Goal: Task Accomplishment & Management: Use online tool/utility

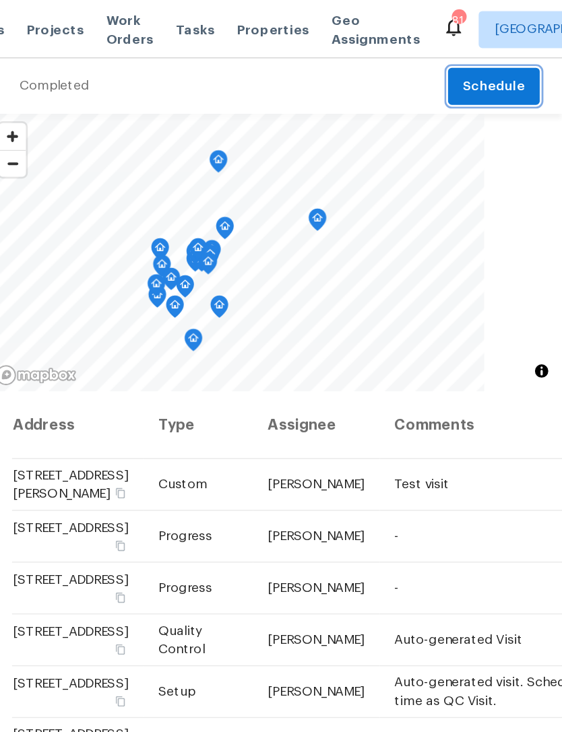
click at [490, 59] on span "Schedule" at bounding box center [512, 63] width 45 height 17
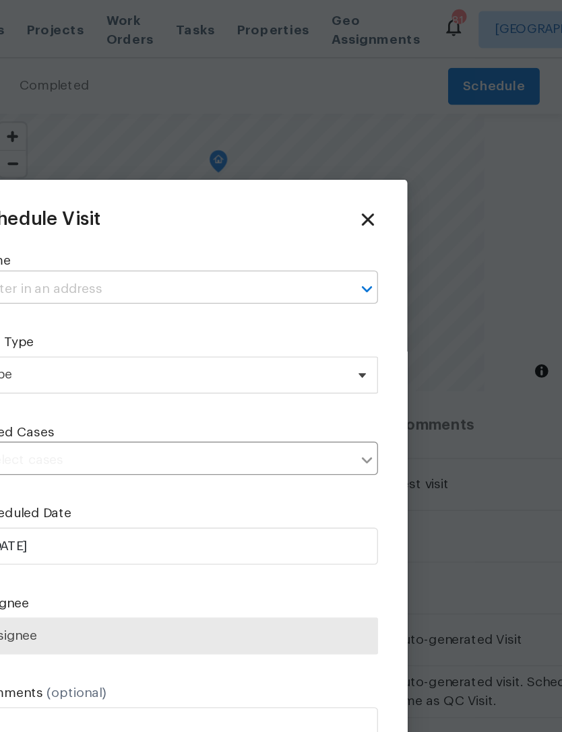
click at [134, 209] on input "text" at bounding box center [262, 210] width 256 height 21
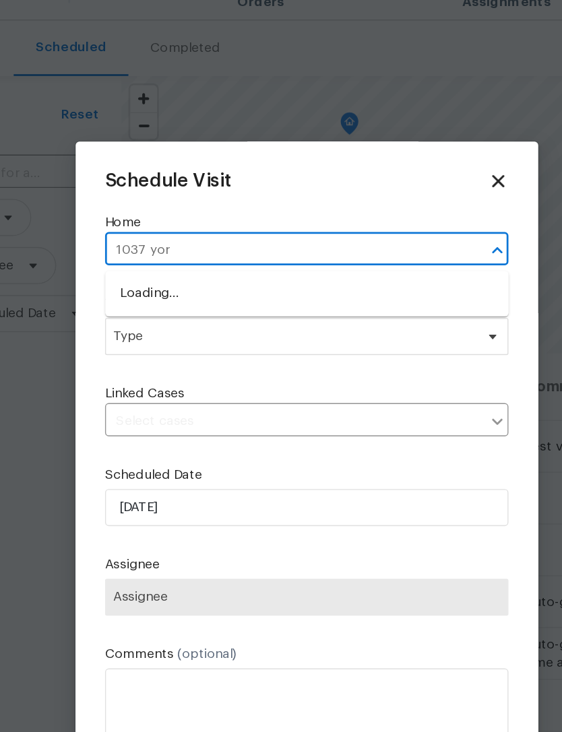
type input "1037 york"
click at [200, 230] on li "1037 Yorkshire Dr, Griffin, GA 30223" at bounding box center [281, 241] width 294 height 22
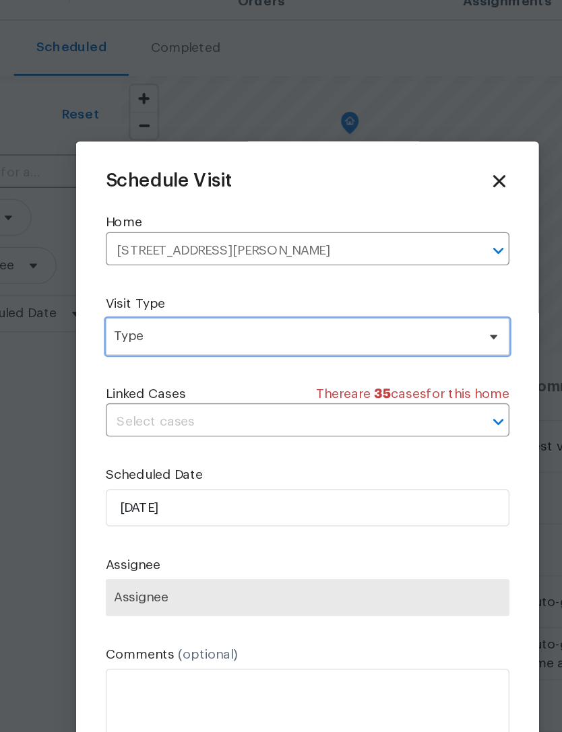
click at [161, 266] on span "Type" at bounding box center [271, 272] width 262 height 13
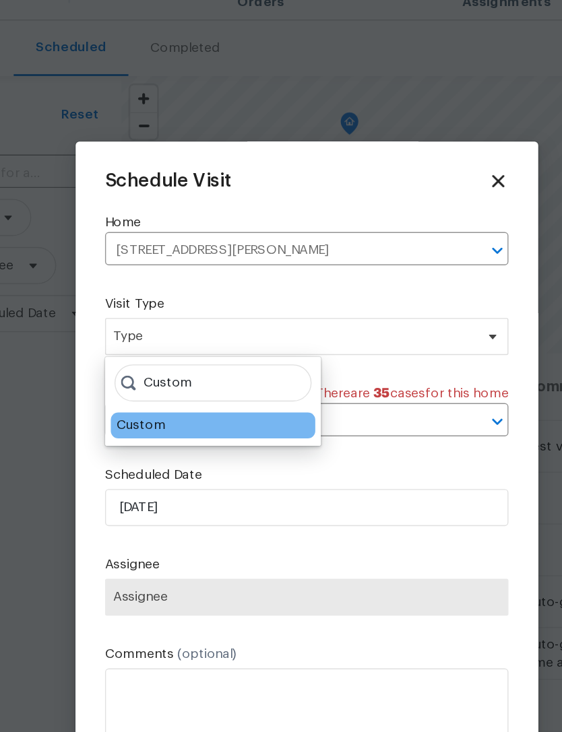
type input "Custom"
click at [142, 331] on div "Custom" at bounding box center [160, 337] width 36 height 13
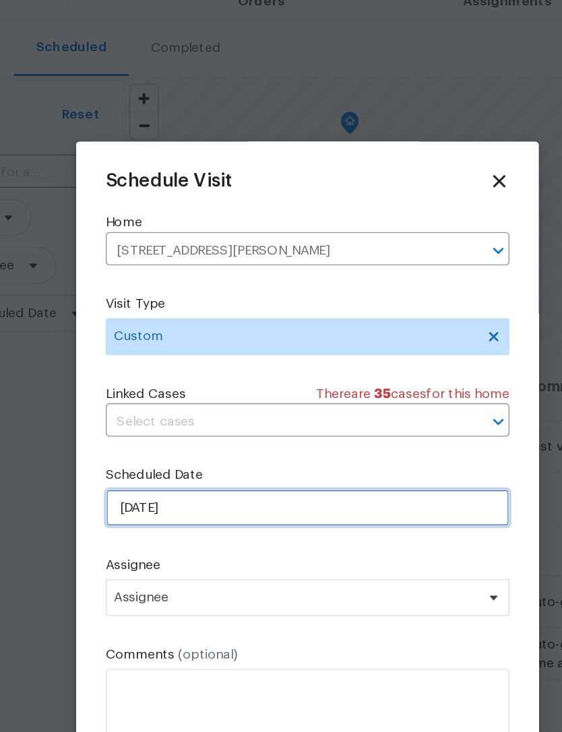
click at [134, 384] on input "[DATE]" at bounding box center [281, 397] width 294 height 27
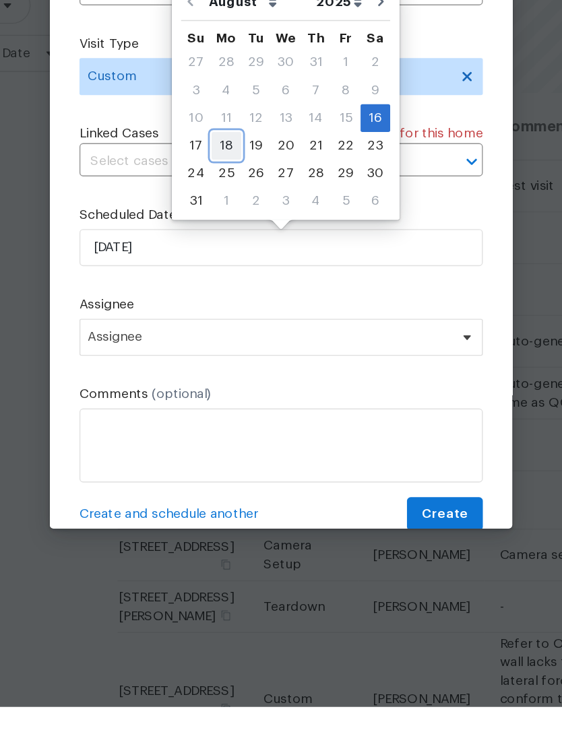
click at [230, 314] on div "18" at bounding box center [241, 323] width 22 height 19
type input "[DATE]"
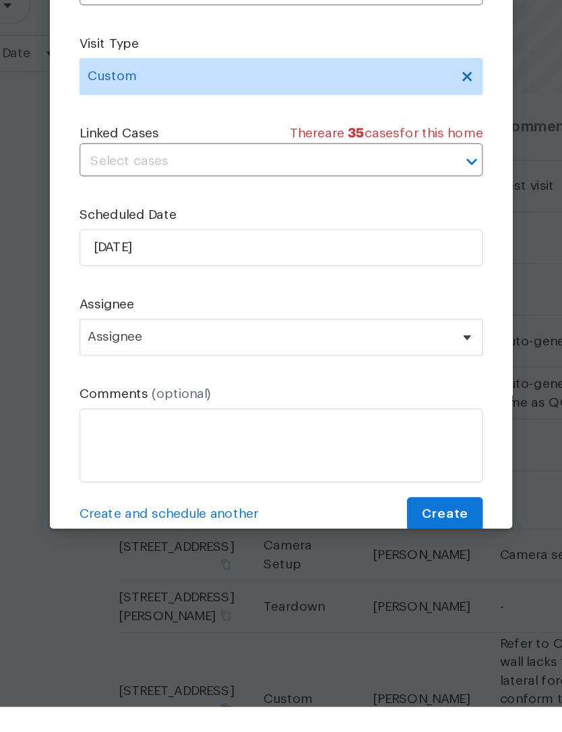
scroll to position [18, 0]
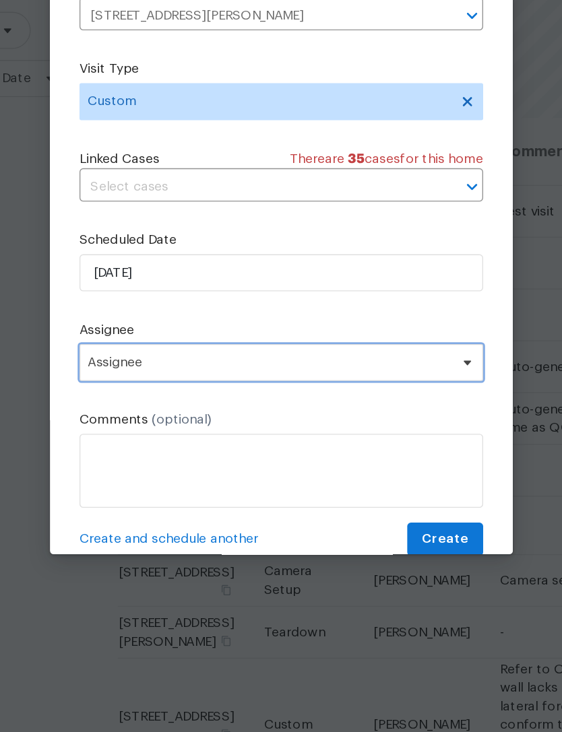
click at [140, 457] on span "Assignee" at bounding box center [272, 462] width 264 height 11
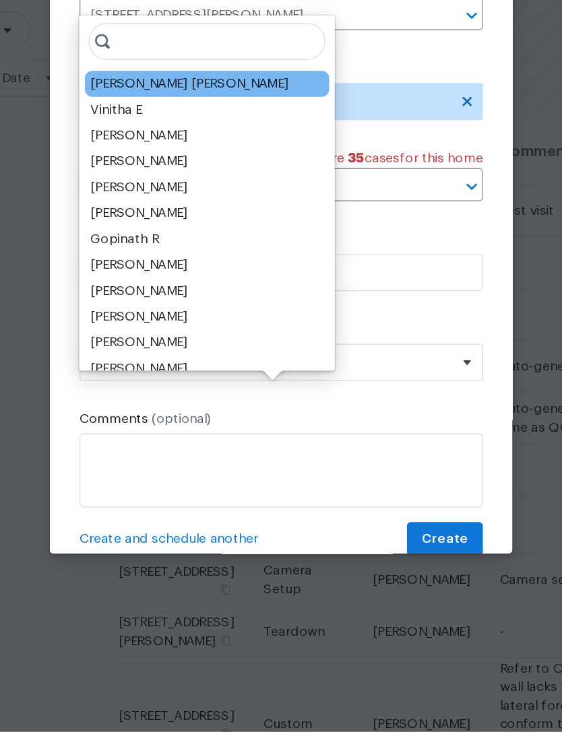
click at [142, 253] on div "[PERSON_NAME] [PERSON_NAME]" at bounding box center [214, 259] width 144 height 13
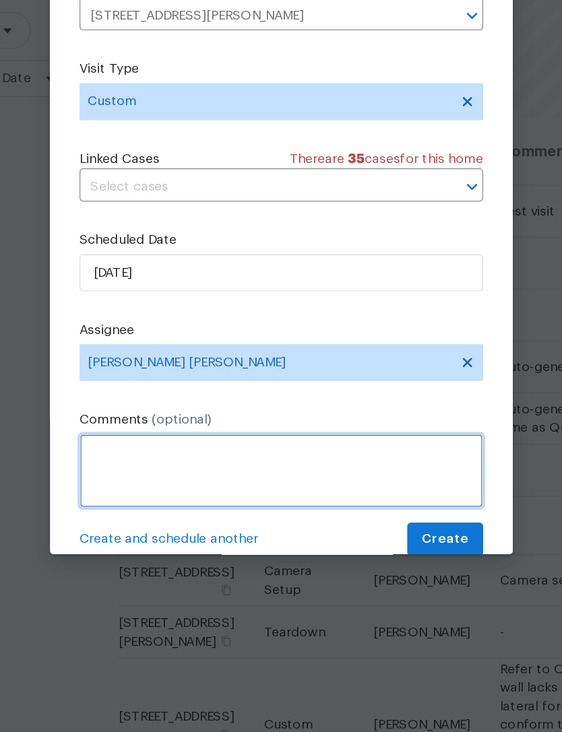
click at [218, 515] on textarea at bounding box center [281, 542] width 294 height 54
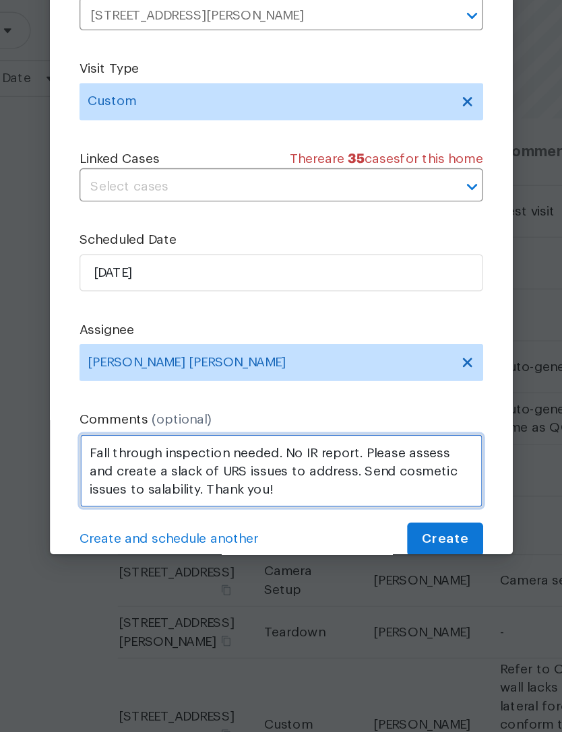
type textarea "Fall through inspection needed. No IR report. Please assess and create a slack …"
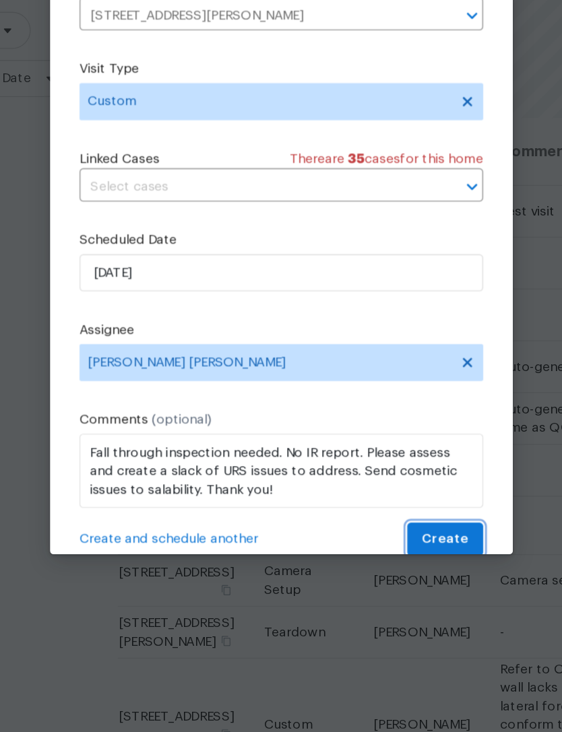
click at [373, 579] on button "Create" at bounding box center [400, 591] width 55 height 25
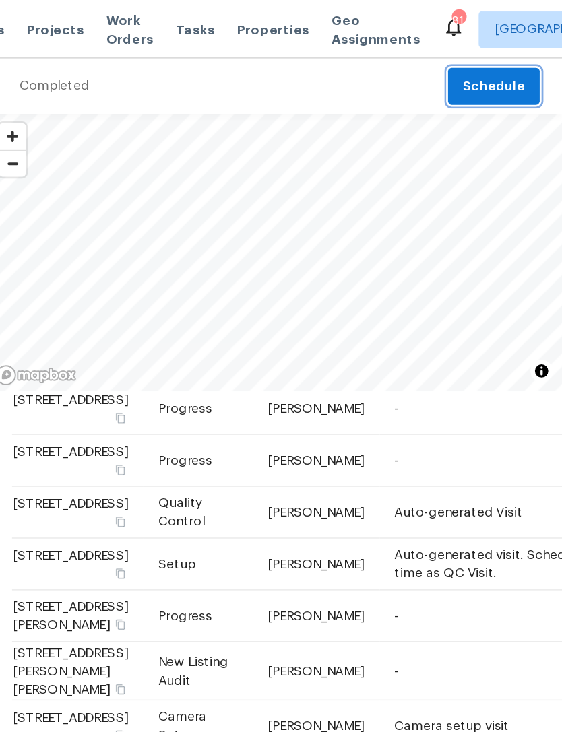
scroll to position [94, 0]
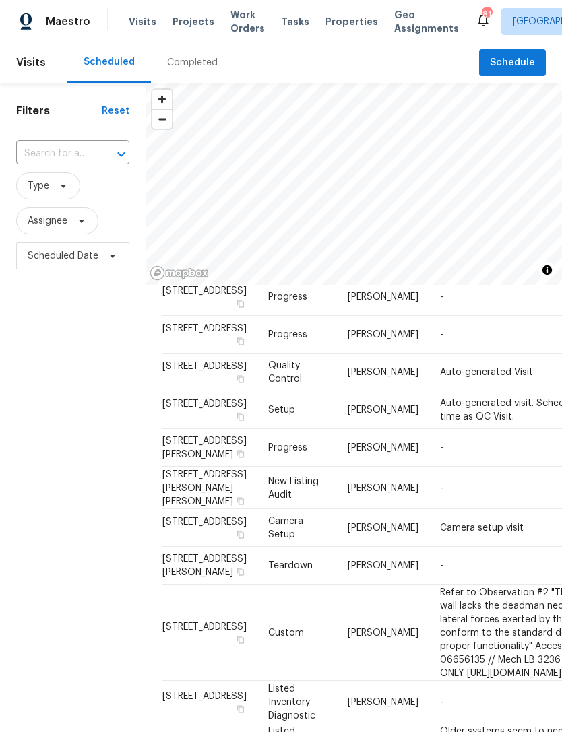
click at [287, 26] on div "Tasks" at bounding box center [295, 22] width 28 height 14
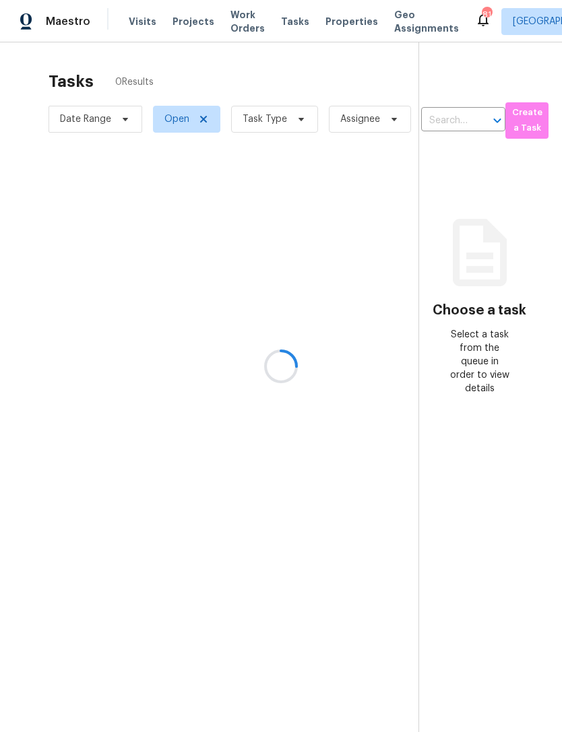
click at [292, 117] on div at bounding box center [281, 366] width 562 height 732
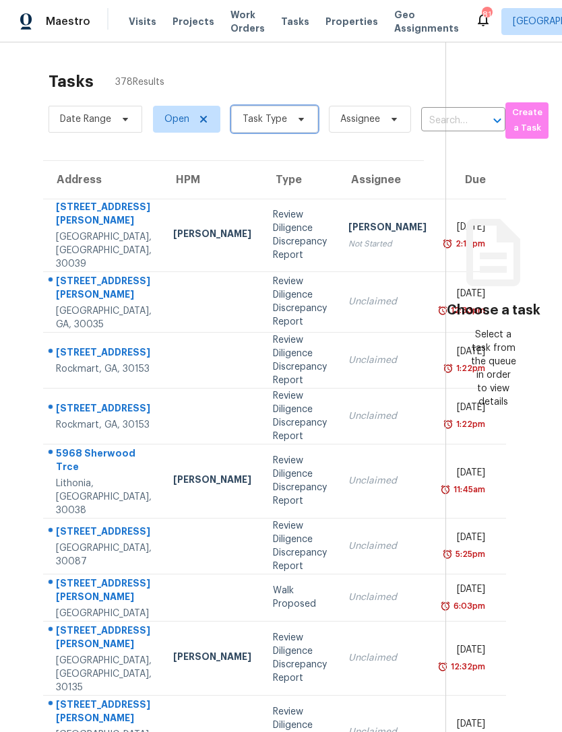
click at [296, 121] on icon at bounding box center [301, 119] width 11 height 11
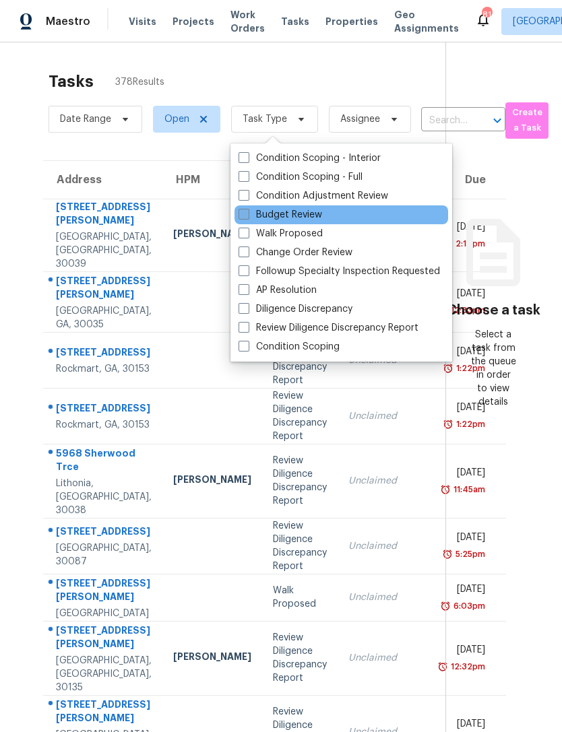
click at [317, 213] on label "Budget Review" at bounding box center [280, 214] width 84 height 13
click at [247, 213] on input "Budget Review" at bounding box center [242, 212] width 9 height 9
checkbox input "true"
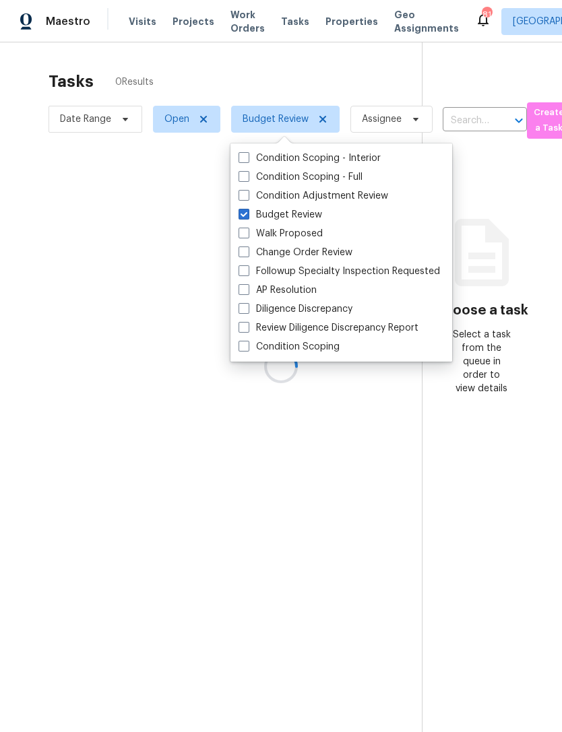
click at [369, 63] on div at bounding box center [281, 366] width 562 height 732
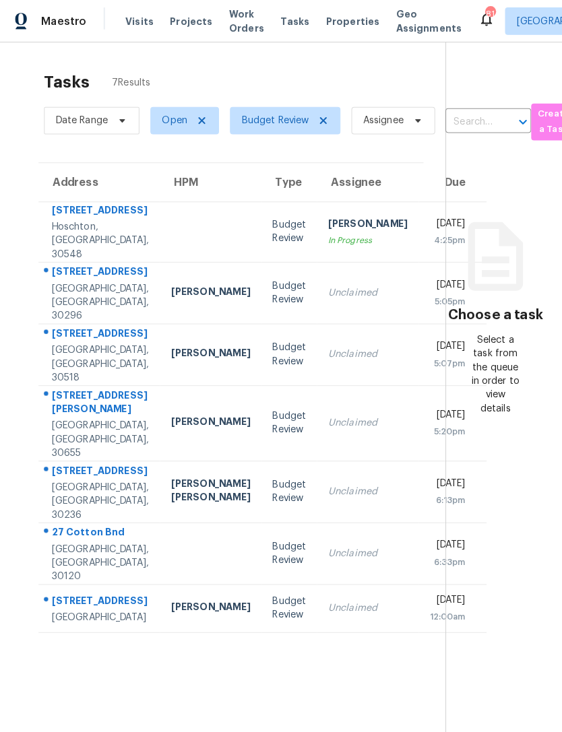
scroll to position [13, 0]
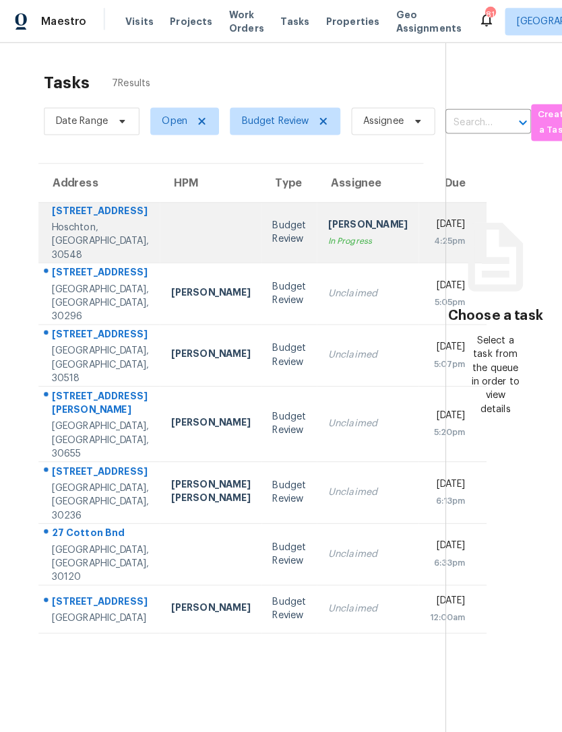
click at [327, 214] on div "[PERSON_NAME]" at bounding box center [366, 222] width 78 height 17
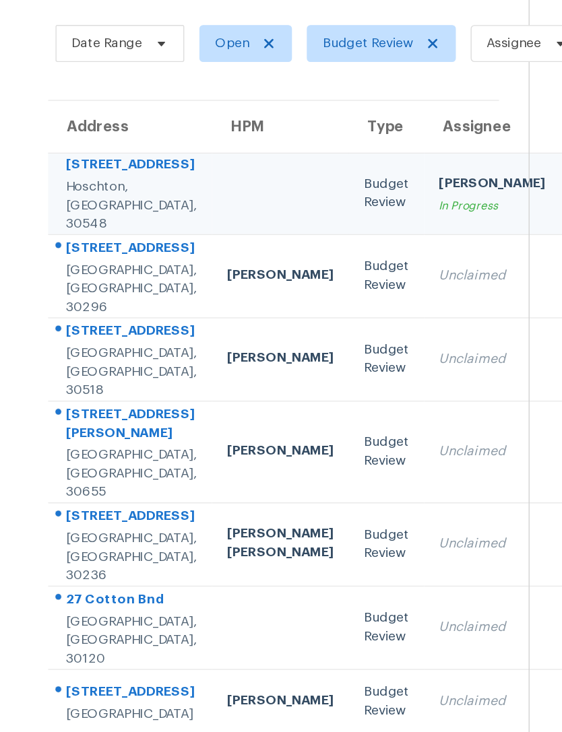
scroll to position [0, 7]
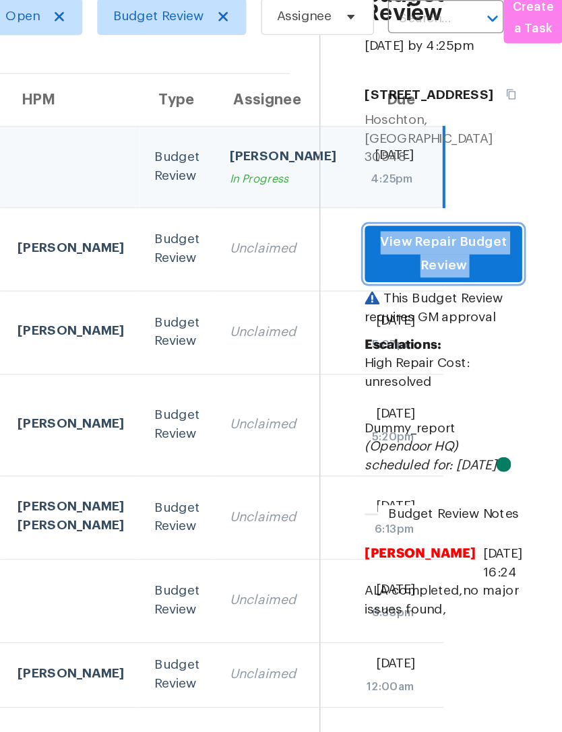
click at [429, 276] on span "View Repair Budget Review" at bounding box center [475, 292] width 93 height 33
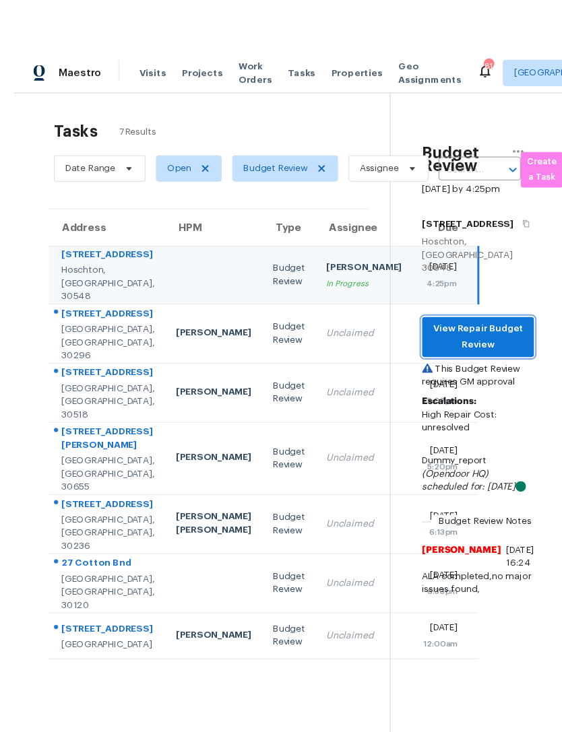
scroll to position [35, 0]
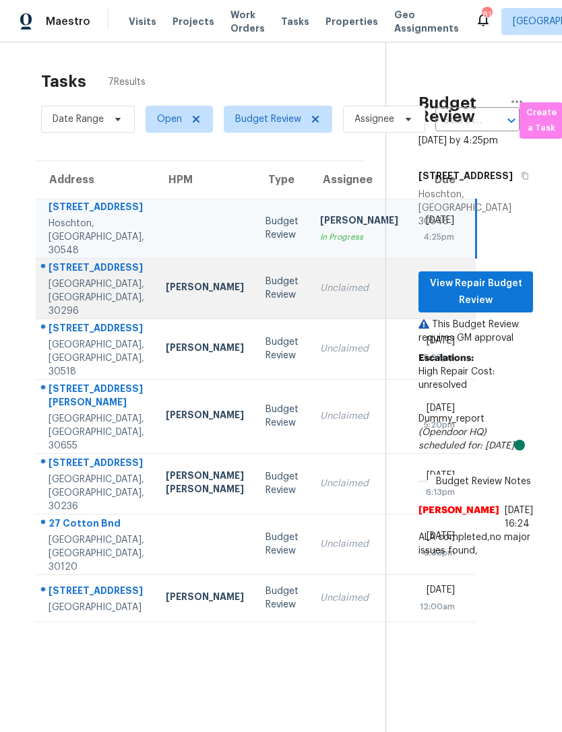
click at [319, 280] on td "Unclaimed" at bounding box center [359, 288] width 100 height 61
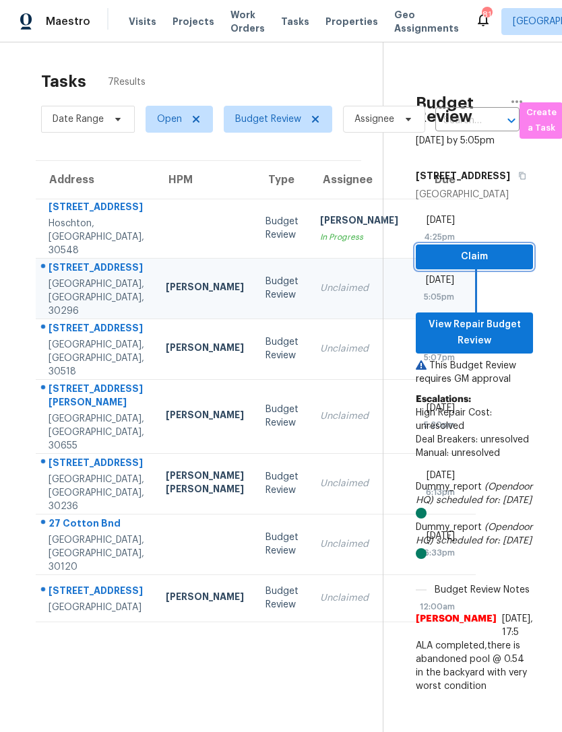
click at [513, 259] on span "Claim" at bounding box center [474, 257] width 96 height 17
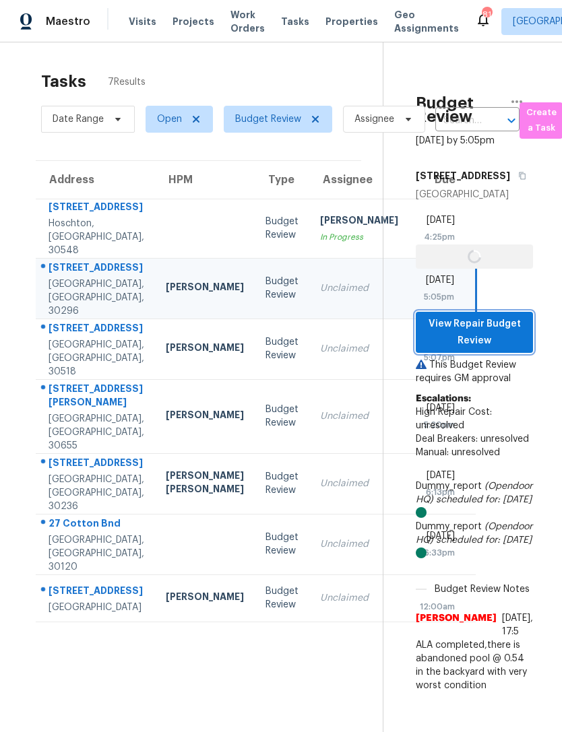
click at [498, 333] on span "View Repair Budget Review" at bounding box center [474, 332] width 96 height 33
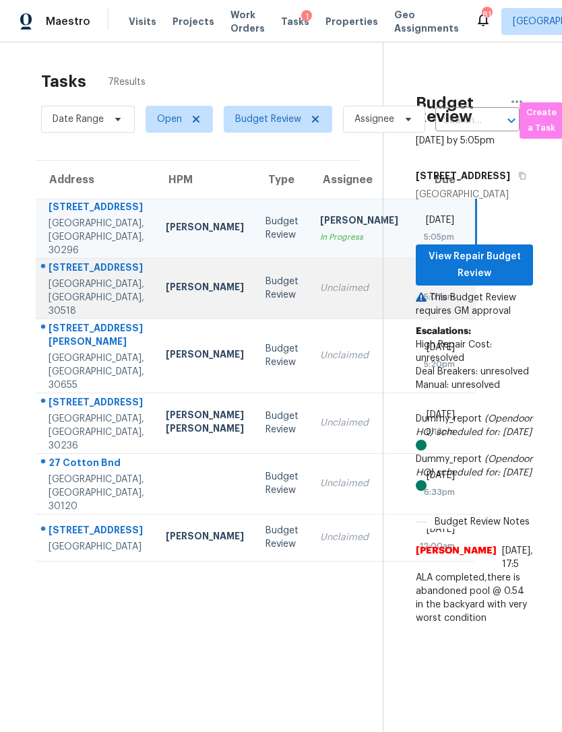
click at [312, 292] on td "Unclaimed" at bounding box center [359, 288] width 100 height 61
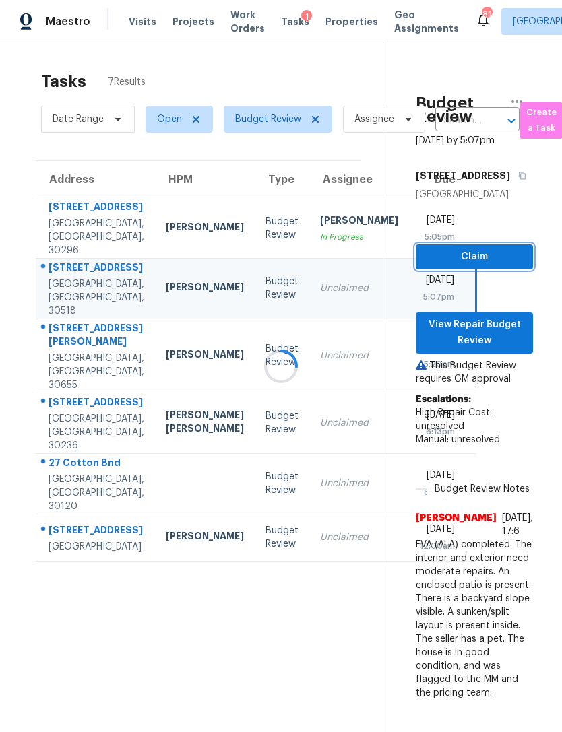
click at [510, 255] on span "Claim" at bounding box center [474, 257] width 96 height 17
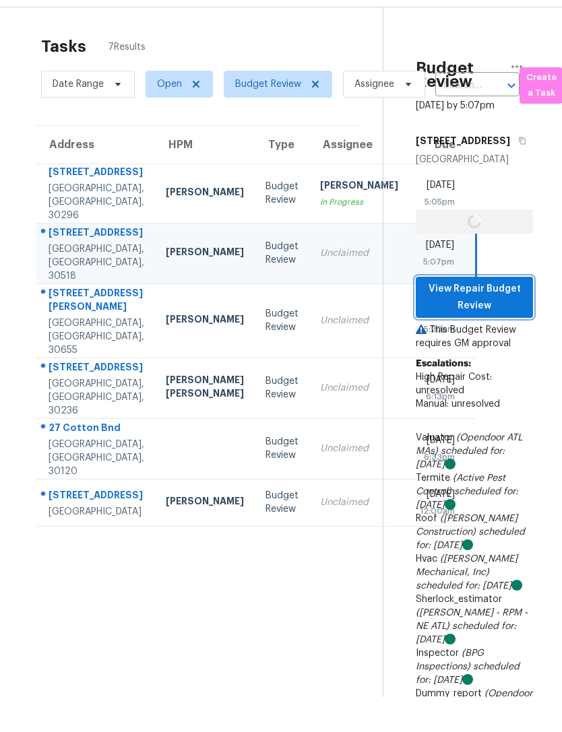
click at [500, 314] on span "View Repair Budget Review" at bounding box center [474, 297] width 96 height 33
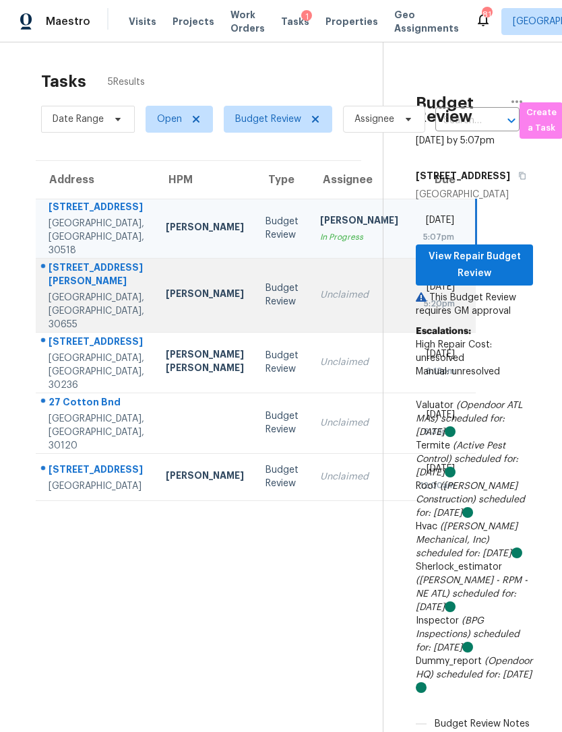
click at [84, 291] on div "Monroe, GA, 30655" at bounding box center [97, 311] width 96 height 40
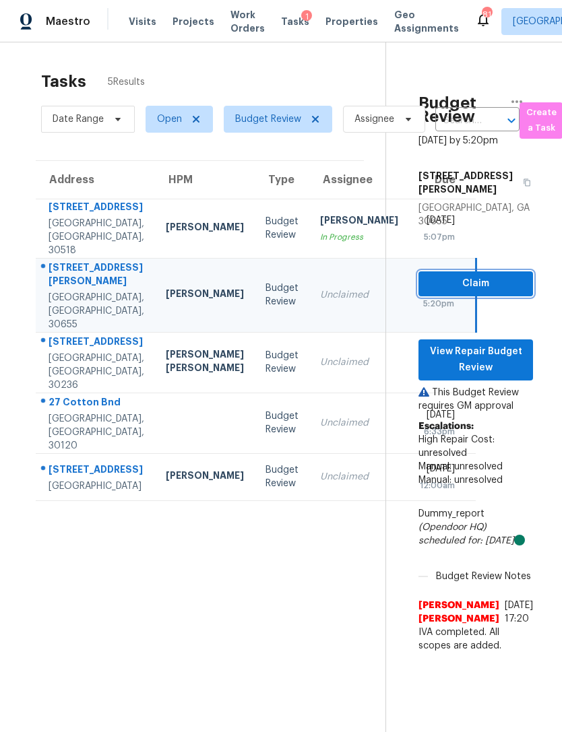
click at [480, 276] on span "Claim" at bounding box center [475, 284] width 93 height 17
click at [474, 344] on span "View Repair Budget Review" at bounding box center [475, 360] width 93 height 33
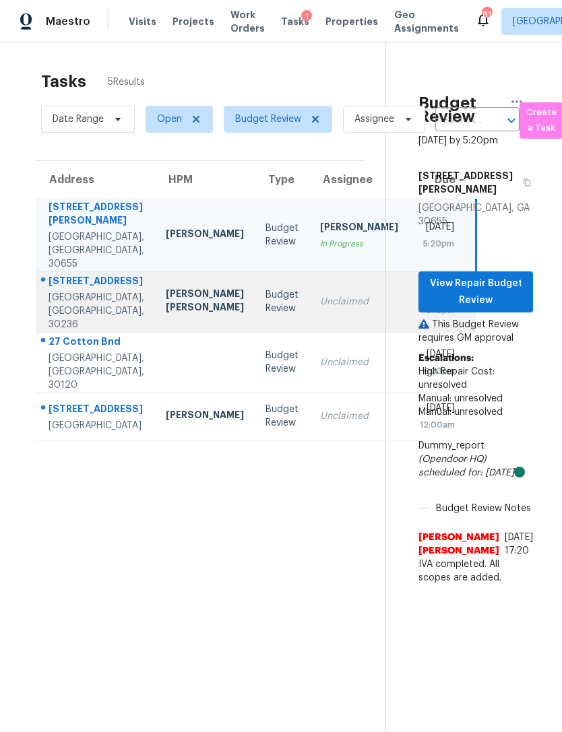
click at [323, 288] on td "Unclaimed" at bounding box center [359, 301] width 100 height 61
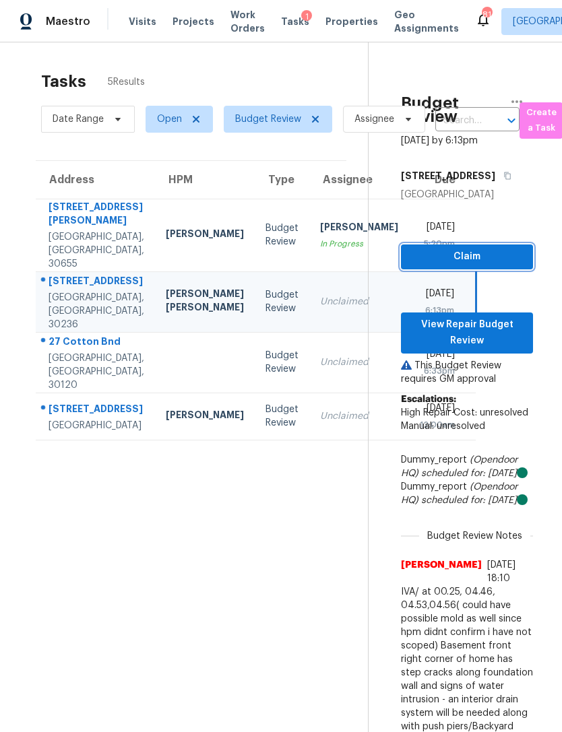
click at [505, 249] on span "Claim" at bounding box center [467, 257] width 110 height 17
click at [490, 317] on span "View Repair Budget Review" at bounding box center [467, 333] width 110 height 33
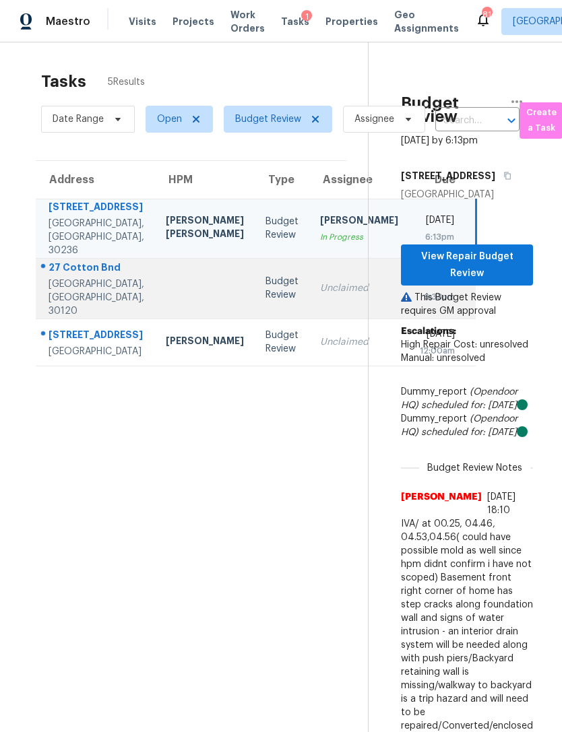
click at [309, 291] on td "Unclaimed" at bounding box center [359, 288] width 100 height 61
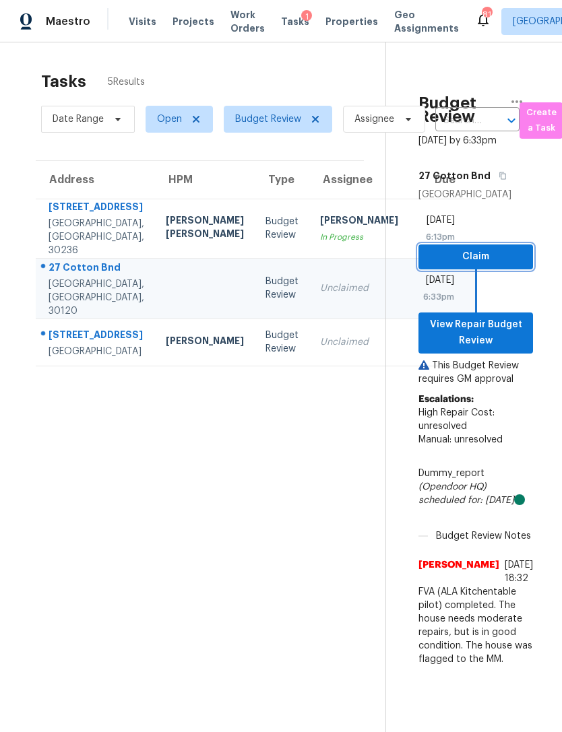
click at [509, 249] on span "Claim" at bounding box center [475, 257] width 93 height 17
click at [523, 330] on button "View Repair Budget Review" at bounding box center [475, 333] width 115 height 41
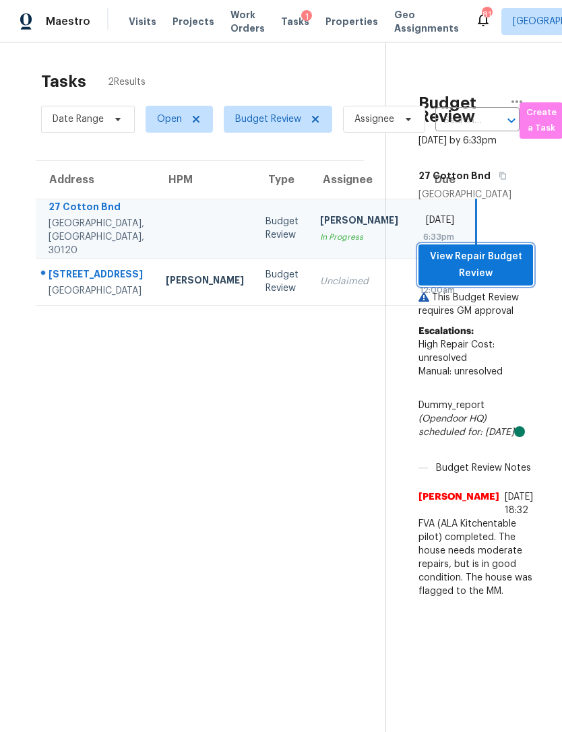
click at [485, 261] on span "View Repair Budget Review" at bounding box center [475, 265] width 93 height 33
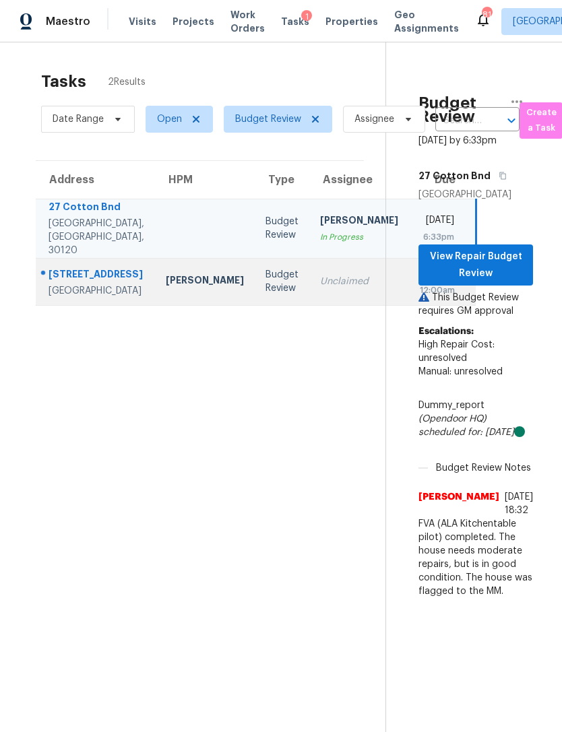
click at [420, 284] on div "12:00am" at bounding box center [437, 290] width 35 height 13
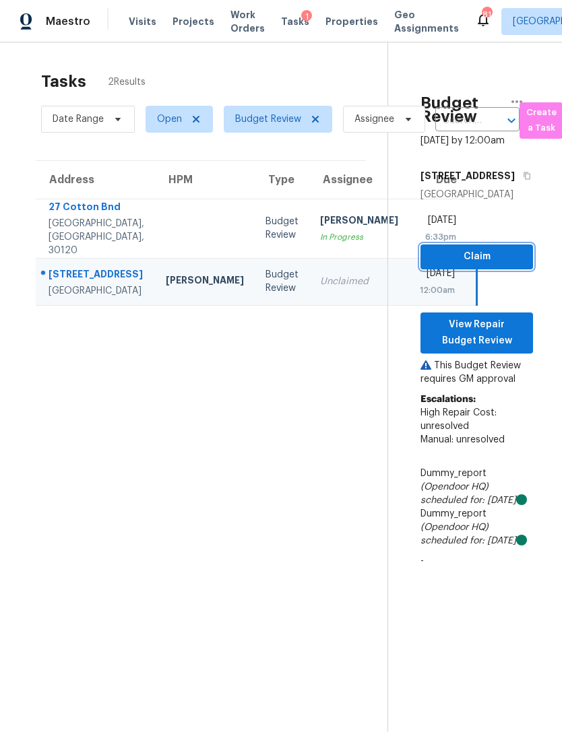
click at [511, 265] on span "Claim" at bounding box center [476, 257] width 91 height 17
click at [511, 350] on span "View Repair Budget Review" at bounding box center [476, 333] width 91 height 33
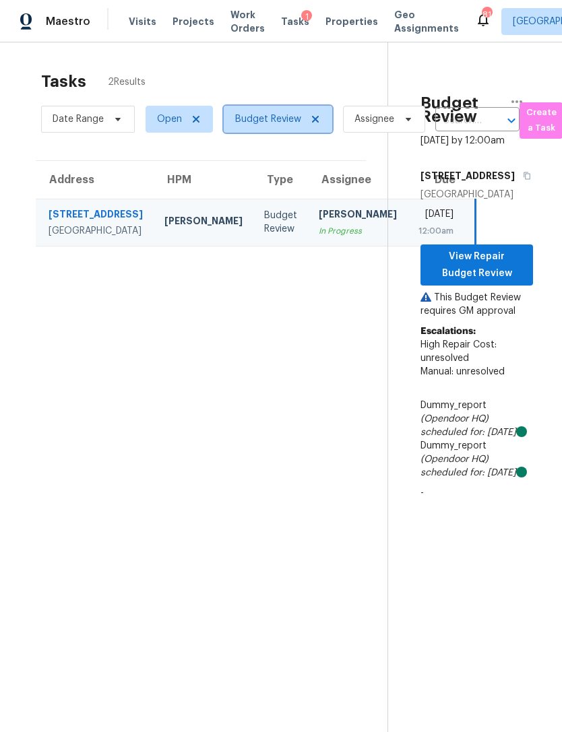
click at [294, 112] on span "Budget Review" at bounding box center [268, 118] width 66 height 13
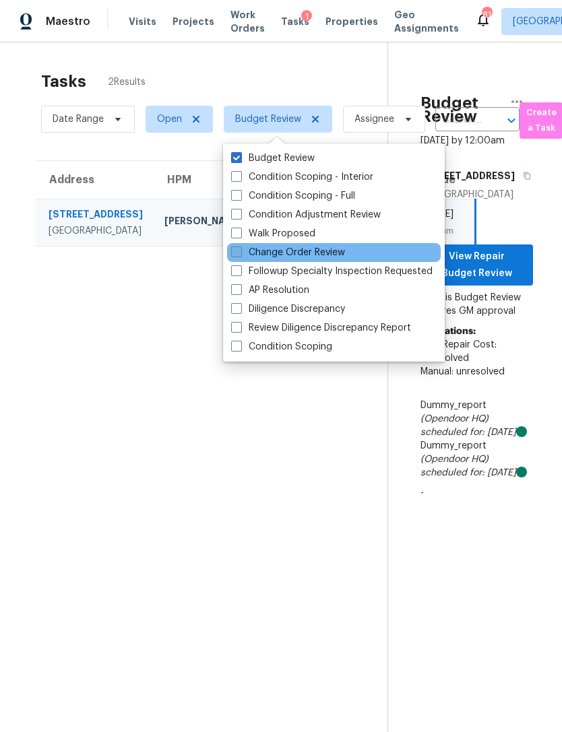
click at [326, 246] on label "Change Order Review" at bounding box center [288, 252] width 114 height 13
click at [240, 246] on input "Change Order Review" at bounding box center [235, 250] width 9 height 9
checkbox input "true"
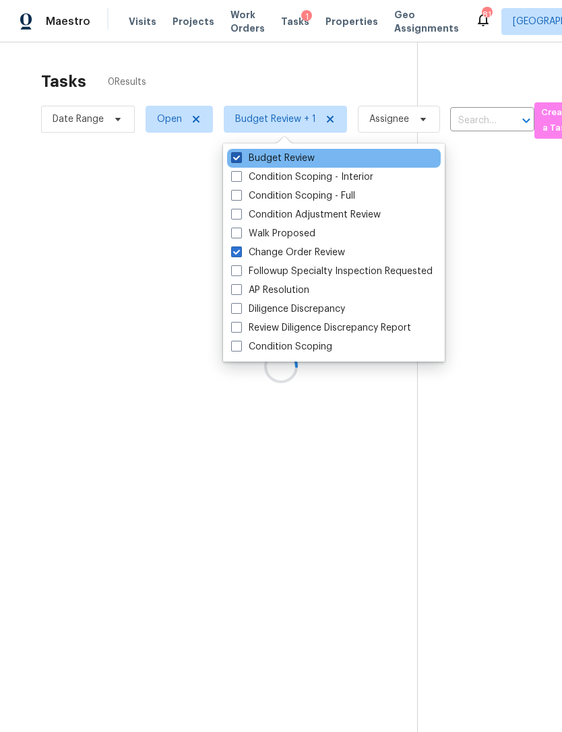
click at [247, 152] on label "Budget Review" at bounding box center [273, 158] width 84 height 13
click at [240, 152] on input "Budget Review" at bounding box center [235, 156] width 9 height 9
checkbox input "false"
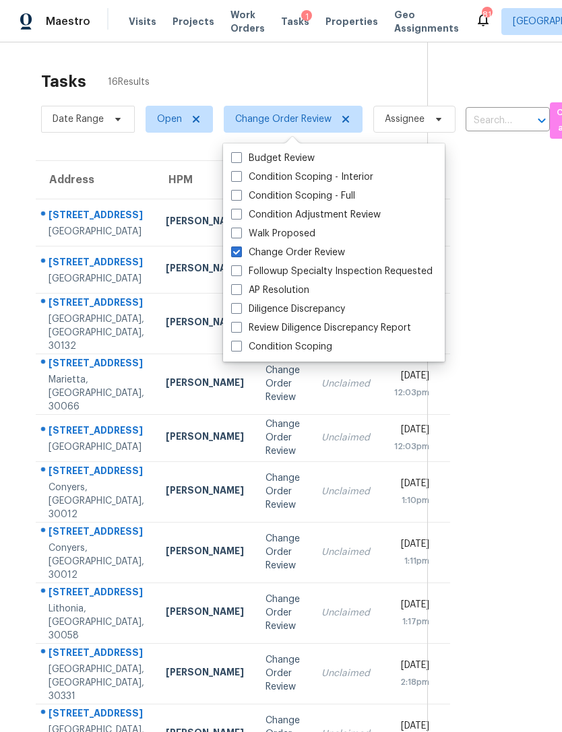
click at [331, 64] on div "Tasks 16 Results" at bounding box center [234, 81] width 386 height 35
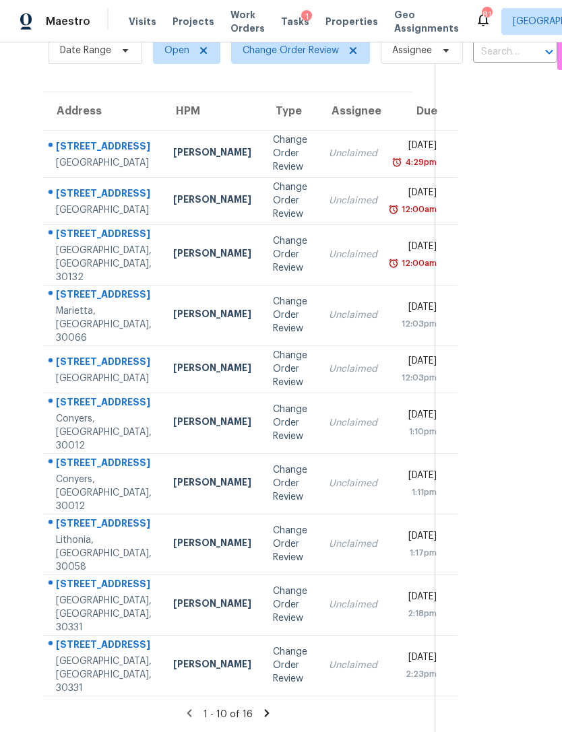
scroll to position [173, 0]
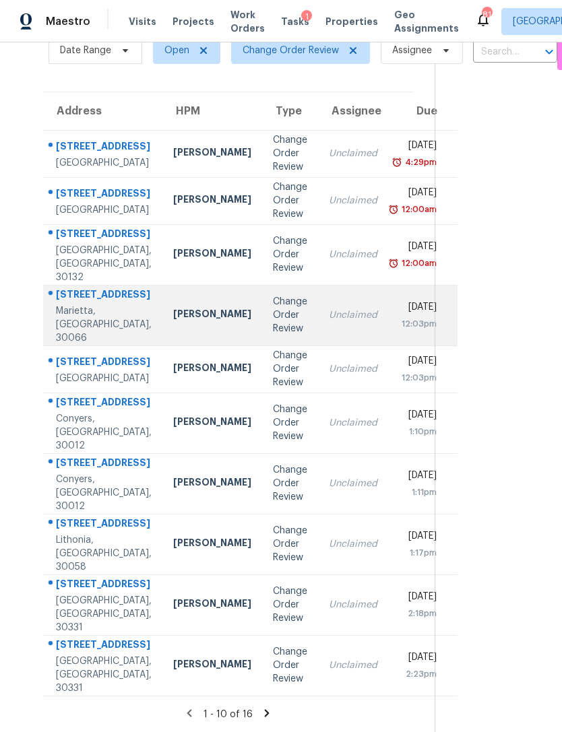
click at [329, 285] on td "Unclaimed" at bounding box center [353, 315] width 70 height 61
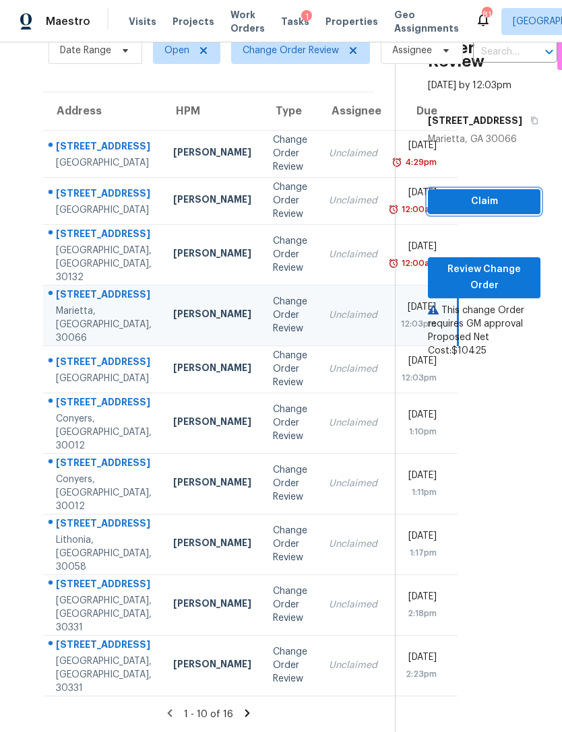
click at [493, 193] on span "Claim" at bounding box center [484, 201] width 91 height 17
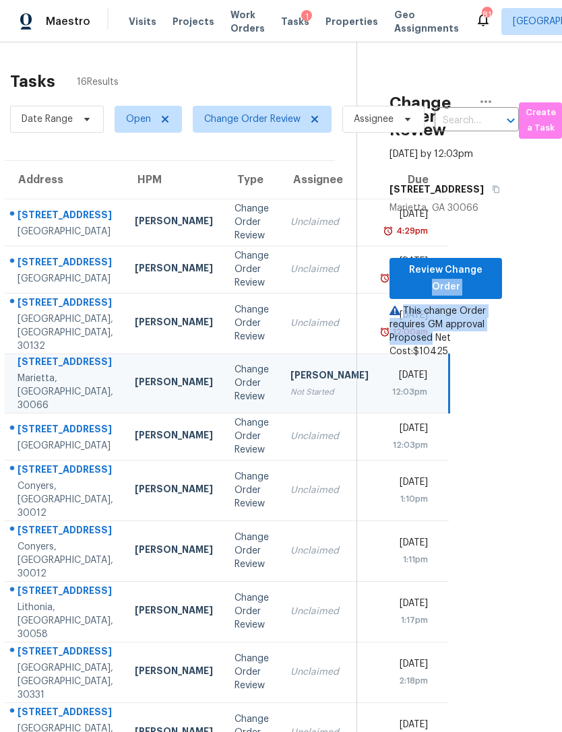
scroll to position [0, 38]
click at [538, 304] on div "Tasks 16 Results Date Range Open Change Order Review Assignee ​ Create a Task A…" at bounding box center [281, 387] width 562 height 690
click at [466, 457] on section "Change Order Review Aug 18th 2025 by 12:03pm 692 Suholden Cir Marietta, GA 3006…" at bounding box center [429, 420] width 146 height 757
click at [481, 445] on section "Change Order Review Aug 18th 2025 by 12:03pm 692 Suholden Cir Marietta, GA 3006…" at bounding box center [429, 420] width 146 height 757
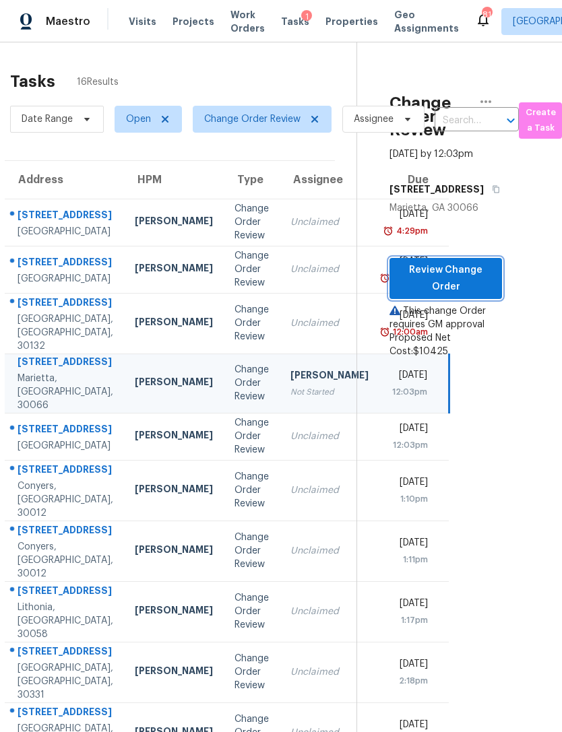
click at [475, 271] on span "Review Change Order" at bounding box center [445, 278] width 91 height 33
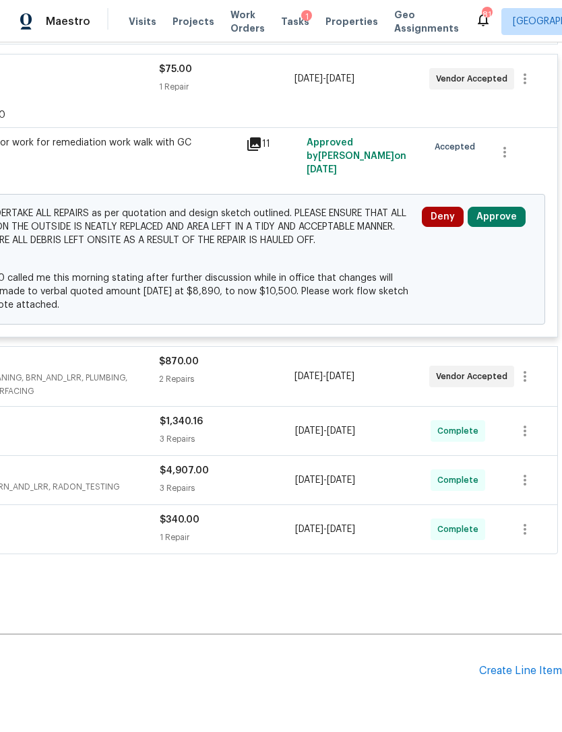
scroll to position [404, 199]
click at [509, 216] on button "Approve" at bounding box center [497, 217] width 58 height 20
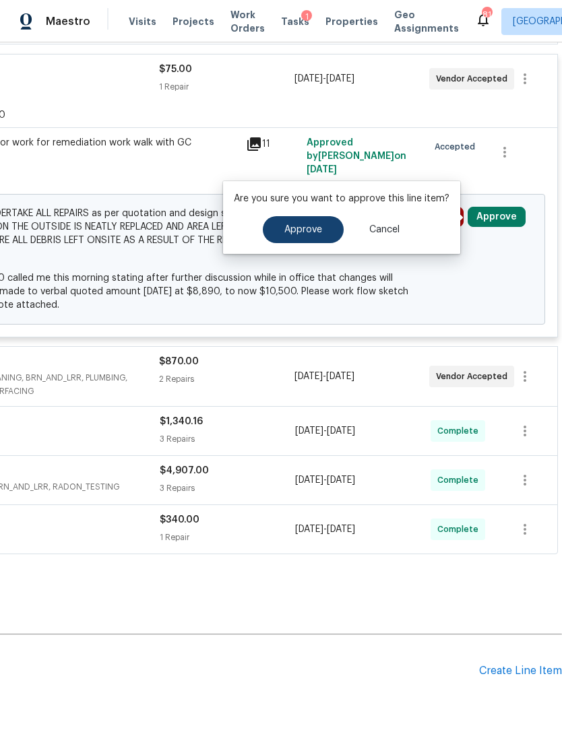
click at [318, 238] on button "Approve" at bounding box center [303, 229] width 81 height 27
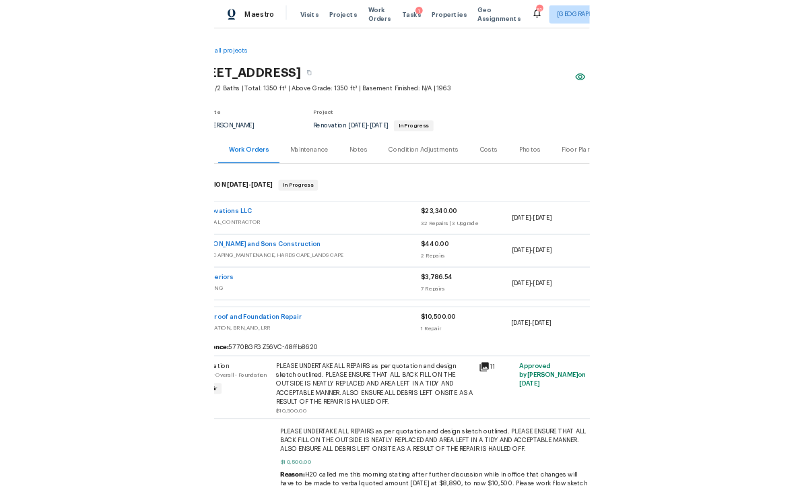
scroll to position [0, 51]
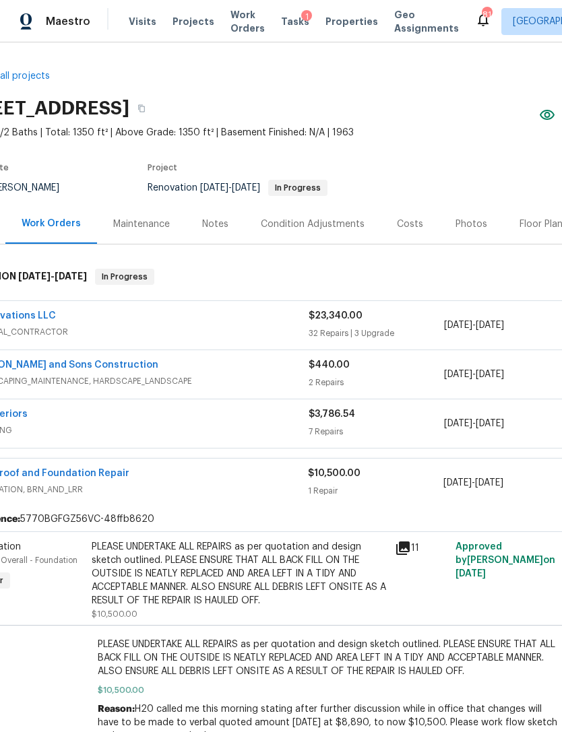
click at [288, 27] on div "Tasks 1" at bounding box center [295, 22] width 28 height 14
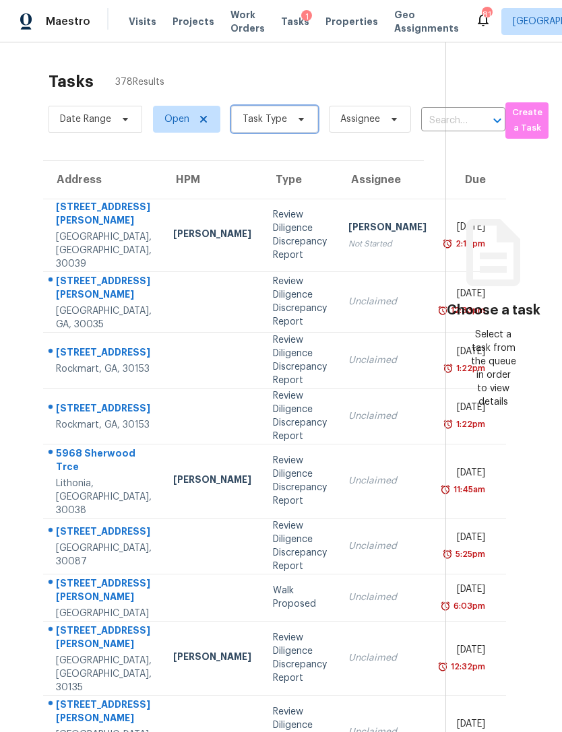
click at [282, 125] on span "Task Type" at bounding box center [265, 118] width 44 height 13
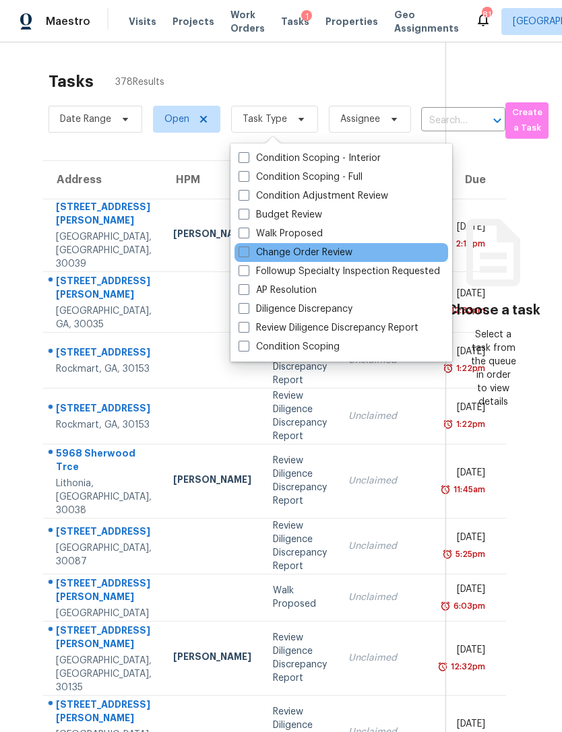
click at [357, 245] on div "Change Order Review" at bounding box center [341, 252] width 214 height 19
click at [352, 248] on label "Change Order Review" at bounding box center [295, 252] width 114 height 13
click at [247, 248] on input "Change Order Review" at bounding box center [242, 250] width 9 height 9
checkbox input "true"
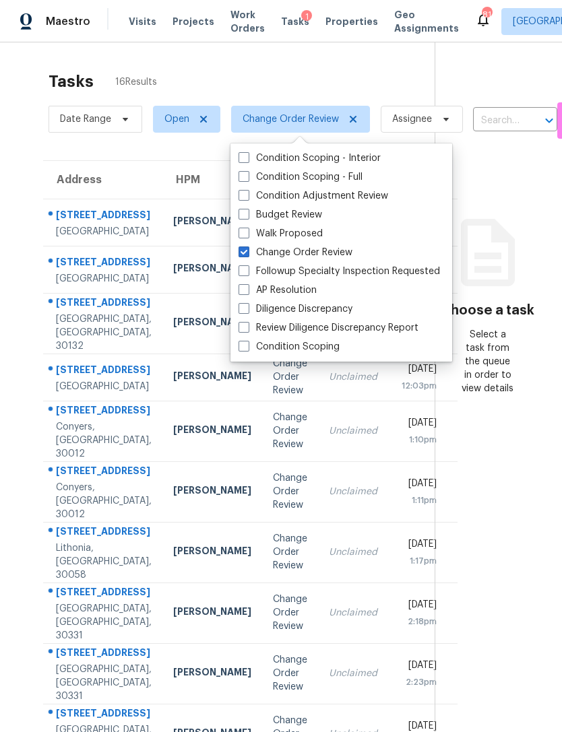
click at [497, 511] on section "Choose a task Select a task from the queue in order to view details" at bounding box center [487, 421] width 106 height 759
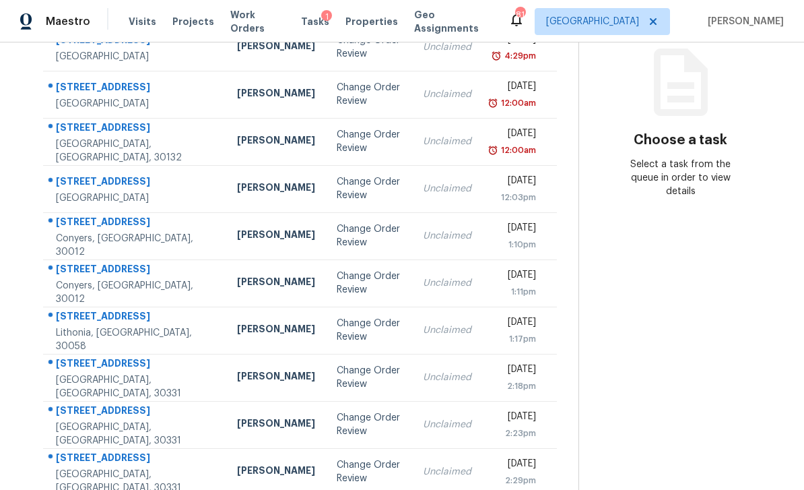
scroll to position [169, 0]
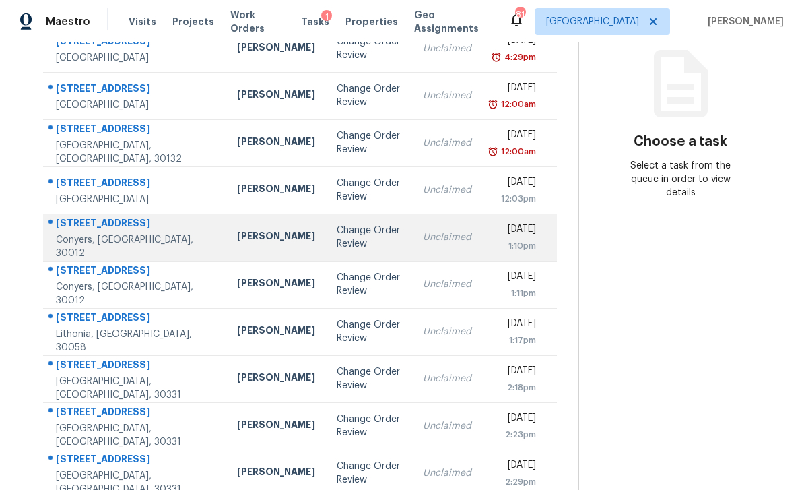
click at [423, 235] on div "Unclaimed" at bounding box center [447, 236] width 49 height 13
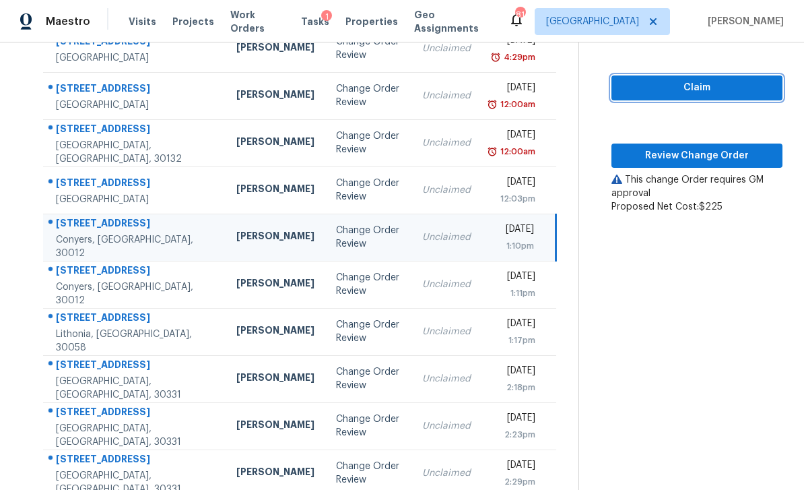
click at [561, 92] on span "Claim" at bounding box center [697, 87] width 150 height 17
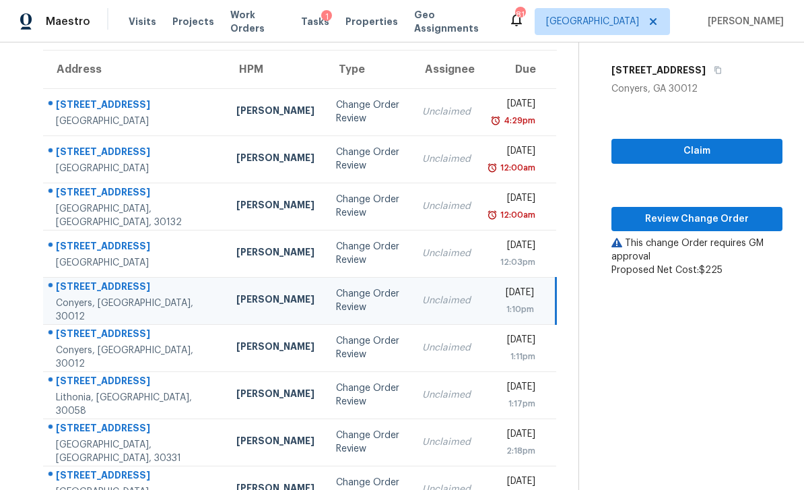
scroll to position [110, 0]
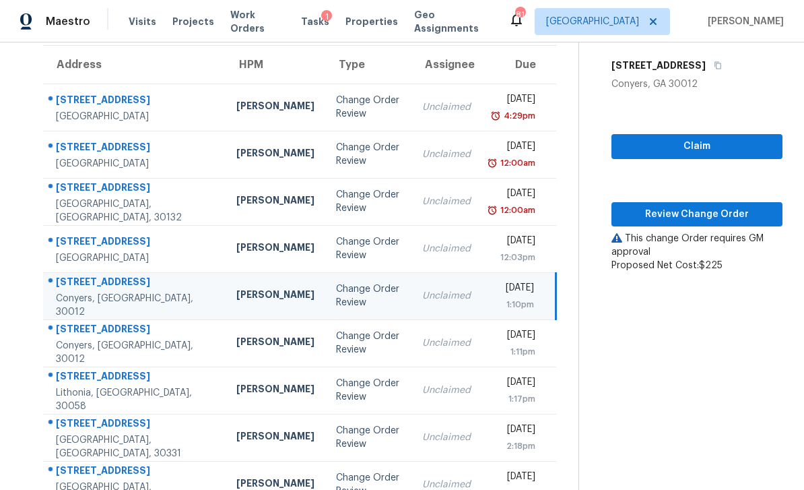
click at [561, 392] on section "Change Order Review Aug 18th 2025 by 1:10pm 922 Park Pl NE Conyers, GA 30012 Cl…" at bounding box center [681, 261] width 204 height 659
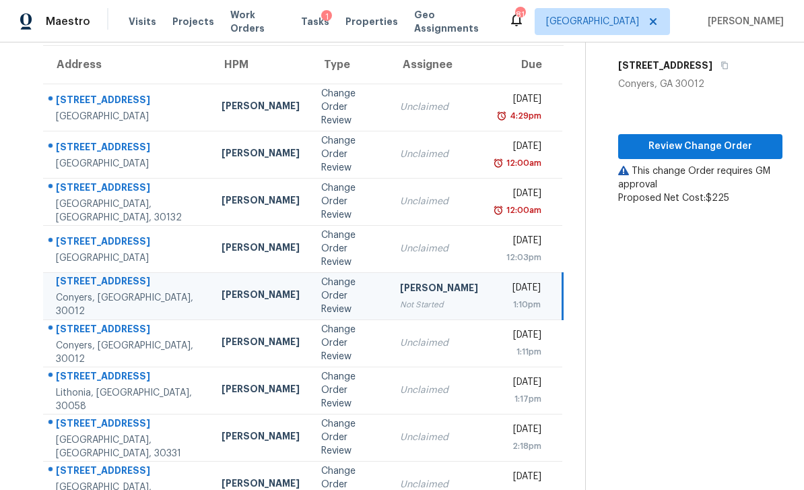
click at [561, 382] on section "Change Order Review Aug 18th 2025 by 1:10pm 922 Park Pl NE Conyers, GA 30012 Re…" at bounding box center [683, 261] width 197 height 659
click at [561, 148] on span "Review Change Order" at bounding box center [700, 146] width 143 height 17
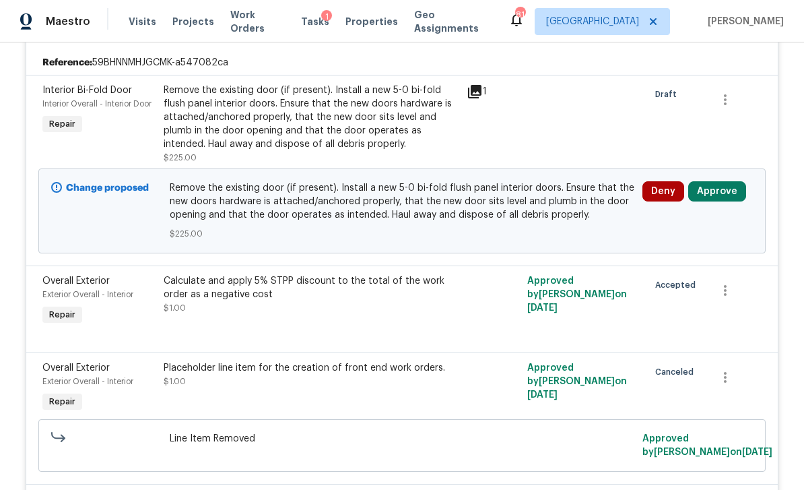
scroll to position [296, 0]
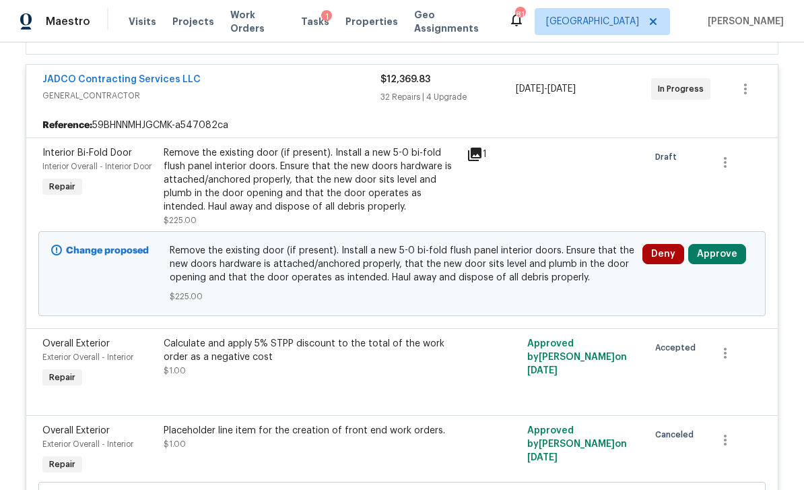
click at [561, 260] on button "Approve" at bounding box center [717, 254] width 58 height 20
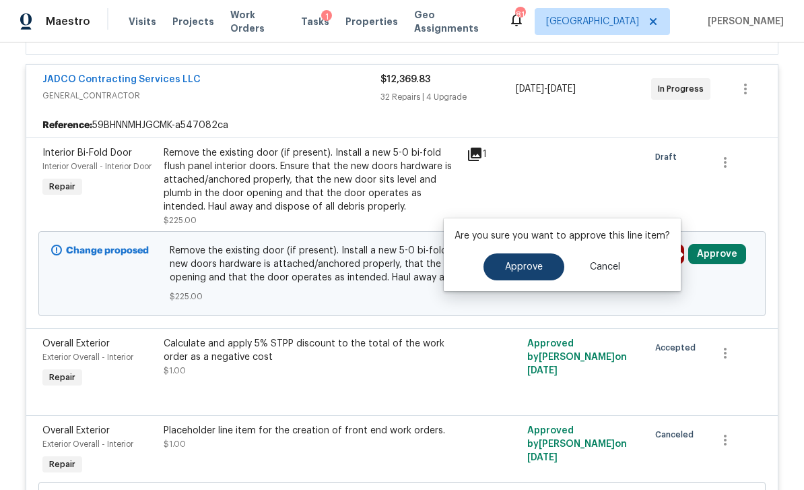
click at [552, 275] on button "Approve" at bounding box center [524, 266] width 81 height 27
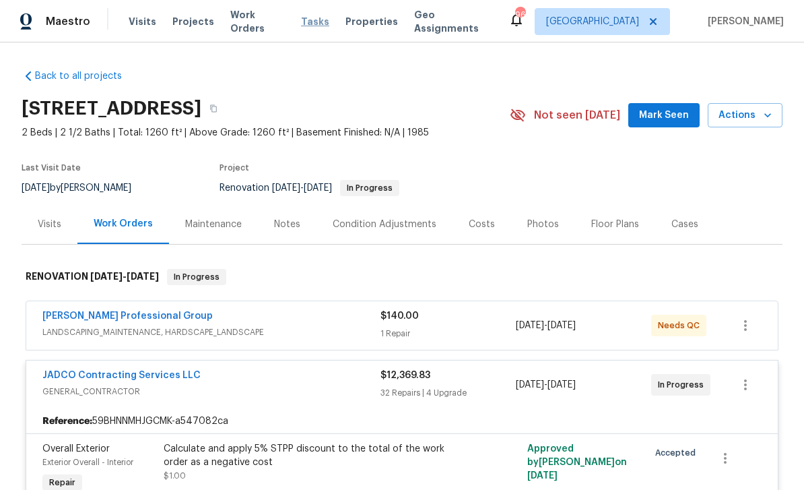
click at [309, 24] on span "Tasks" at bounding box center [315, 21] width 28 height 9
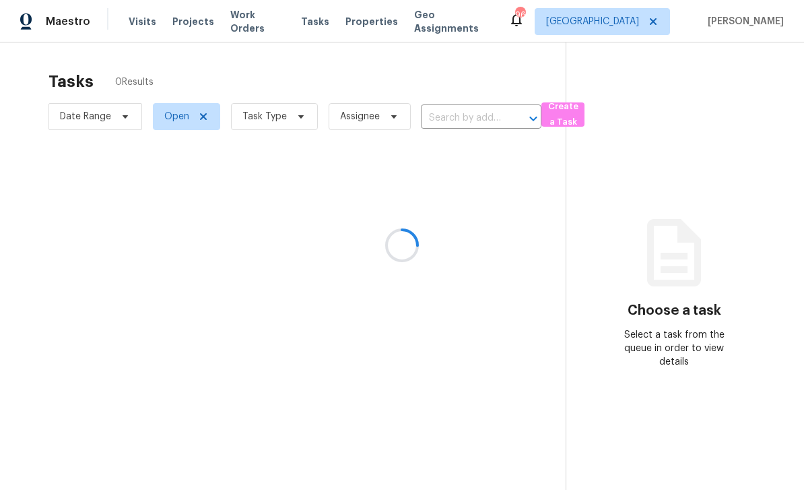
click at [291, 120] on div at bounding box center [402, 245] width 804 height 490
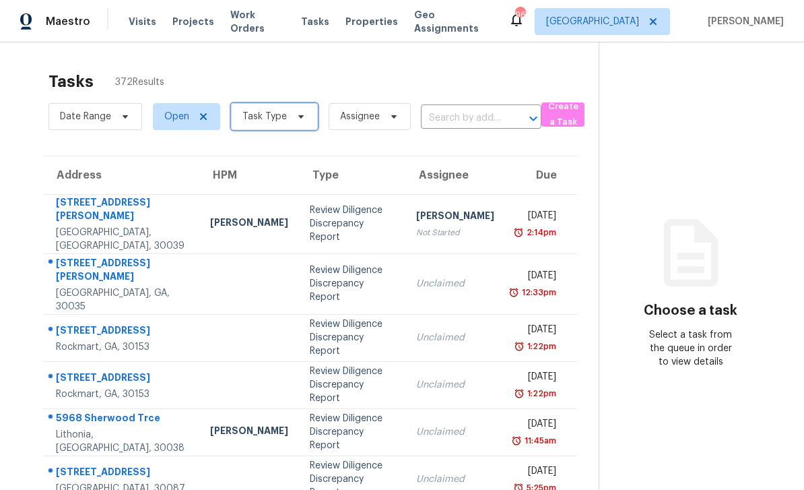
click at [296, 121] on icon at bounding box center [301, 116] width 11 height 11
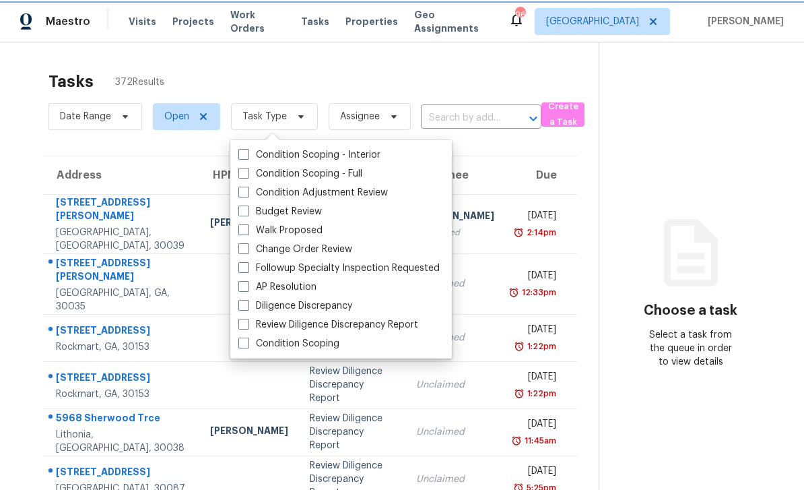
scroll to position [18, 0]
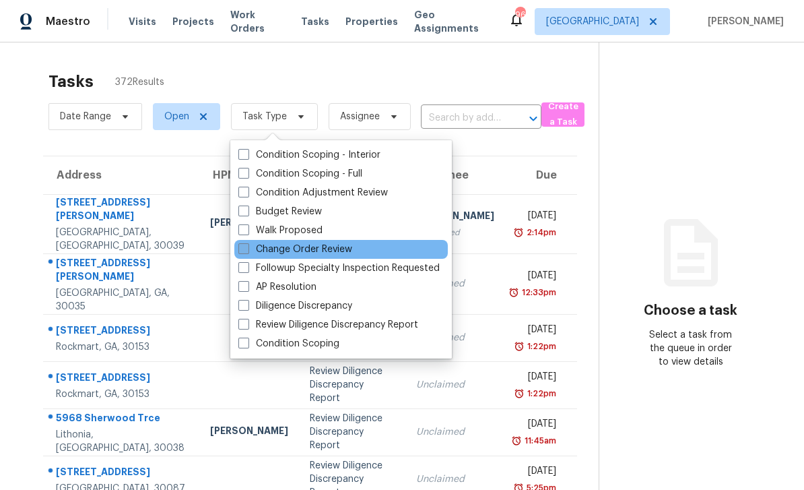
click at [337, 243] on label "Change Order Review" at bounding box center [295, 249] width 114 height 13
click at [247, 243] on input "Change Order Review" at bounding box center [242, 247] width 9 height 9
checkbox input "true"
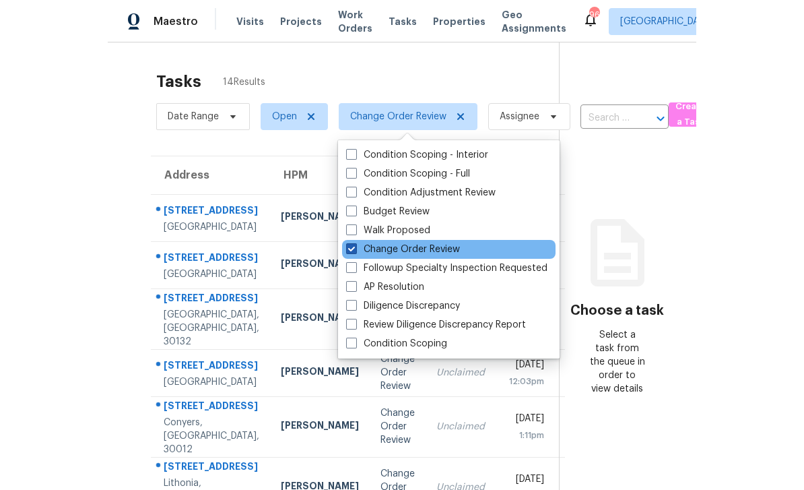
scroll to position [18, 0]
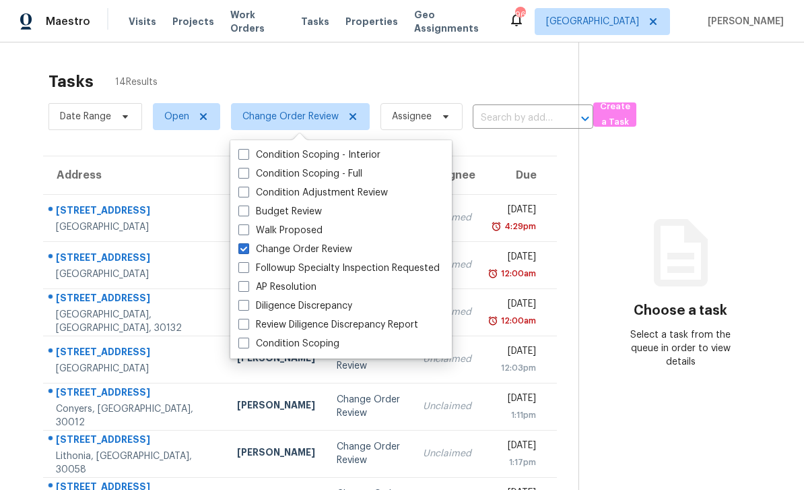
click at [642, 212] on icon at bounding box center [681, 252] width 81 height 81
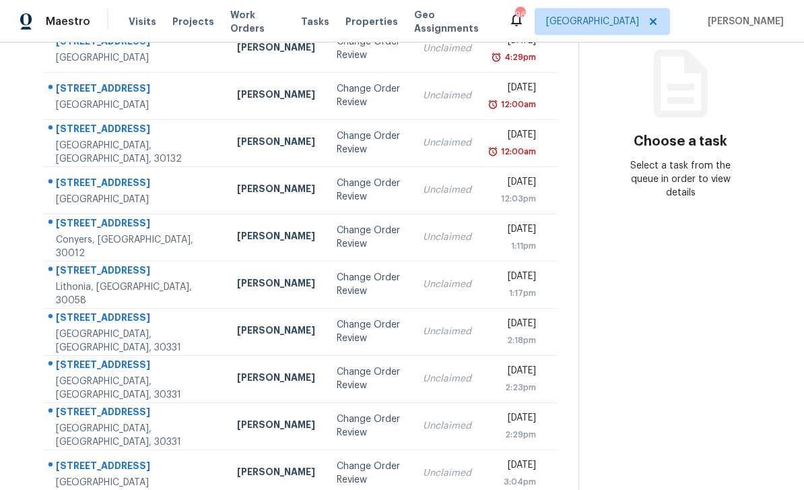
scroll to position [43, 0]
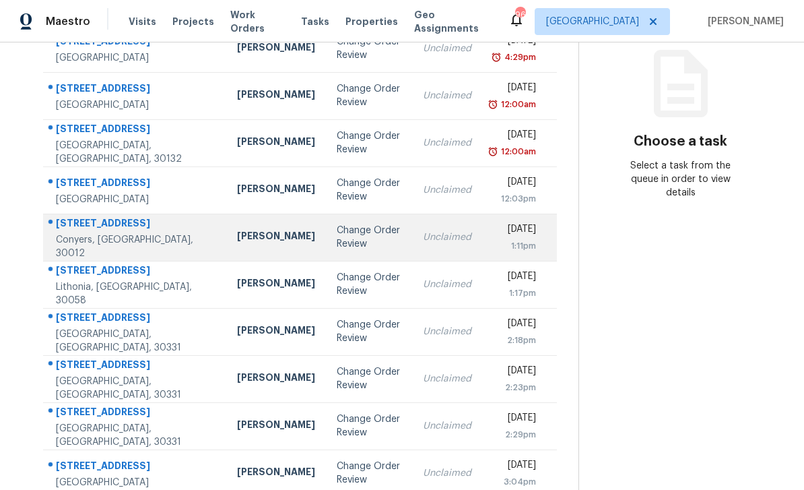
click at [434, 230] on div "Unclaimed" at bounding box center [447, 236] width 49 height 13
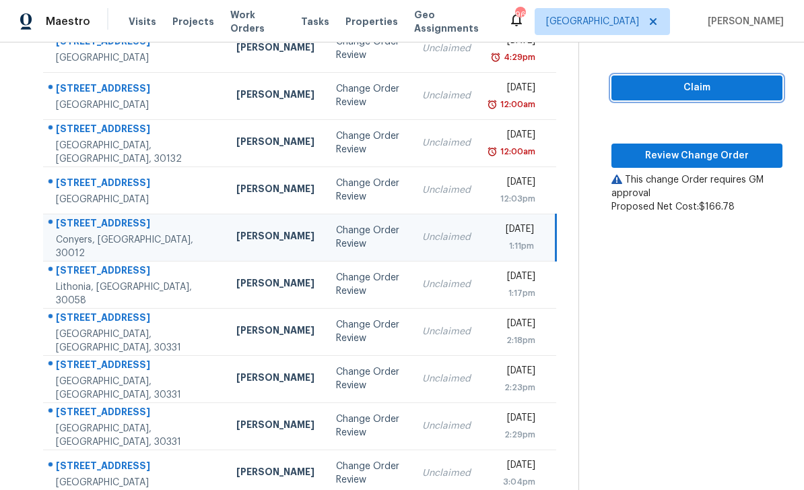
click at [671, 79] on span "Claim" at bounding box center [697, 87] width 150 height 17
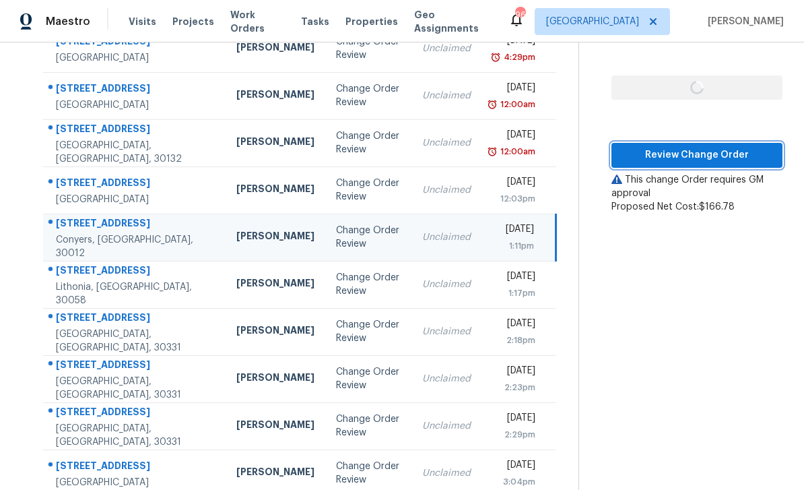
click at [675, 147] on span "Review Change Order" at bounding box center [697, 155] width 150 height 17
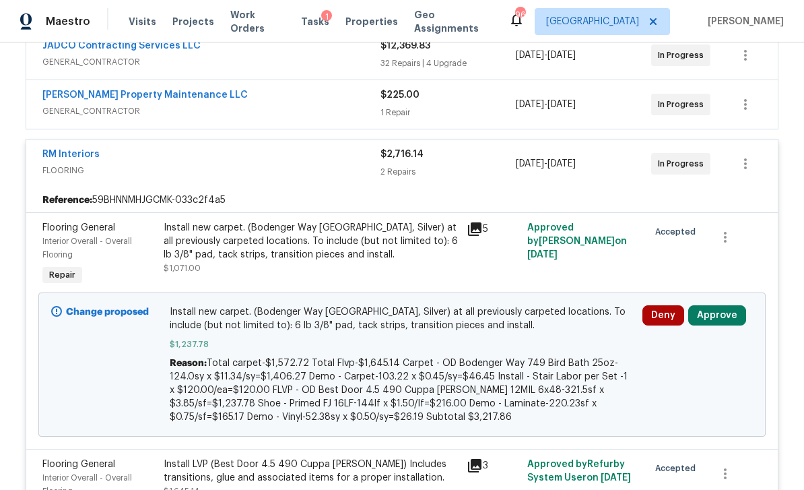
scroll to position [382, 0]
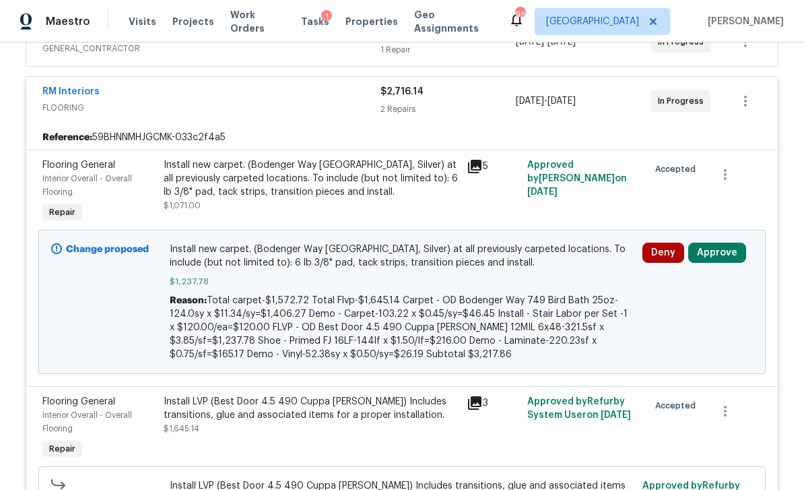
click at [723, 243] on button "Approve" at bounding box center [717, 253] width 58 height 20
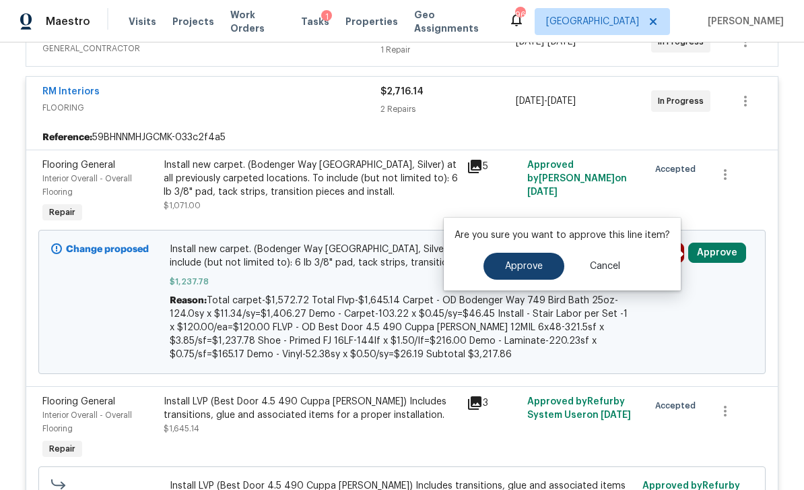
click at [532, 261] on span "Approve" at bounding box center [524, 266] width 38 height 10
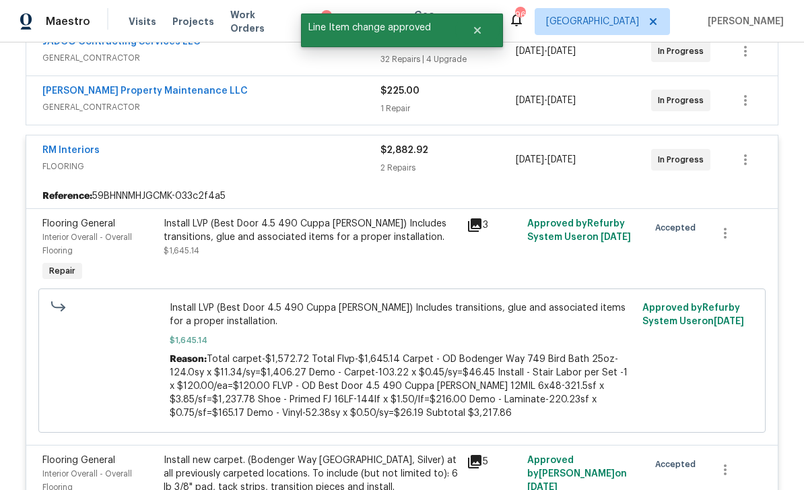
scroll to position [290, 0]
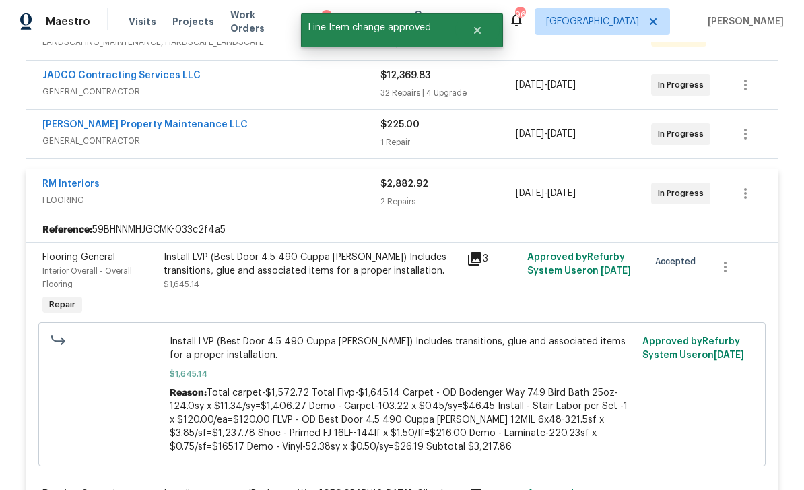
click at [441, 218] on div "Reference: 59BHNNMHJGCMK-033c2f4a5" at bounding box center [402, 230] width 752 height 24
click at [491, 135] on div "1 Repair" at bounding box center [448, 141] width 135 height 13
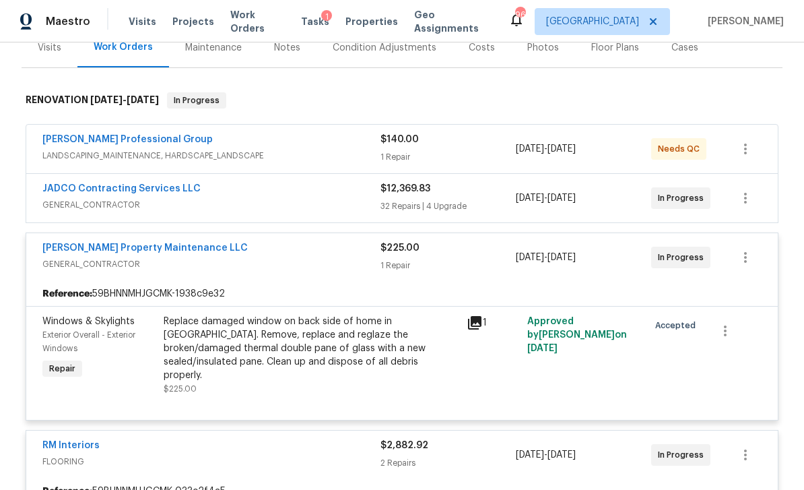
scroll to position [160, 0]
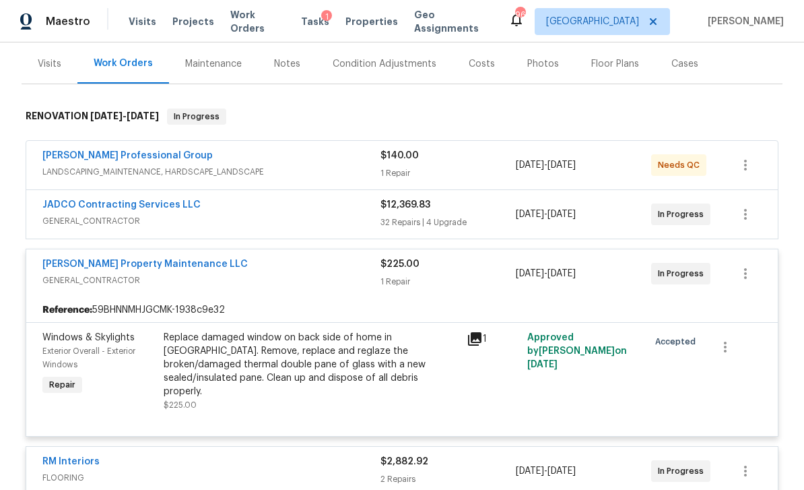
click at [477, 198] on div "$12,369.83 32 Repairs | 4 Upgrade" at bounding box center [448, 214] width 135 height 32
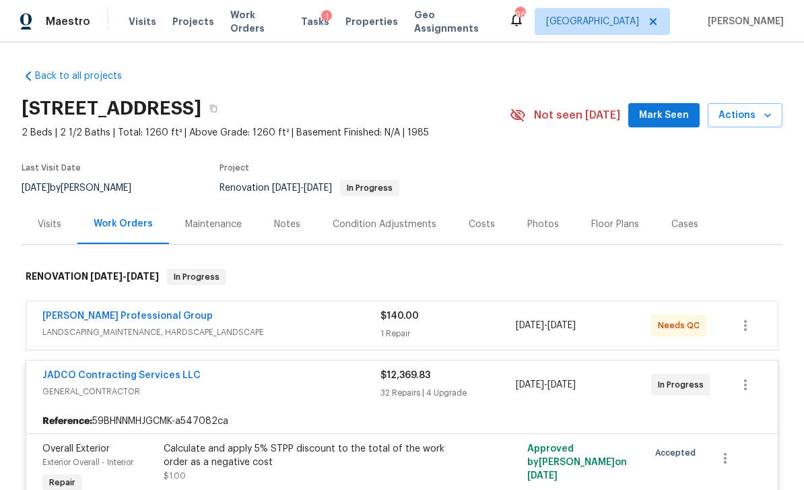
scroll to position [0, 0]
click at [466, 327] on div "1 Repair" at bounding box center [448, 333] width 135 height 13
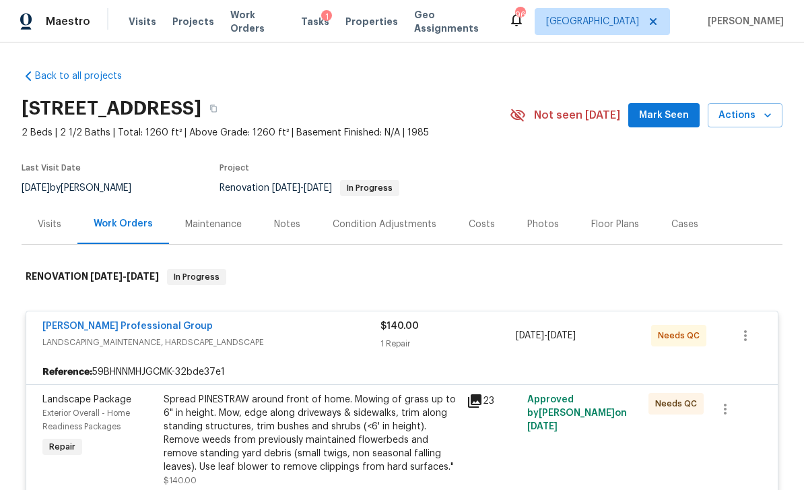
click at [321, 22] on div "1" at bounding box center [326, 16] width 11 height 13
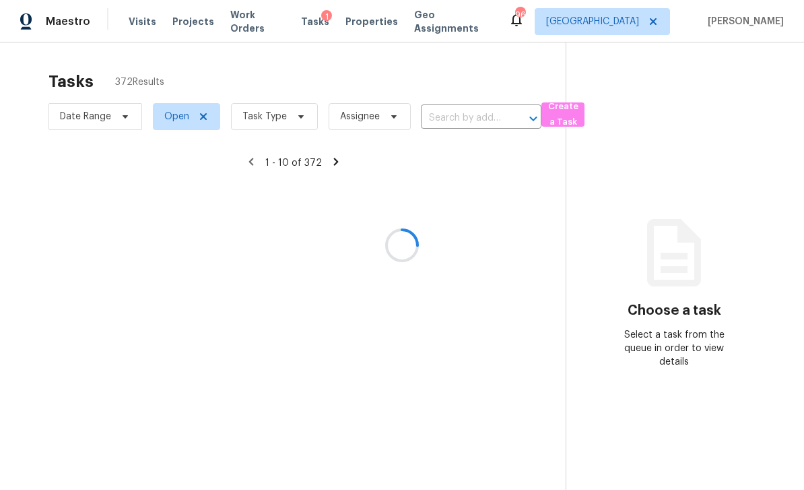
click at [288, 117] on div at bounding box center [402, 245] width 804 height 490
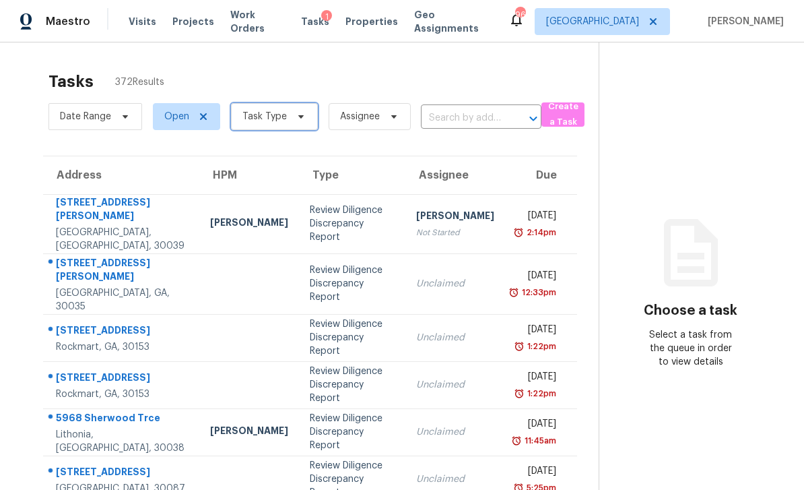
click at [292, 119] on span at bounding box center [299, 116] width 15 height 11
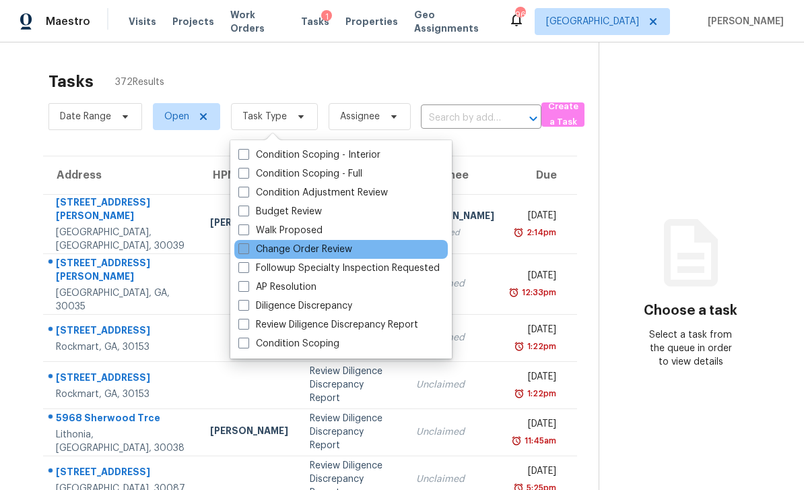
click at [341, 253] on label "Change Order Review" at bounding box center [295, 249] width 114 height 13
click at [247, 251] on input "Change Order Review" at bounding box center [242, 247] width 9 height 9
checkbox input "true"
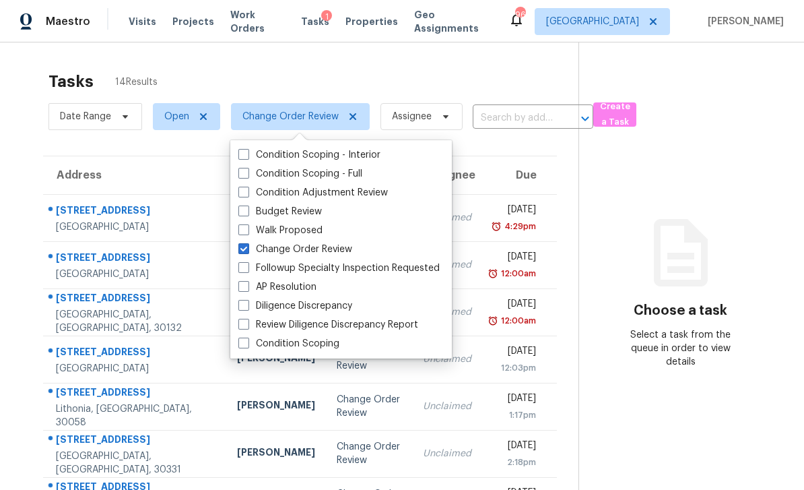
click at [522, 83] on div "Tasks 14 Results" at bounding box center [314, 81] width 530 height 35
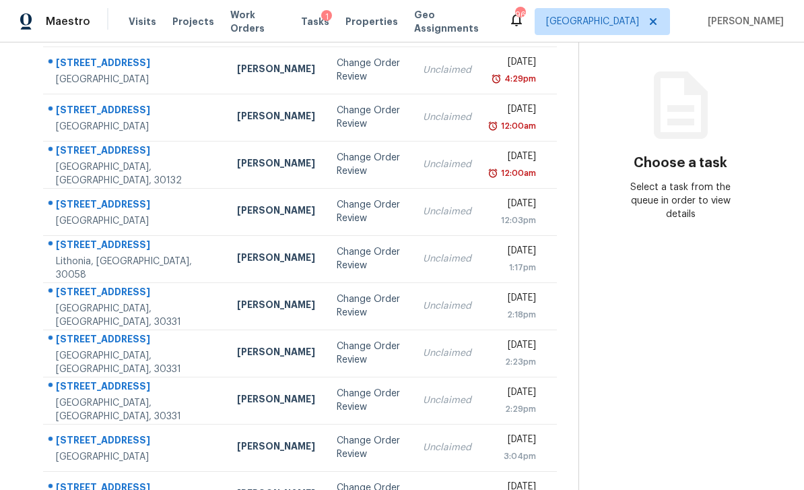
scroll to position [148, 0]
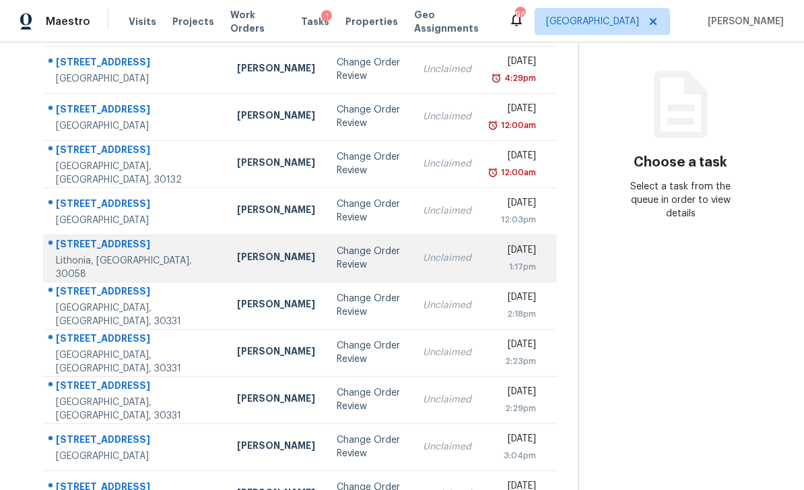
click at [493, 259] on div "Mon, Aug 18th 2025" at bounding box center [514, 251] width 43 height 17
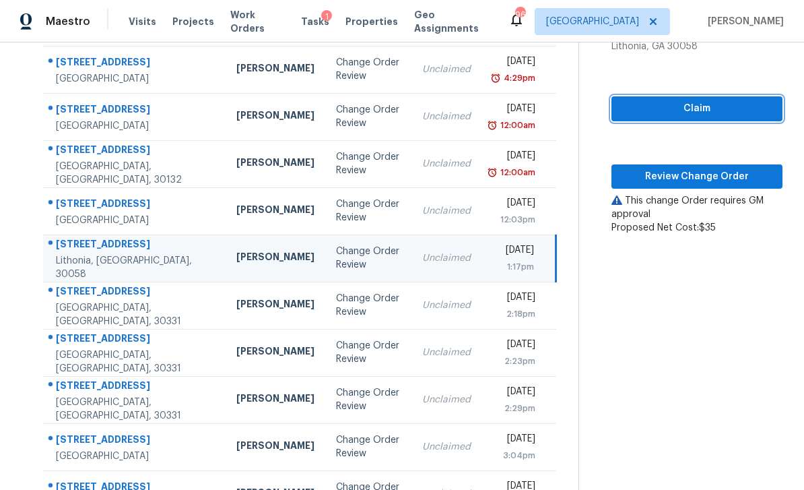
click at [690, 110] on span "Claim" at bounding box center [697, 108] width 150 height 17
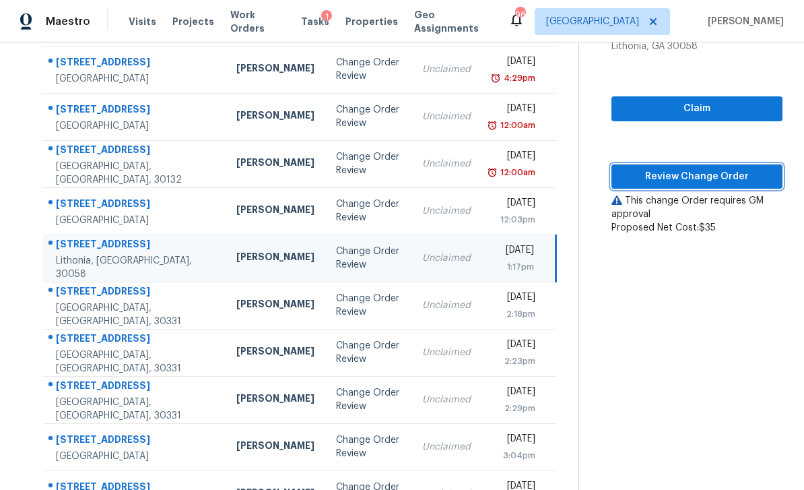
click at [705, 177] on span "Review Change Order" at bounding box center [697, 176] width 150 height 17
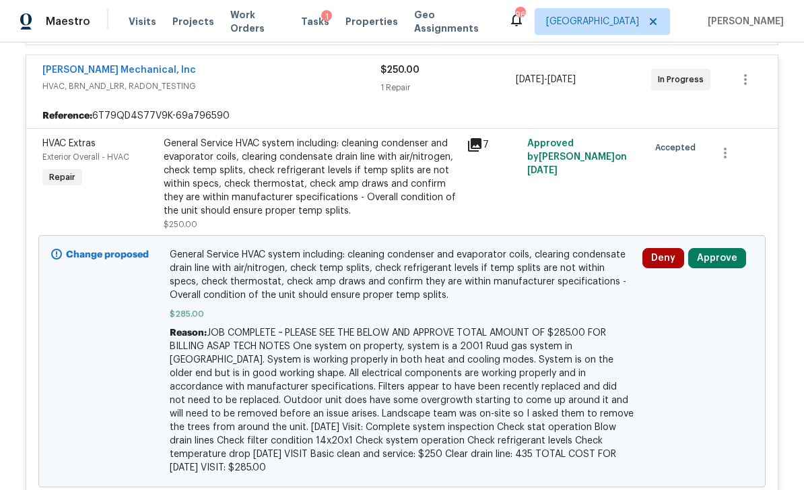
scroll to position [381, 0]
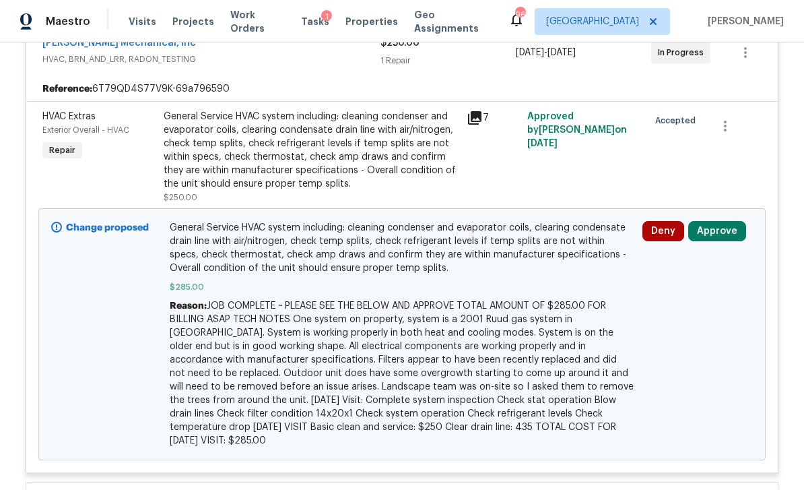
click at [733, 226] on button "Approve" at bounding box center [717, 231] width 58 height 20
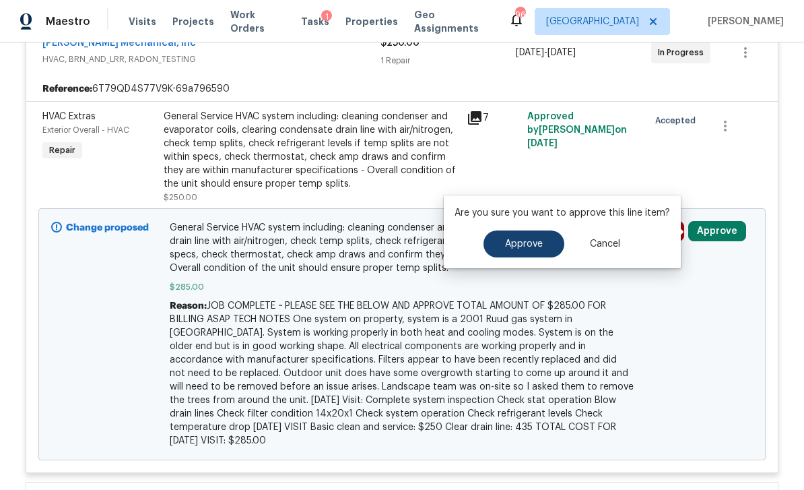
click at [534, 248] on span "Approve" at bounding box center [524, 244] width 38 height 10
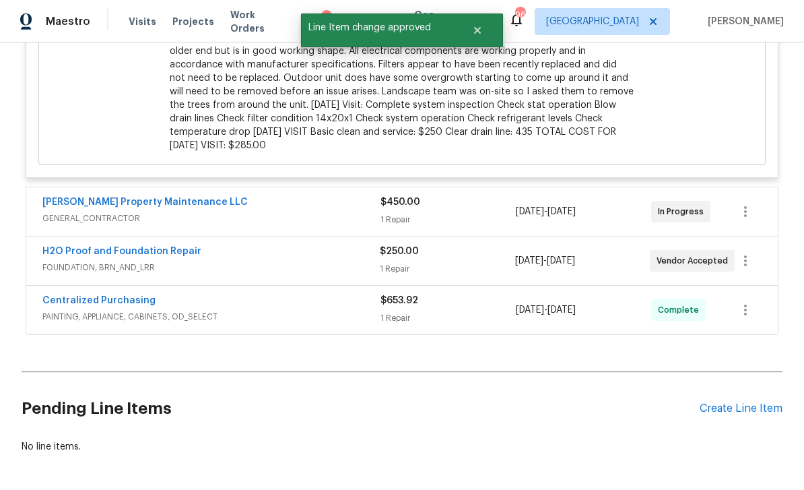
scroll to position [676, 0]
click at [473, 196] on div "$450.00" at bounding box center [448, 202] width 135 height 13
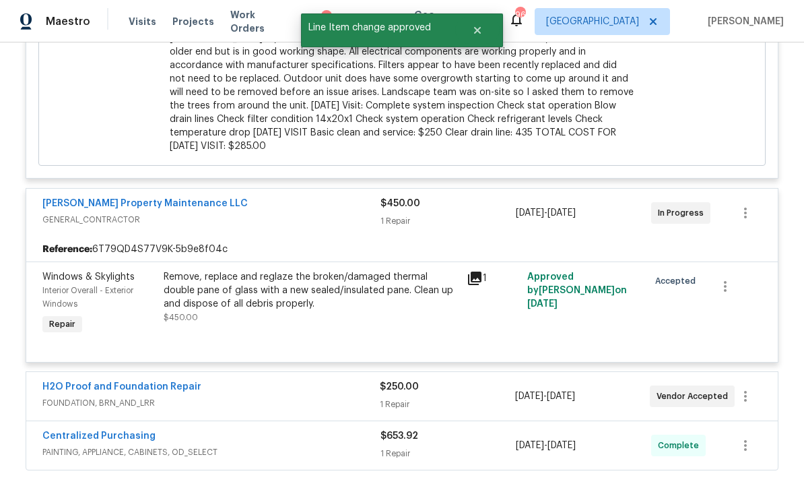
click at [479, 383] on div "$250.00 1 Repair" at bounding box center [447, 396] width 135 height 32
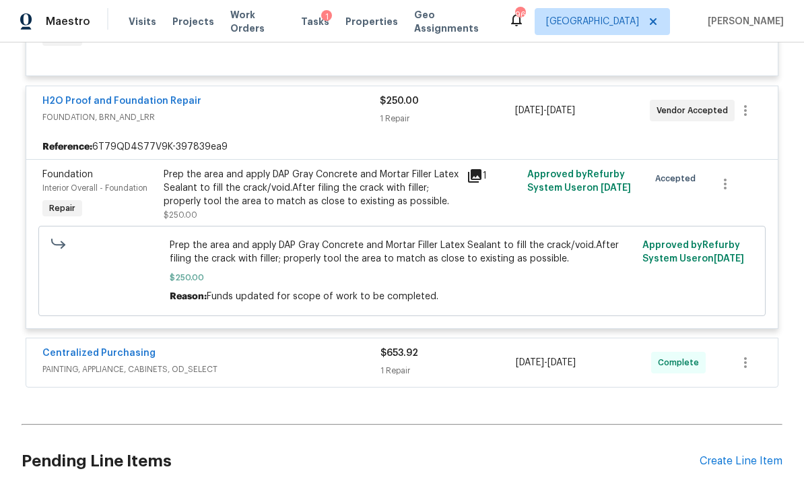
scroll to position [965, 0]
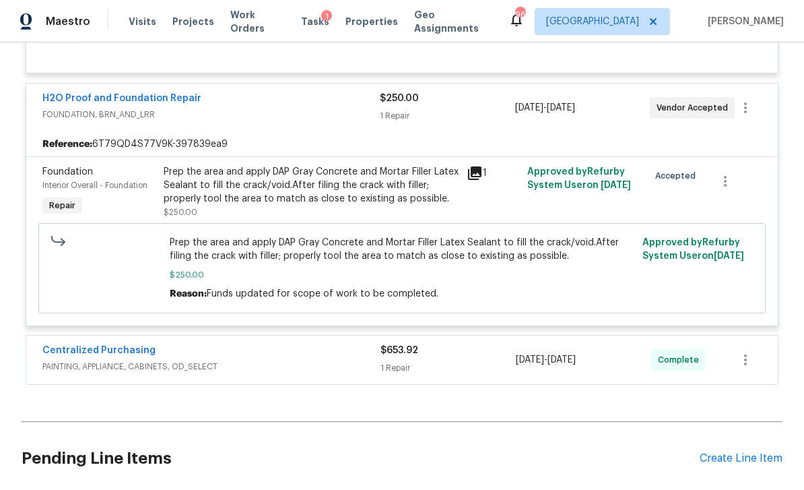
click at [468, 346] on div "$653.92" at bounding box center [448, 350] width 135 height 13
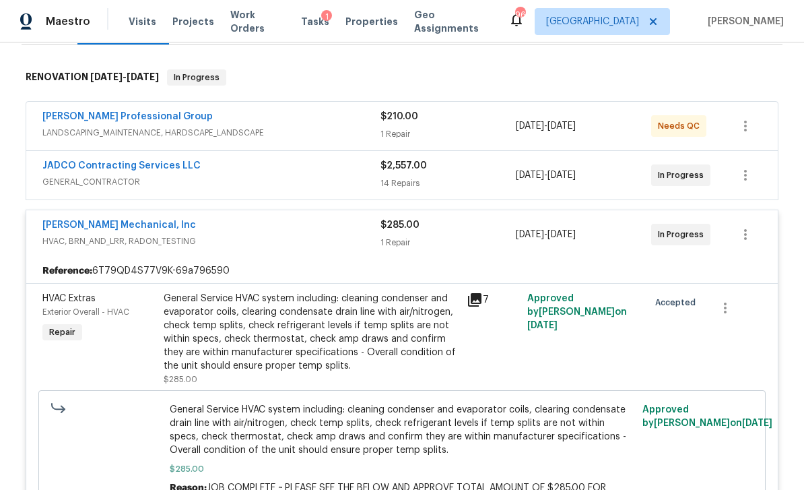
scroll to position [199, 0]
click at [483, 178] on div "14 Repairs" at bounding box center [448, 182] width 135 height 13
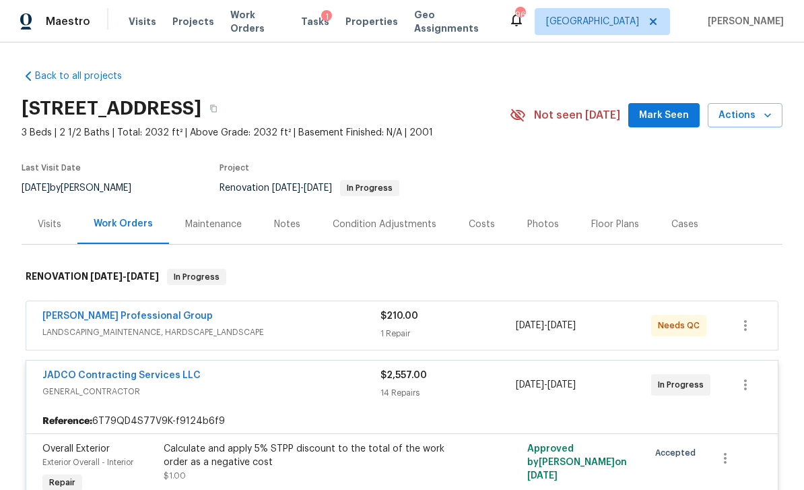
scroll to position [0, 0]
click at [458, 335] on div "1 Repair" at bounding box center [448, 333] width 135 height 13
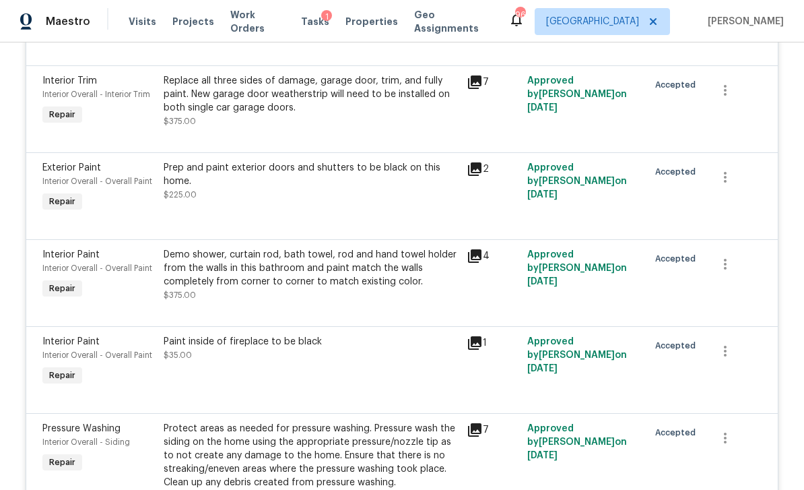
scroll to position [1524, 0]
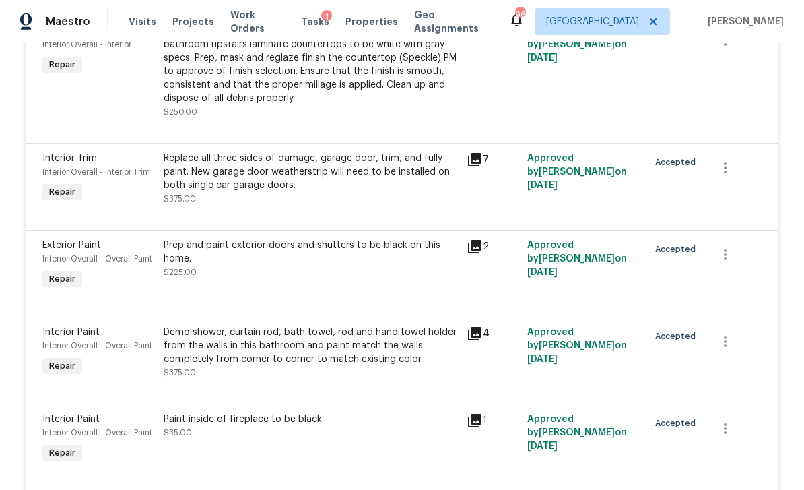
click at [317, 27] on div "Tasks 1" at bounding box center [315, 22] width 28 height 14
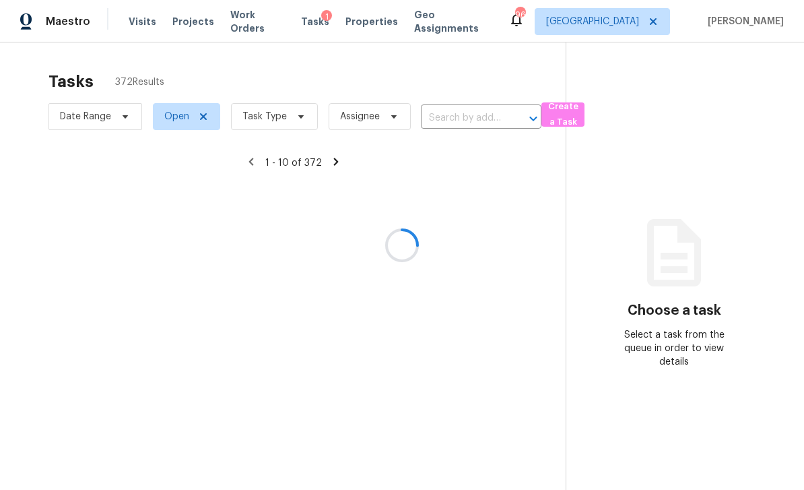
click at [303, 113] on div at bounding box center [402, 245] width 804 height 490
click at [289, 120] on div at bounding box center [402, 245] width 804 height 490
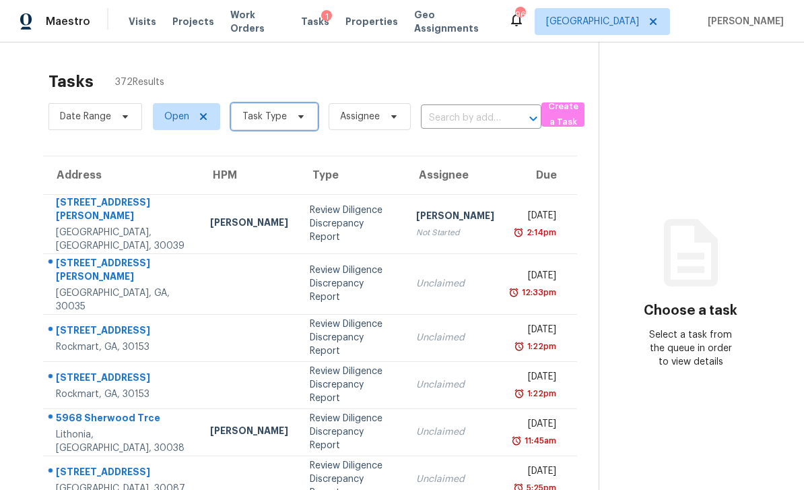
click at [285, 123] on span "Task Type" at bounding box center [274, 116] width 87 height 27
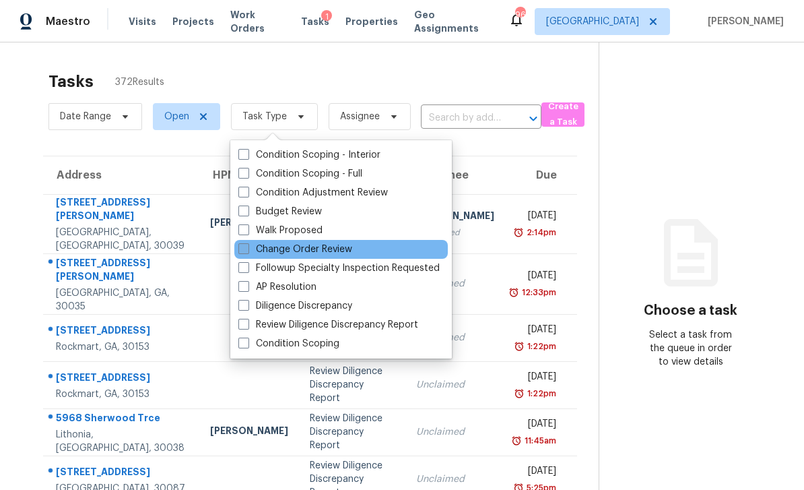
click at [334, 248] on label "Change Order Review" at bounding box center [295, 249] width 114 height 13
click at [247, 248] on input "Change Order Review" at bounding box center [242, 247] width 9 height 9
checkbox input "true"
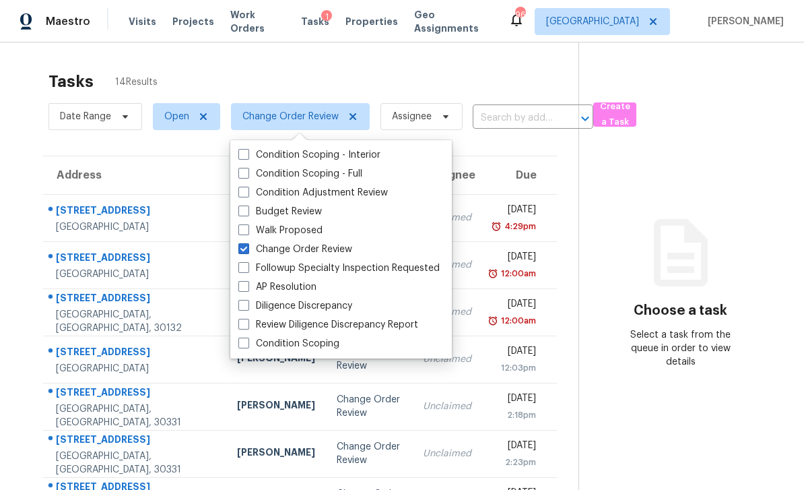
click at [611, 247] on div "Choose a task Select a task from the queue in order to view details" at bounding box center [680, 307] width 203 height 124
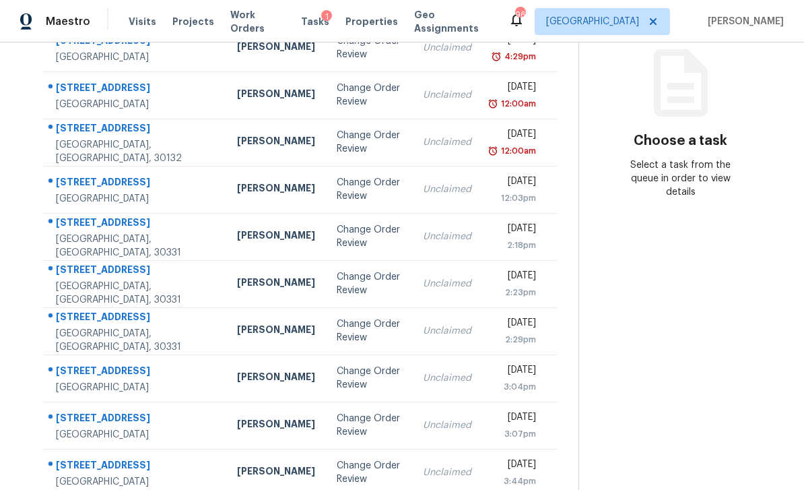
scroll to position [169, 0]
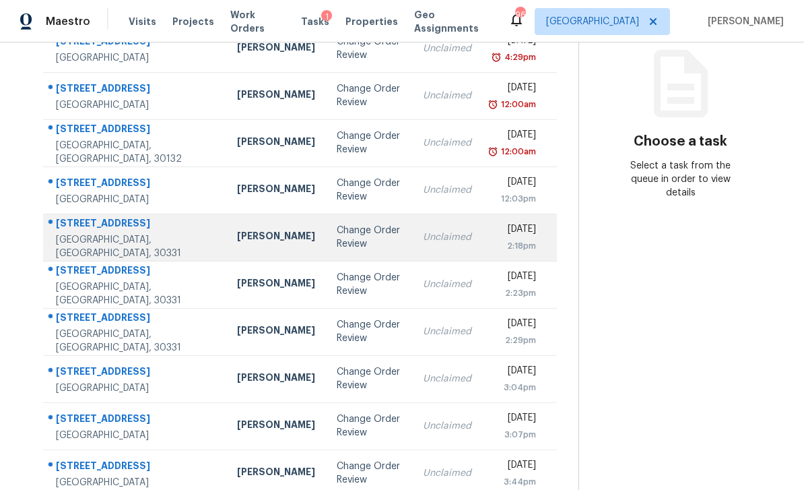
click at [493, 253] on div "2:18pm" at bounding box center [514, 245] width 43 height 13
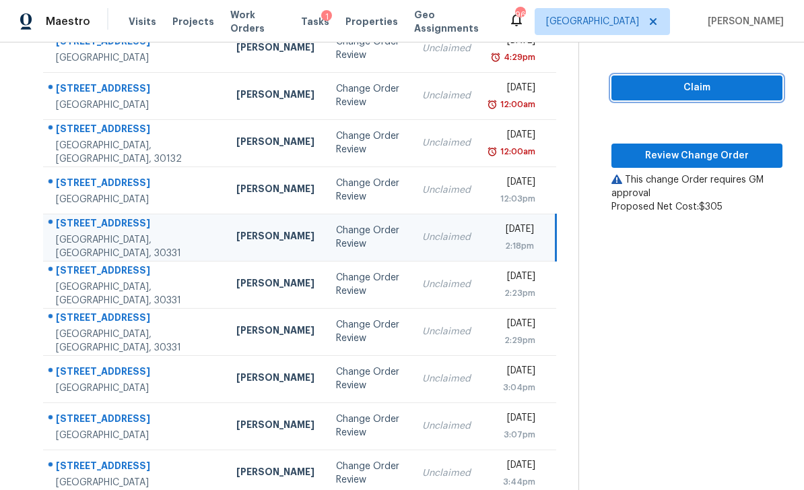
click at [686, 82] on span "Claim" at bounding box center [697, 87] width 150 height 17
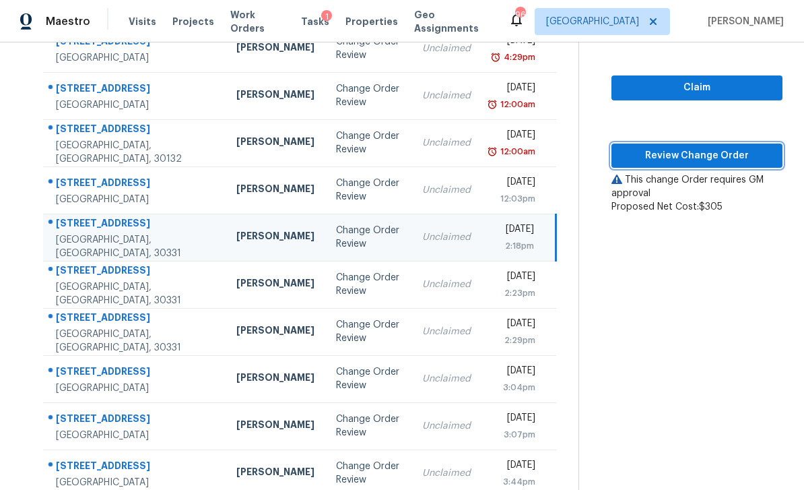
click at [678, 156] on span "Review Change Order" at bounding box center [697, 156] width 150 height 17
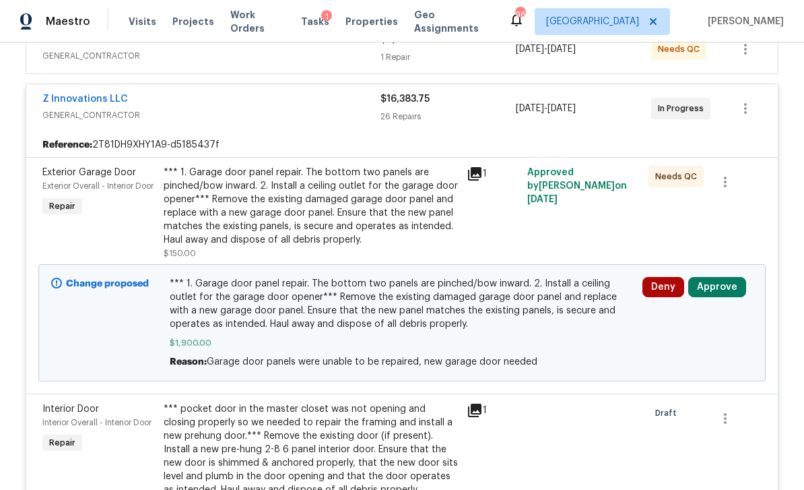
scroll to position [278, 0]
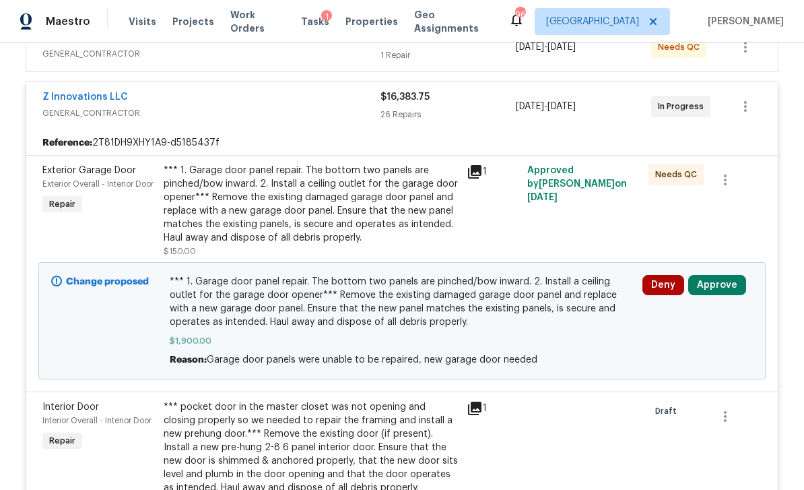
click at [729, 292] on button "Approve" at bounding box center [717, 285] width 58 height 20
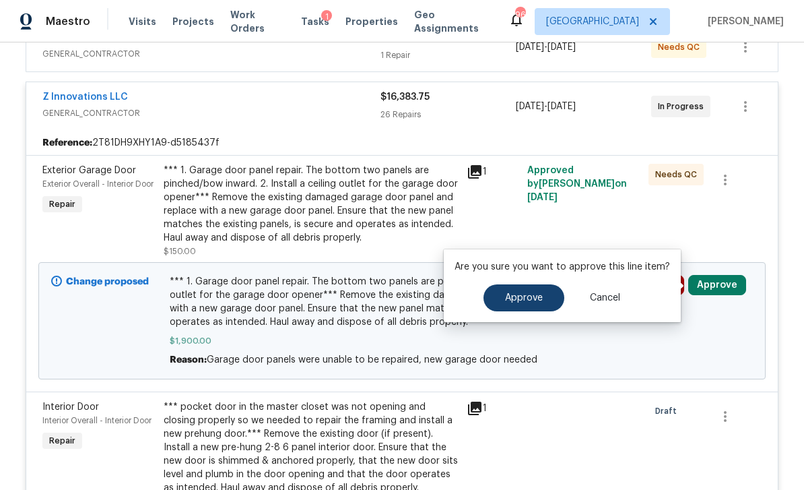
click at [560, 296] on button "Approve" at bounding box center [524, 297] width 81 height 27
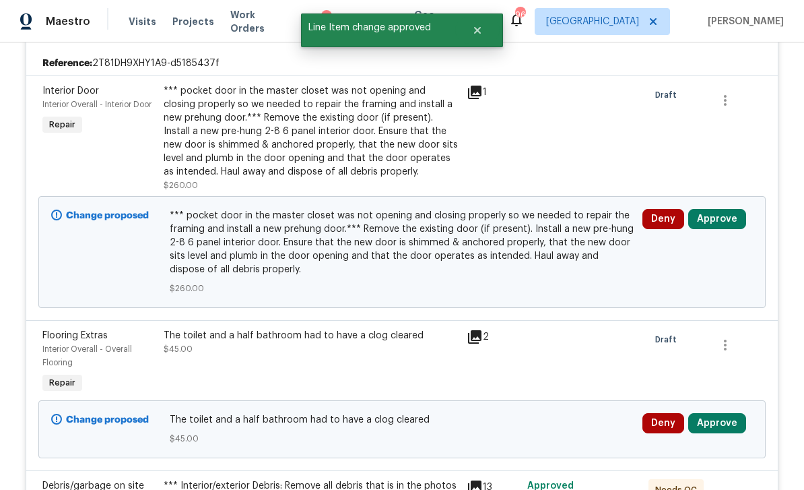
scroll to position [372, 0]
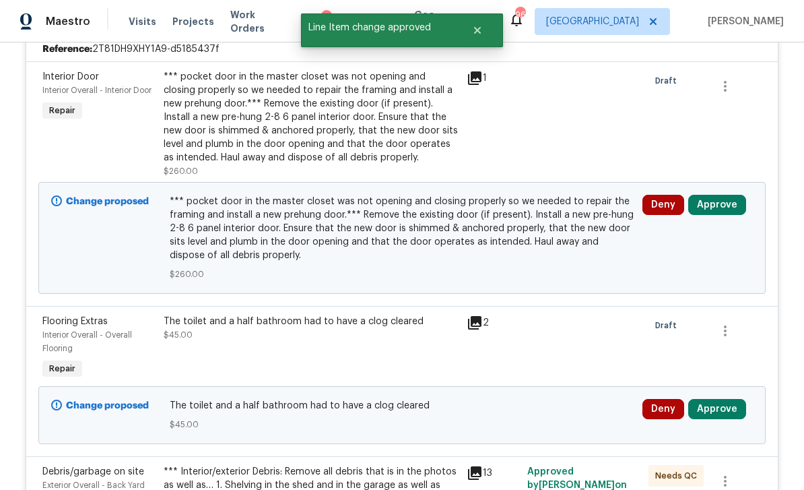
click at [729, 205] on button "Approve" at bounding box center [717, 205] width 58 height 20
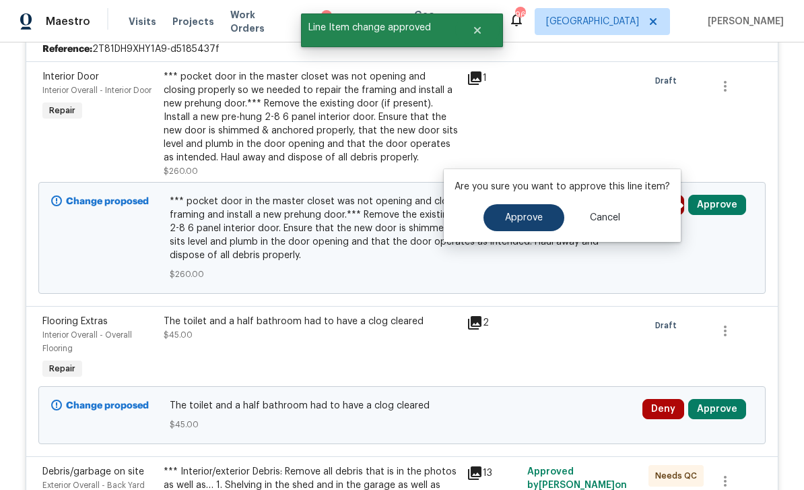
click at [550, 222] on button "Approve" at bounding box center [524, 217] width 81 height 27
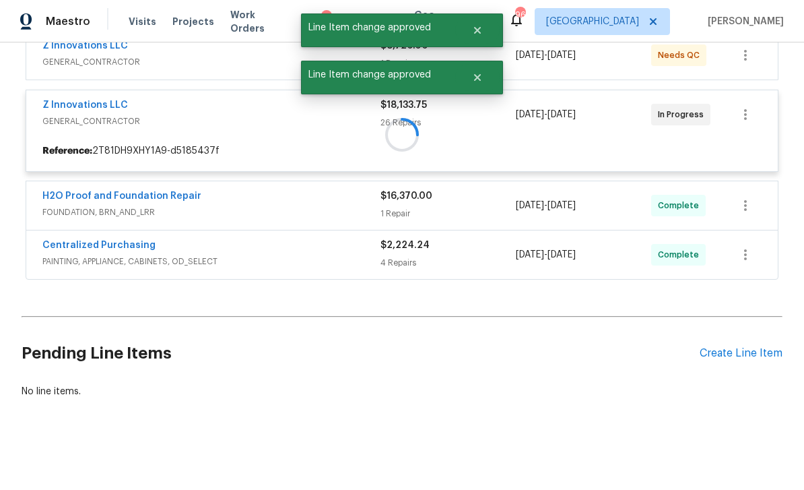
scroll to position [226, 0]
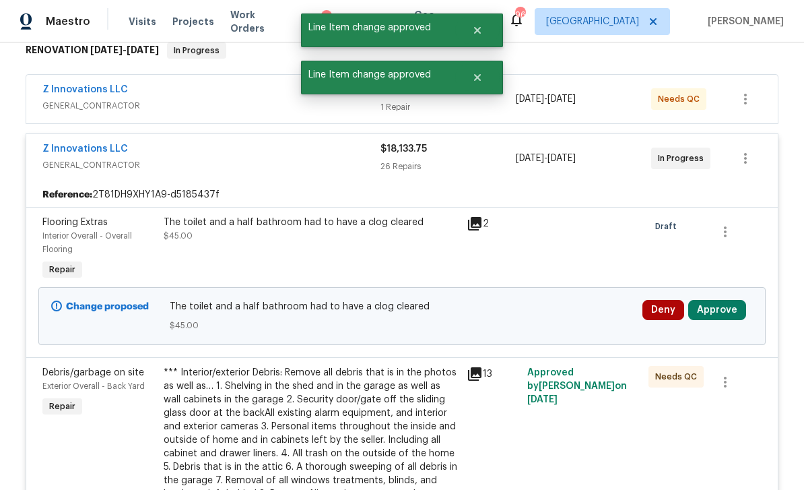
click at [728, 311] on button "Approve" at bounding box center [717, 310] width 58 height 20
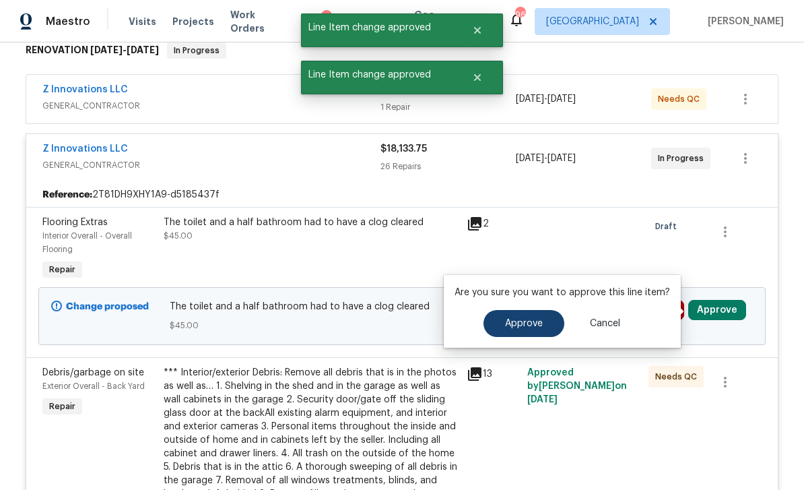
click at [531, 326] on span "Approve" at bounding box center [524, 324] width 38 height 10
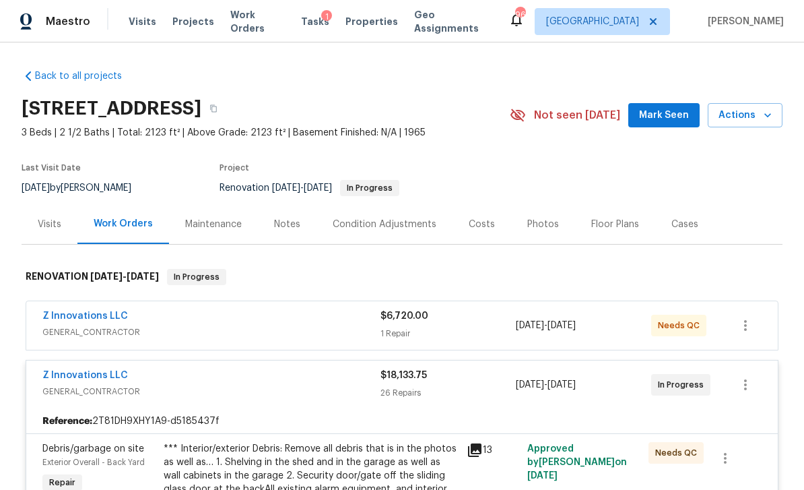
scroll to position [0, 0]
click at [297, 323] on div "Z Innovations LLC" at bounding box center [211, 317] width 338 height 16
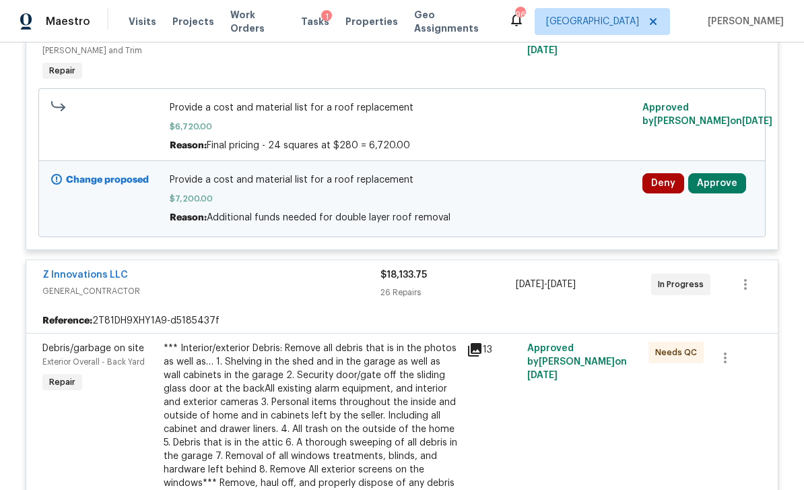
scroll to position [358, 0]
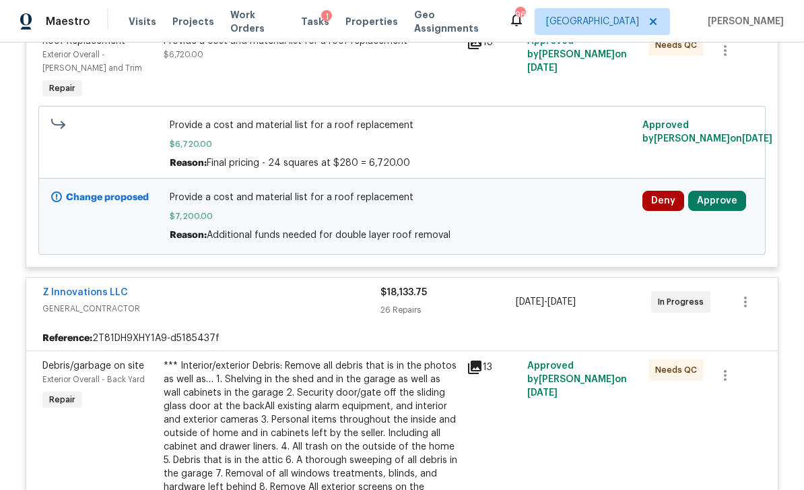
click at [728, 202] on button "Approve" at bounding box center [717, 201] width 58 height 20
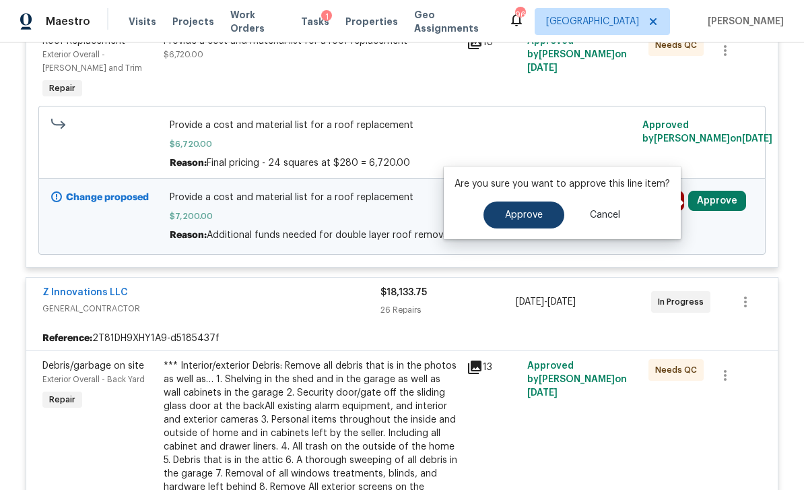
click at [552, 214] on button "Approve" at bounding box center [524, 214] width 81 height 27
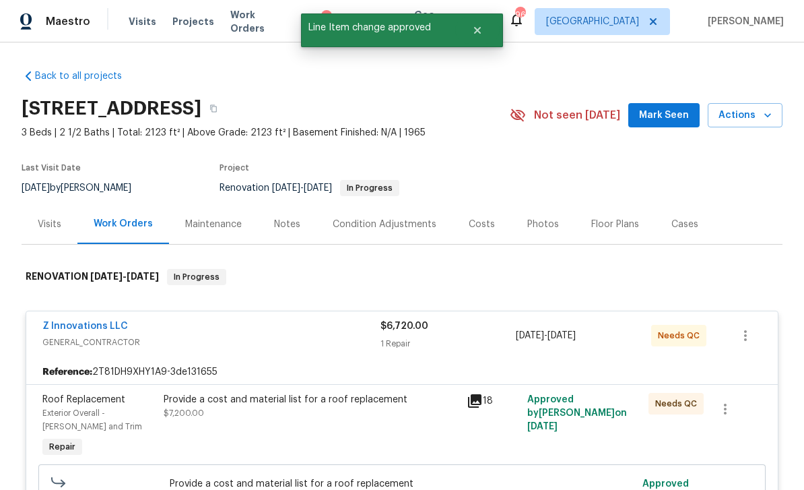
scroll to position [0, 0]
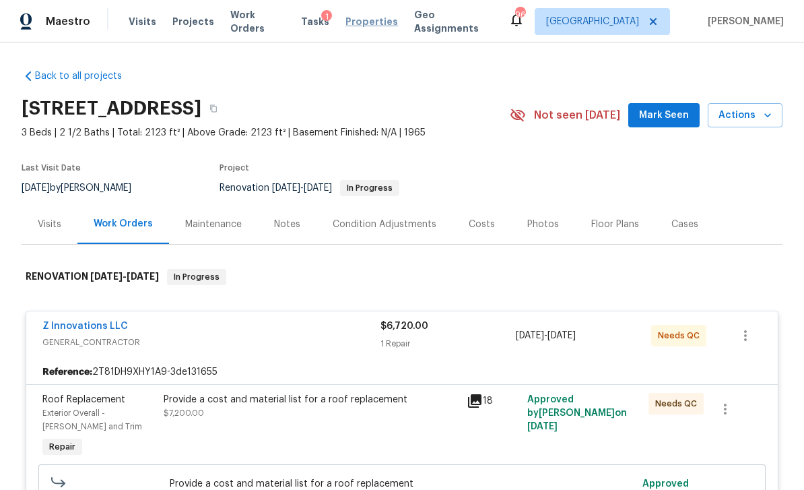
click at [365, 22] on span "Properties" at bounding box center [372, 21] width 53 height 13
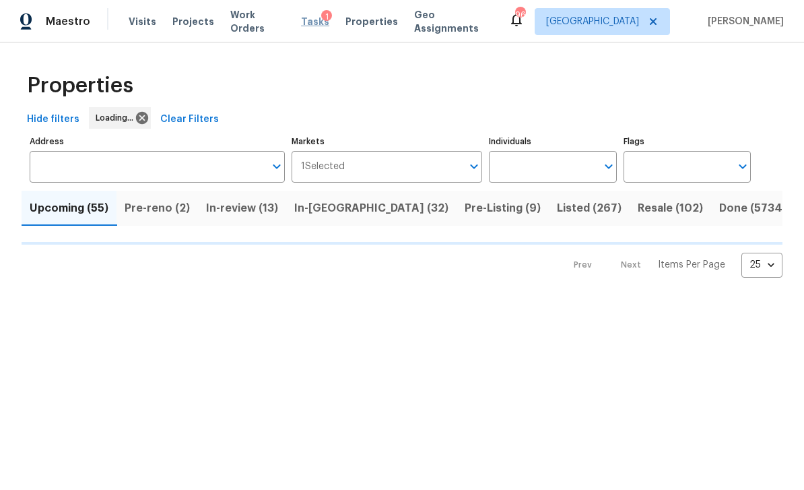
click at [313, 24] on span "Tasks" at bounding box center [315, 21] width 28 height 9
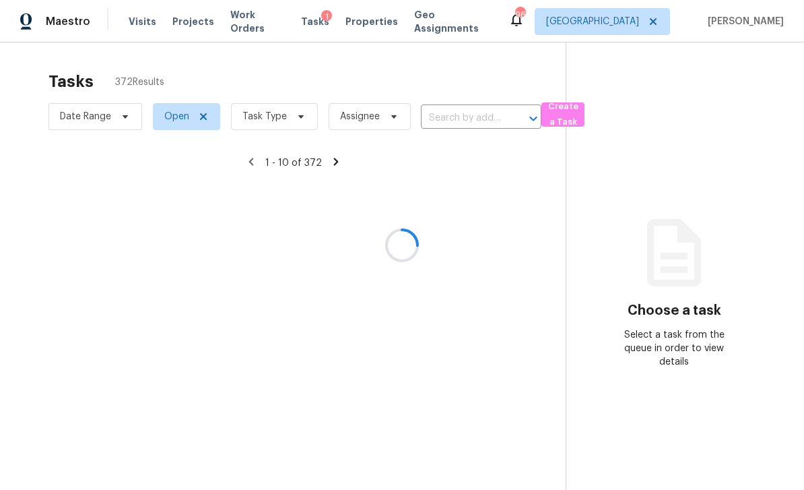
click at [296, 112] on div at bounding box center [402, 245] width 804 height 490
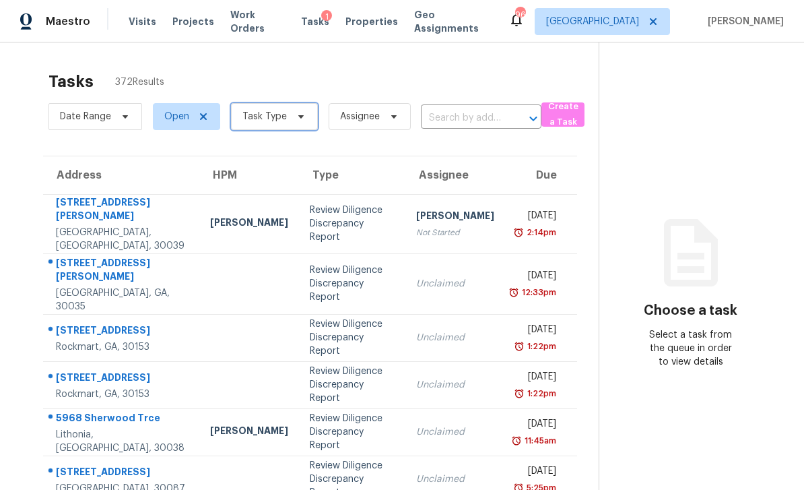
click at [280, 117] on span "Task Type" at bounding box center [265, 116] width 44 height 13
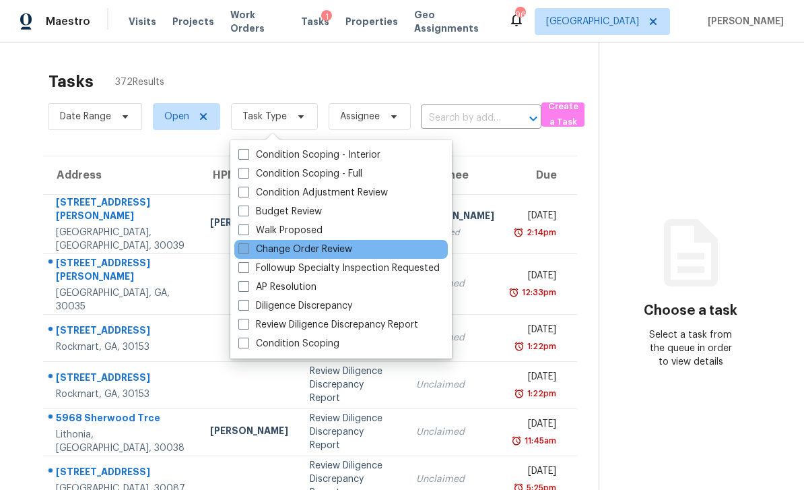
click at [343, 252] on label "Change Order Review" at bounding box center [295, 249] width 114 height 13
click at [247, 251] on input "Change Order Review" at bounding box center [242, 247] width 9 height 9
checkbox input "true"
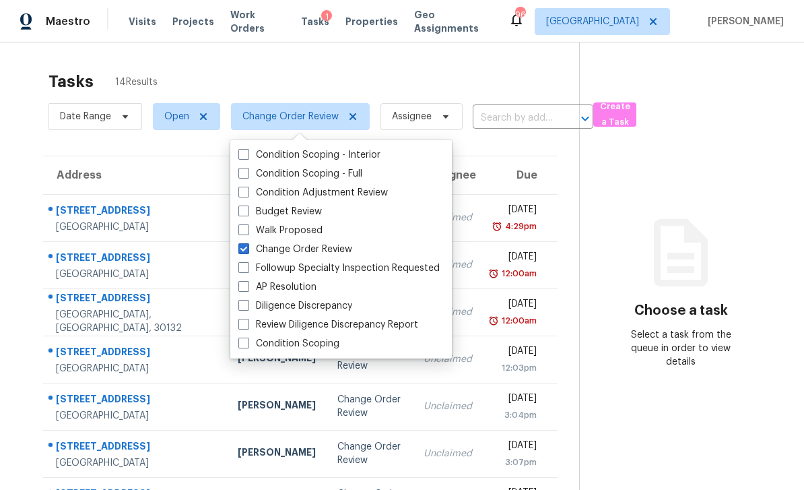
click at [488, 67] on div "Tasks 14 Results" at bounding box center [314, 81] width 531 height 35
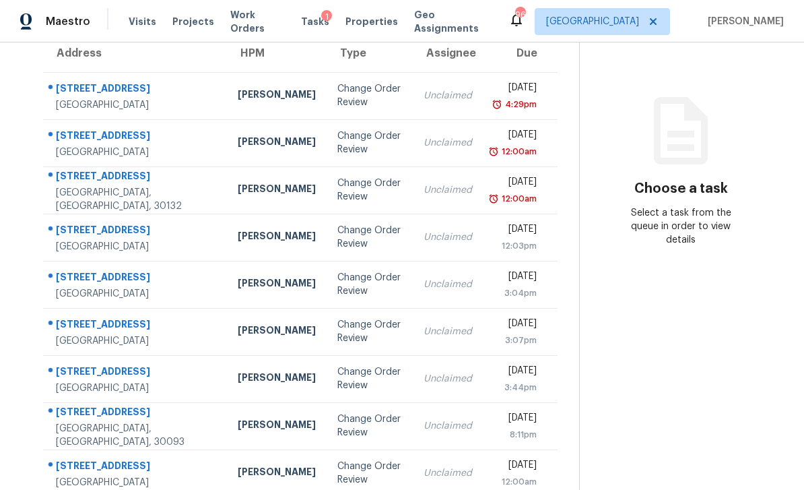
scroll to position [43, 0]
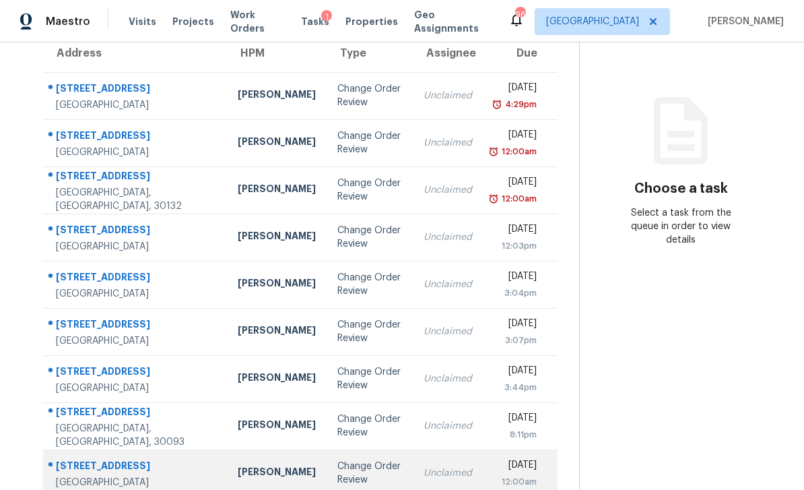
click at [445, 449] on td "Unclaimed" at bounding box center [448, 472] width 70 height 47
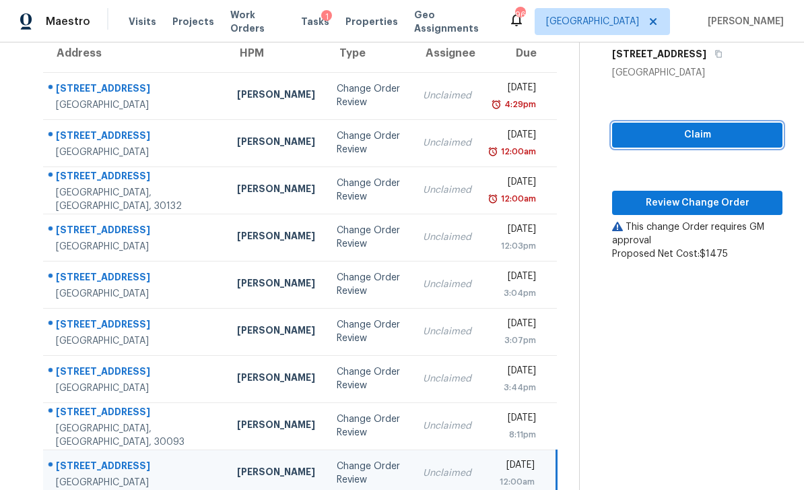
click at [695, 127] on span "Claim" at bounding box center [697, 135] width 149 height 17
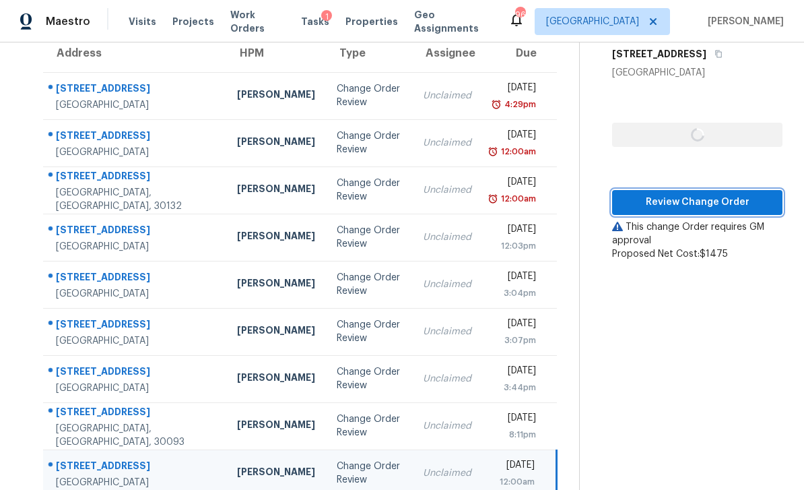
click at [695, 194] on span "Review Change Order" at bounding box center [697, 202] width 149 height 17
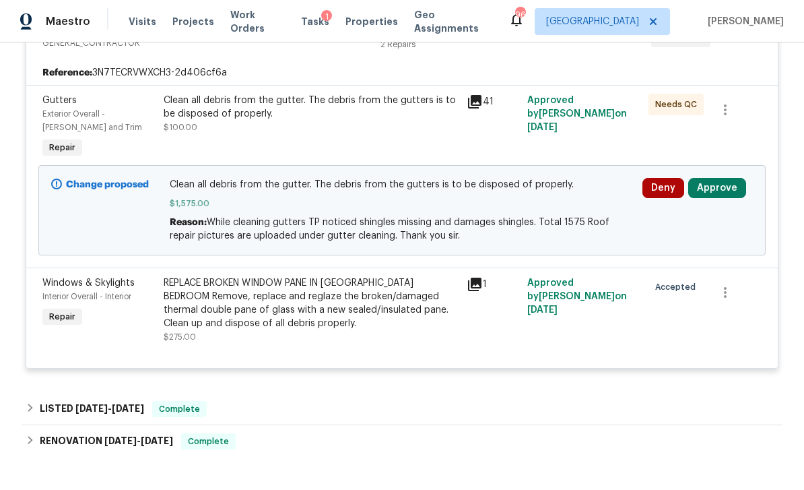
scroll to position [302, 0]
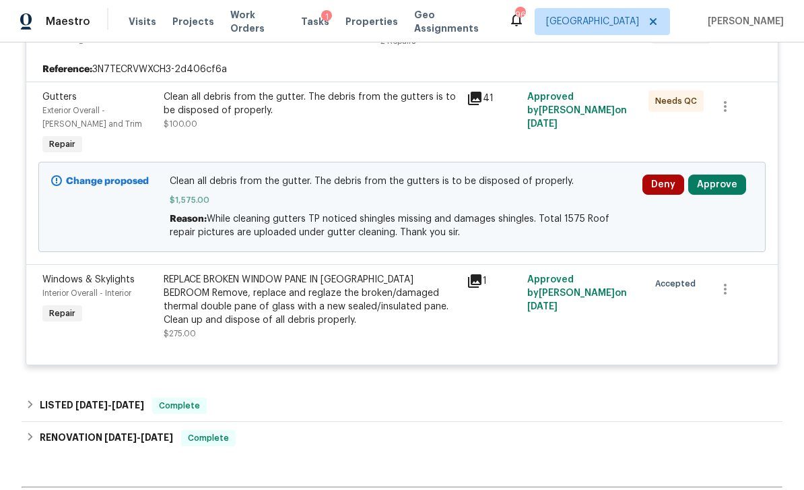
click at [729, 180] on button "Approve" at bounding box center [717, 184] width 58 height 20
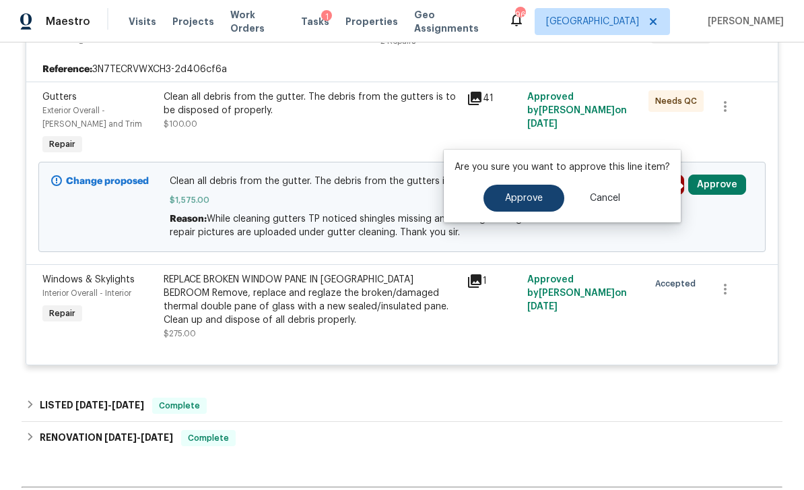
click at [538, 201] on span "Approve" at bounding box center [524, 198] width 38 height 10
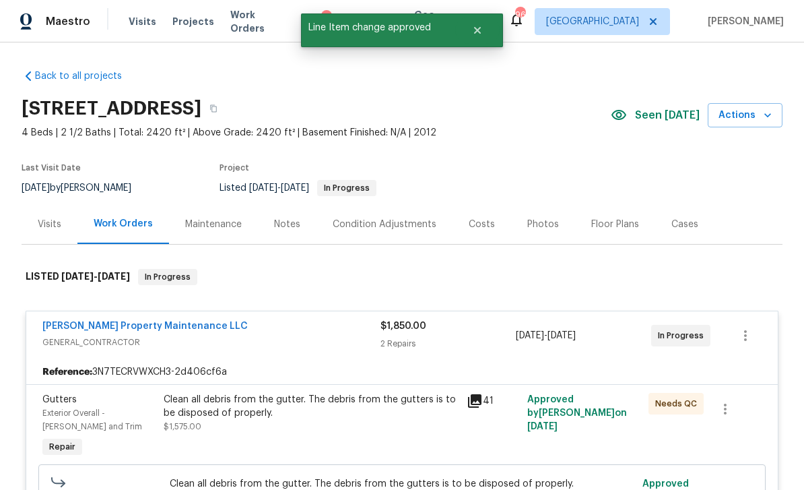
scroll to position [0, 0]
click at [490, 31] on button "Close" at bounding box center [477, 30] width 44 height 27
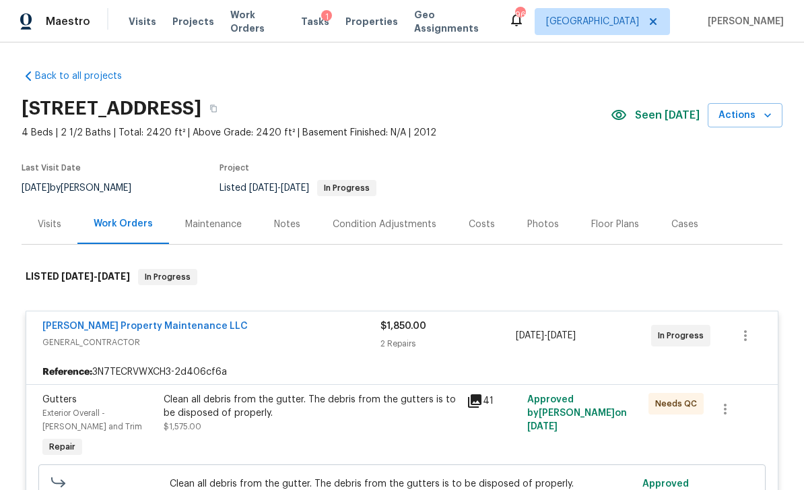
click at [321, 22] on div "1" at bounding box center [326, 16] width 11 height 13
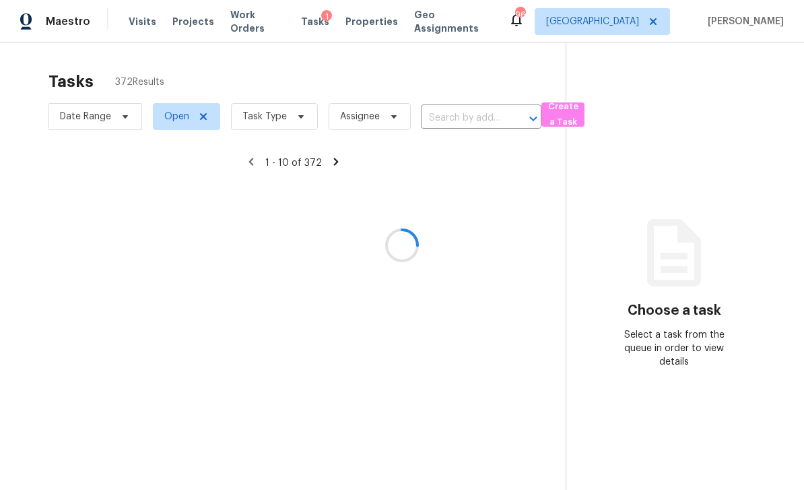
click at [300, 122] on div at bounding box center [402, 245] width 804 height 490
click at [289, 125] on div at bounding box center [402, 245] width 804 height 490
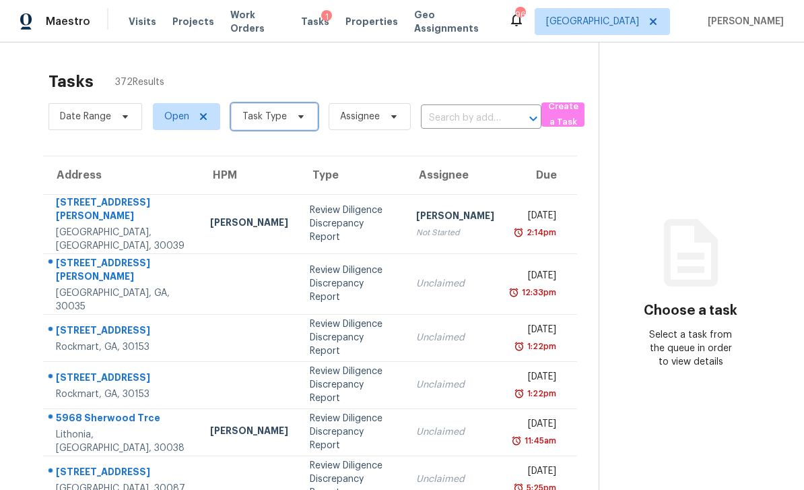
click at [286, 123] on span "Task Type" at bounding box center [274, 116] width 87 height 27
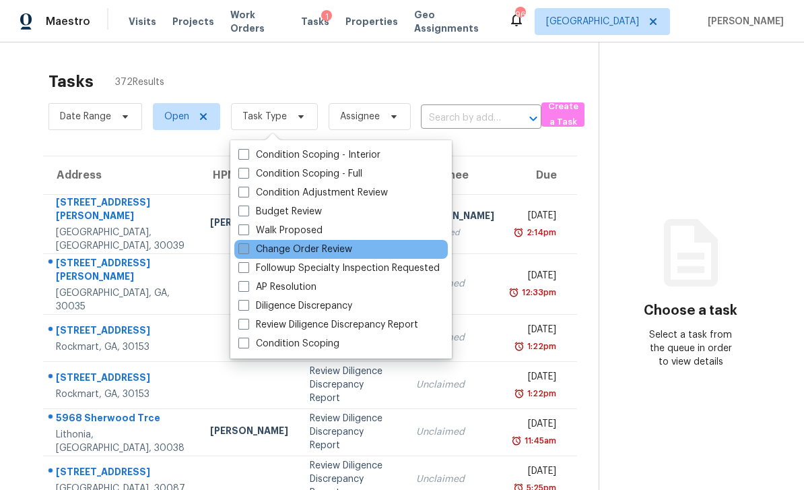
click at [336, 249] on label "Change Order Review" at bounding box center [295, 249] width 114 height 13
click at [247, 249] on input "Change Order Review" at bounding box center [242, 247] width 9 height 9
checkbox input "true"
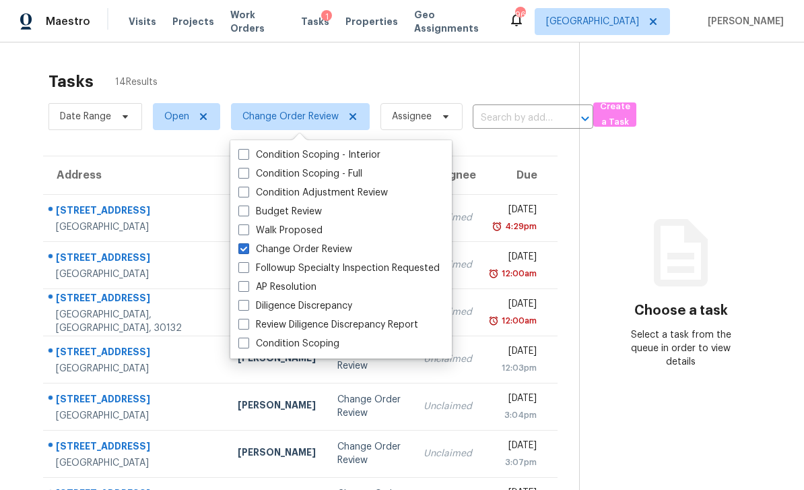
click at [507, 71] on div "Tasks 14 Results" at bounding box center [314, 81] width 531 height 35
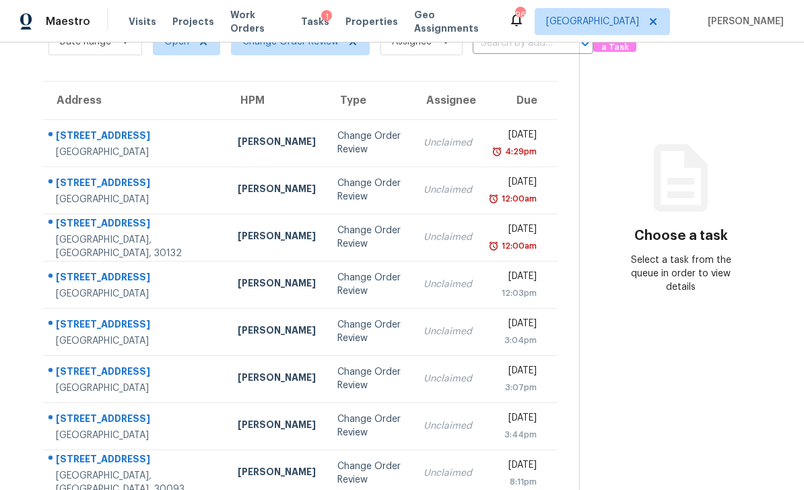
scroll to position [43, 0]
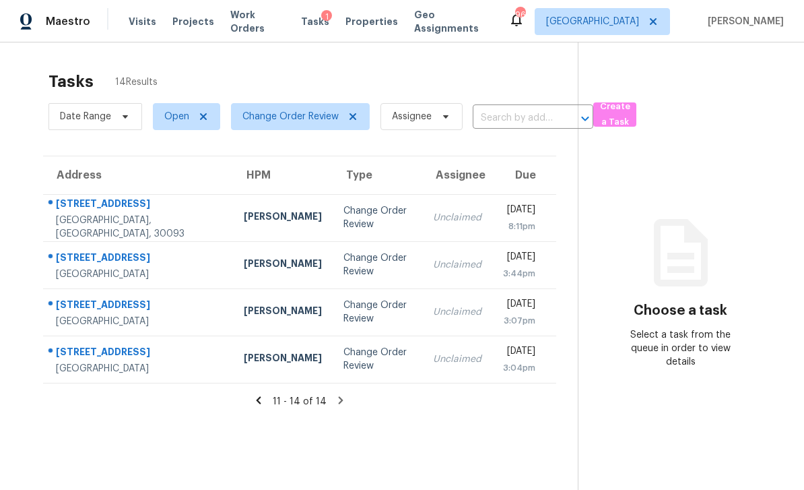
scroll to position [0, 0]
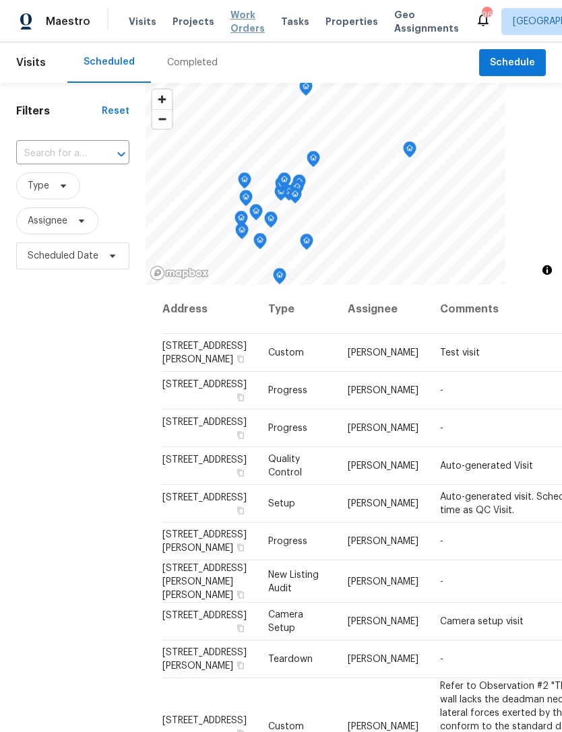
click at [231, 27] on span "Work Orders" at bounding box center [247, 21] width 34 height 27
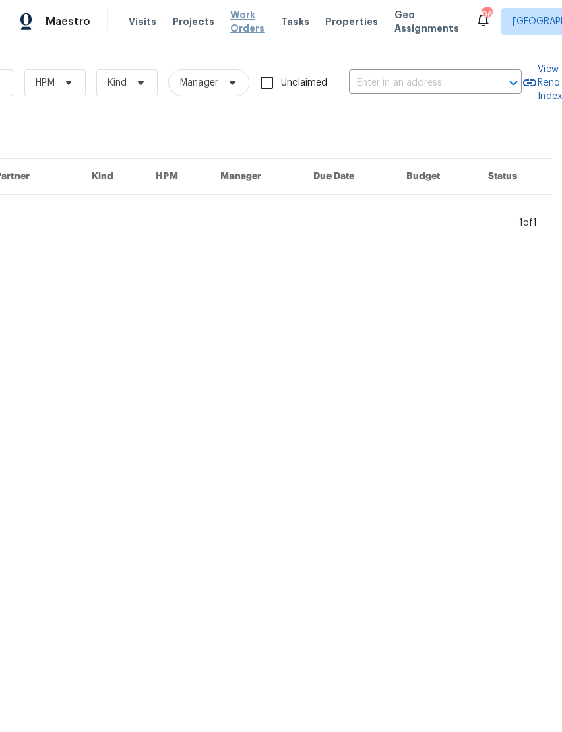
scroll to position [0, 222]
click at [433, 79] on input "text" at bounding box center [416, 83] width 135 height 21
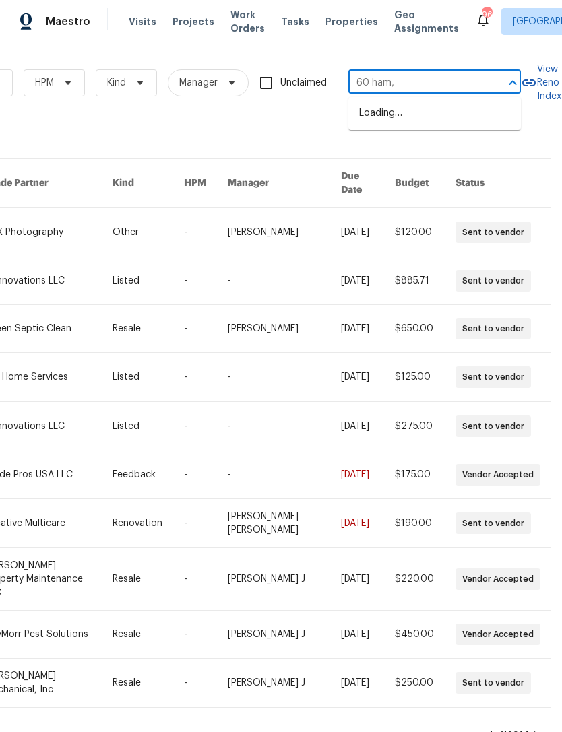
type input "60 ham"
click at [441, 197] on li "[STREET_ADDRESS]" at bounding box center [434, 186] width 172 height 22
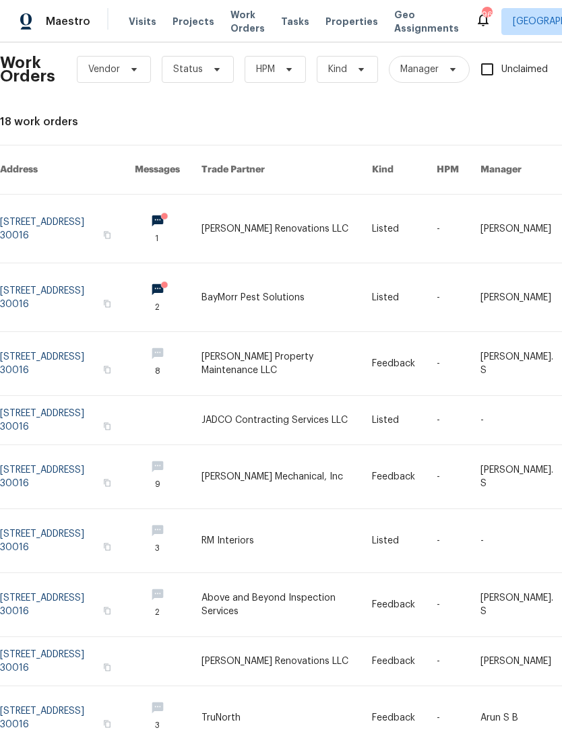
scroll to position [14, 0]
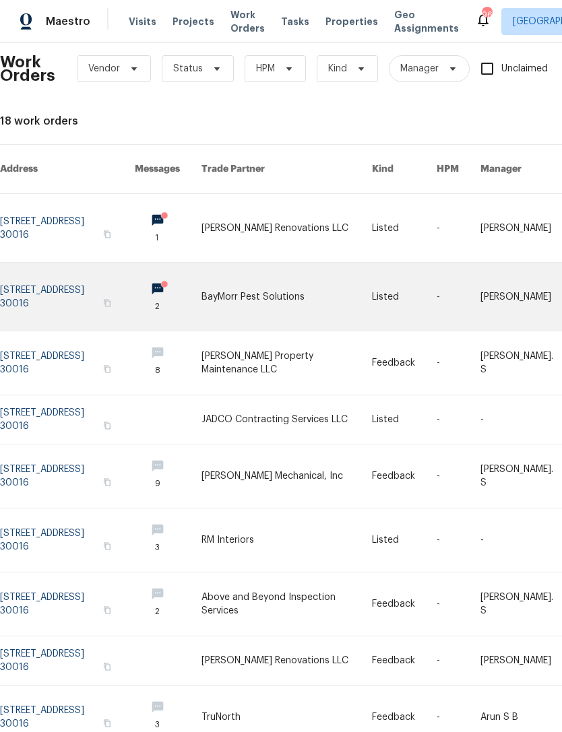
click at [43, 279] on link at bounding box center [67, 297] width 135 height 68
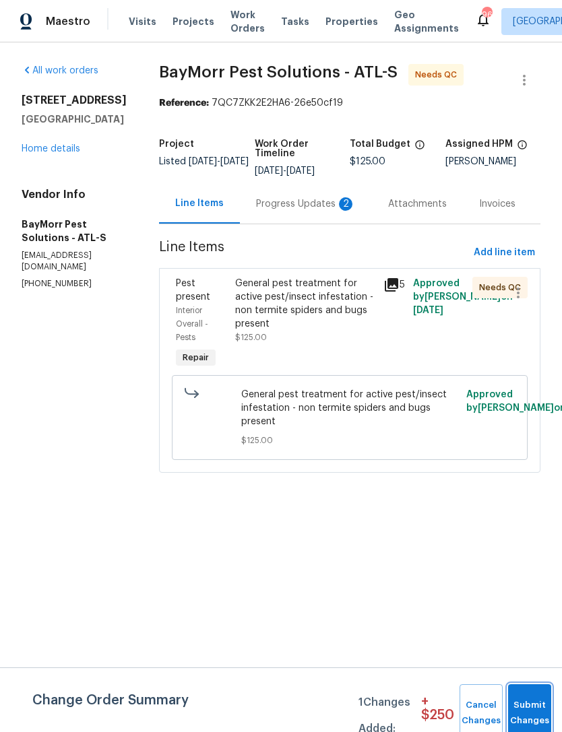
click at [535, 706] on button "Submit Changes" at bounding box center [529, 713] width 43 height 58
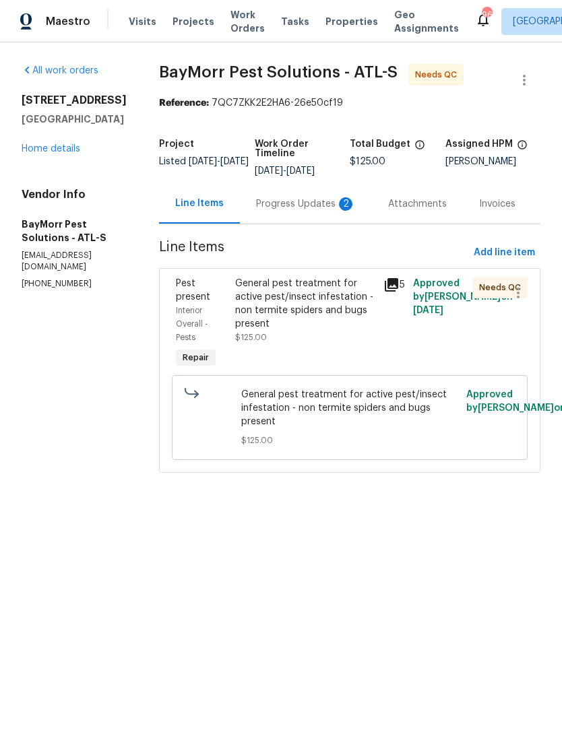
click at [328, 310] on div "General pest treatment for active pest/insect infestation - non termite spiders…" at bounding box center [305, 304] width 140 height 54
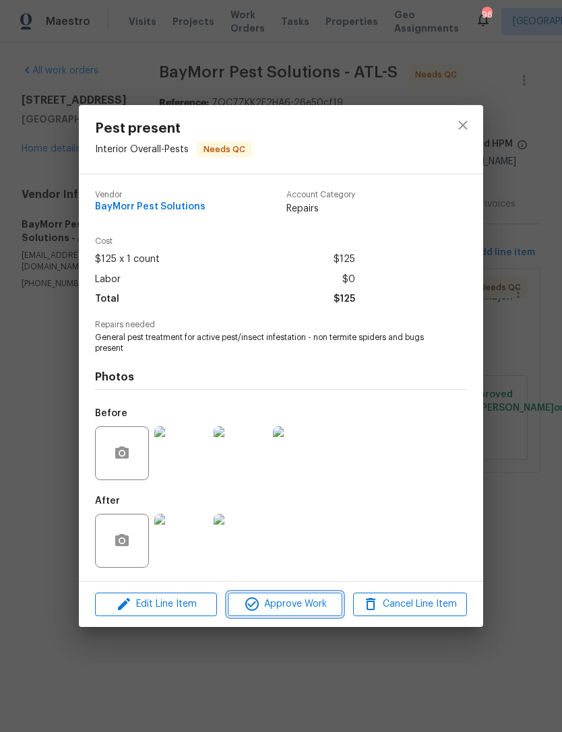
click at [318, 616] on button "Approve Work" at bounding box center [285, 605] width 114 height 24
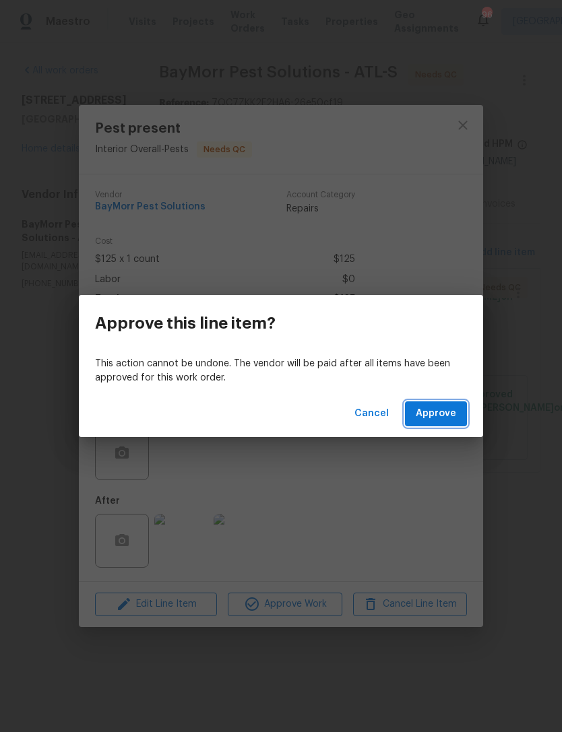
click at [449, 415] on span "Approve" at bounding box center [436, 414] width 40 height 17
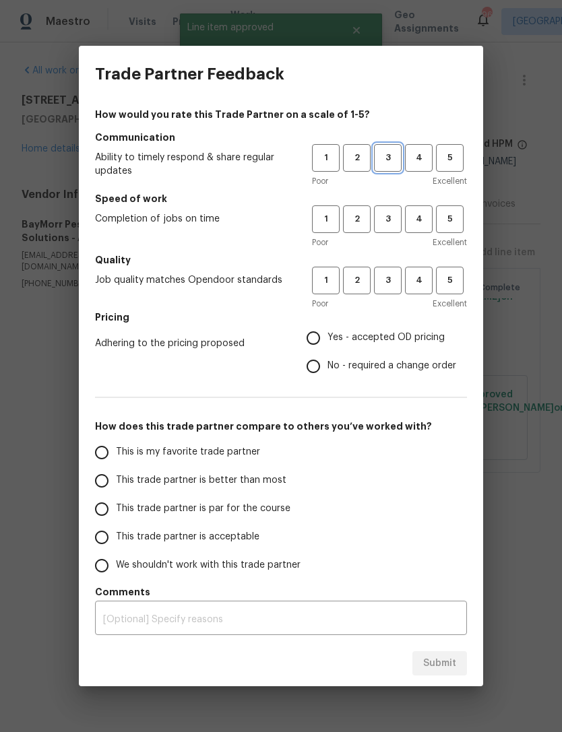
click at [395, 159] on span "3" at bounding box center [387, 157] width 25 height 15
click at [393, 227] on button "3" at bounding box center [388, 219] width 28 height 28
click at [393, 286] on span "3" at bounding box center [387, 280] width 25 height 15
click at [385, 336] on span "Yes - accepted OD pricing" at bounding box center [385, 338] width 117 height 14
click at [327, 336] on input "Yes - accepted OD pricing" at bounding box center [313, 338] width 28 height 28
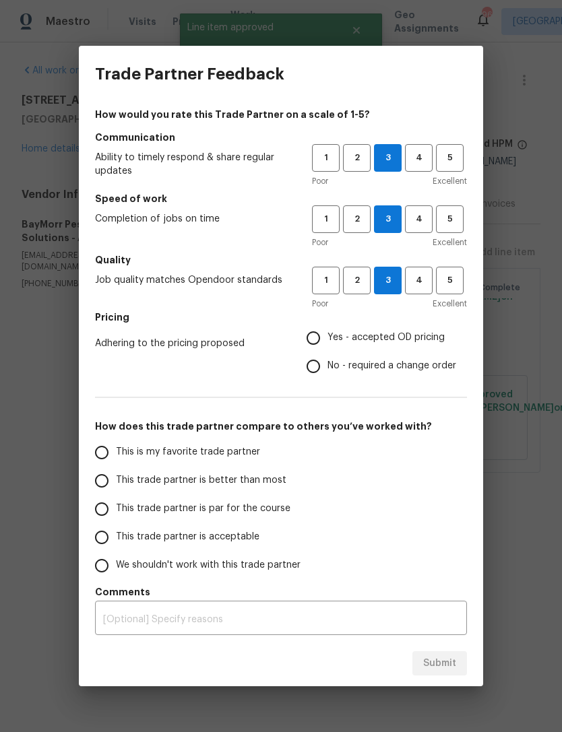
radio input "true"
click at [296, 499] on label "This trade partner is par for the course" at bounding box center [194, 509] width 213 height 28
click at [116, 499] on input "This trade partner is par for the course" at bounding box center [102, 509] width 28 height 28
click at [455, 656] on span "Submit" at bounding box center [439, 663] width 33 height 17
radio input "true"
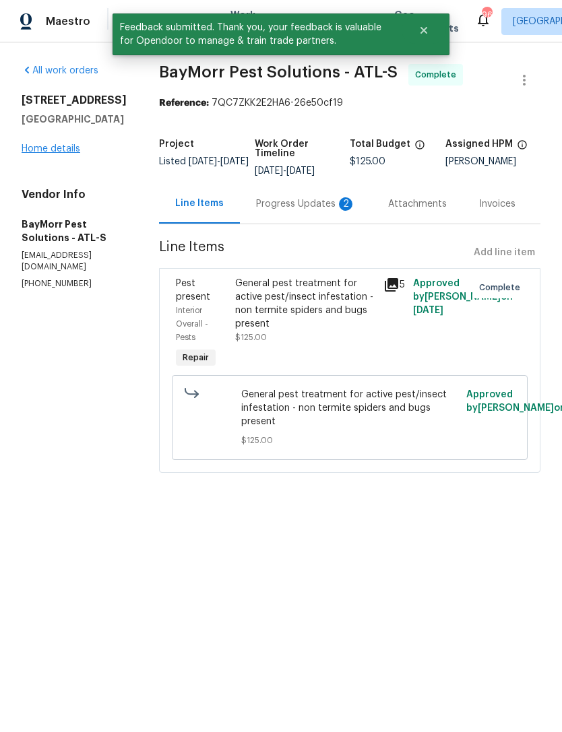
click at [69, 154] on link "Home details" at bounding box center [51, 148] width 59 height 9
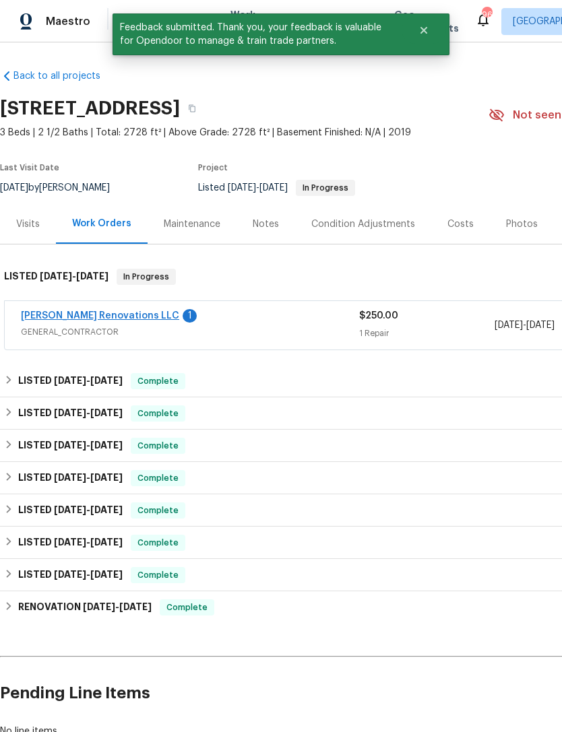
click at [114, 313] on link "[PERSON_NAME] Renovations LLC" at bounding box center [100, 315] width 158 height 9
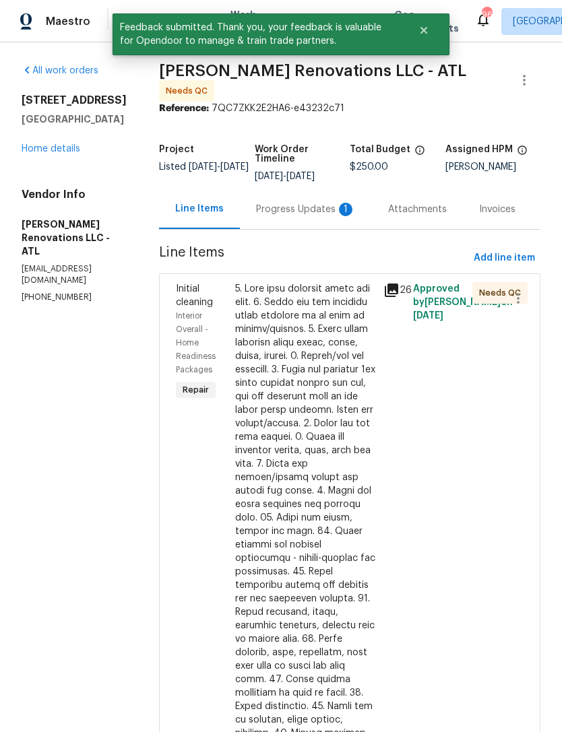
click at [335, 214] on div "Progress Updates 1" at bounding box center [306, 209] width 100 height 13
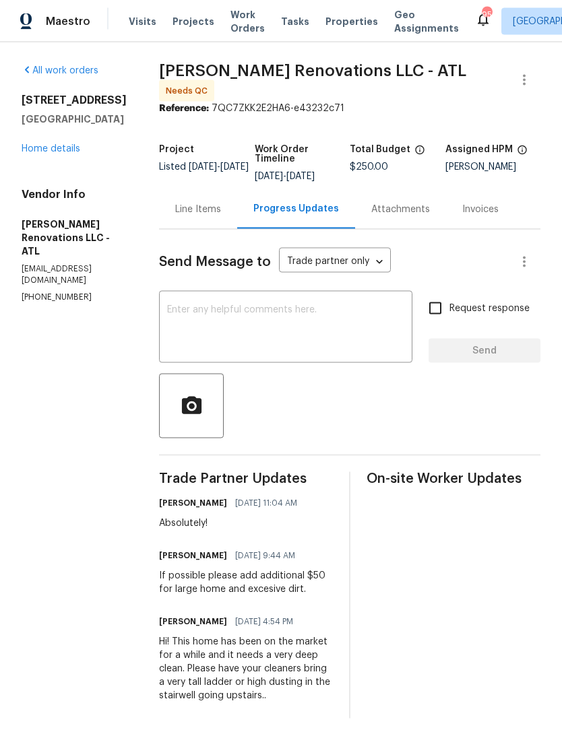
scroll to position [26, 0]
click at [217, 197] on div "Line Items" at bounding box center [198, 209] width 78 height 40
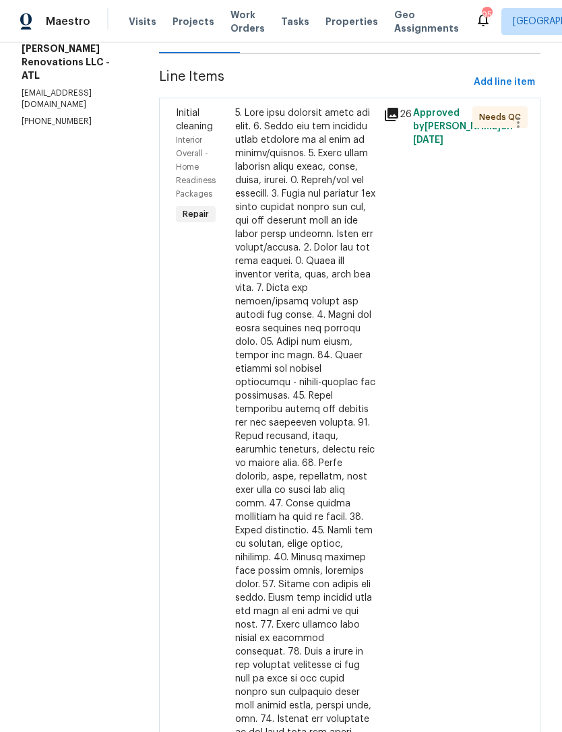
scroll to position [197, 0]
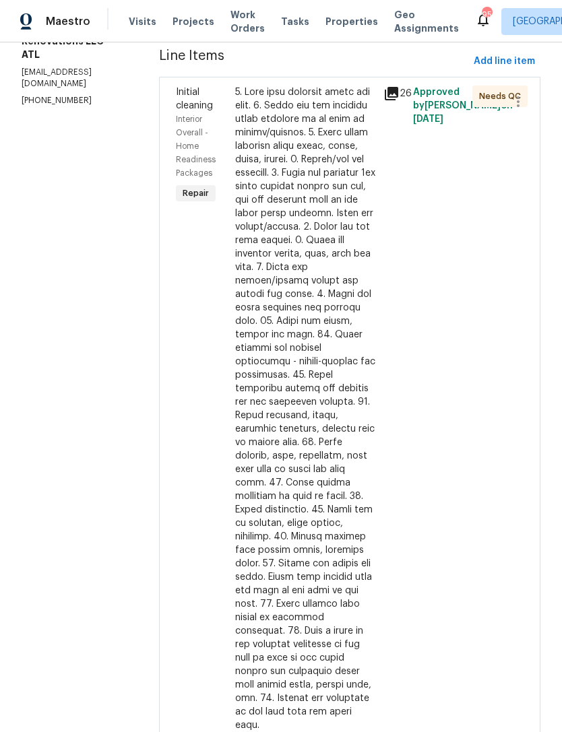
click at [316, 349] on div at bounding box center [305, 409] width 140 height 647
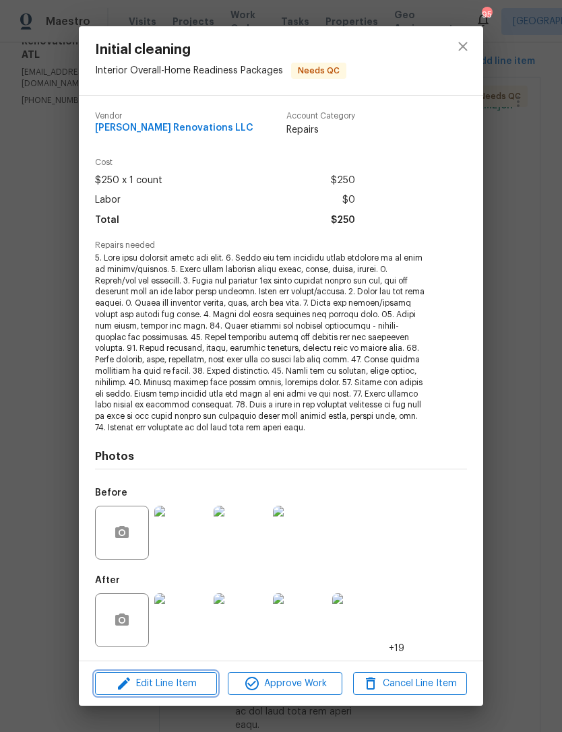
click at [181, 676] on span "Edit Line Item" at bounding box center [156, 684] width 114 height 17
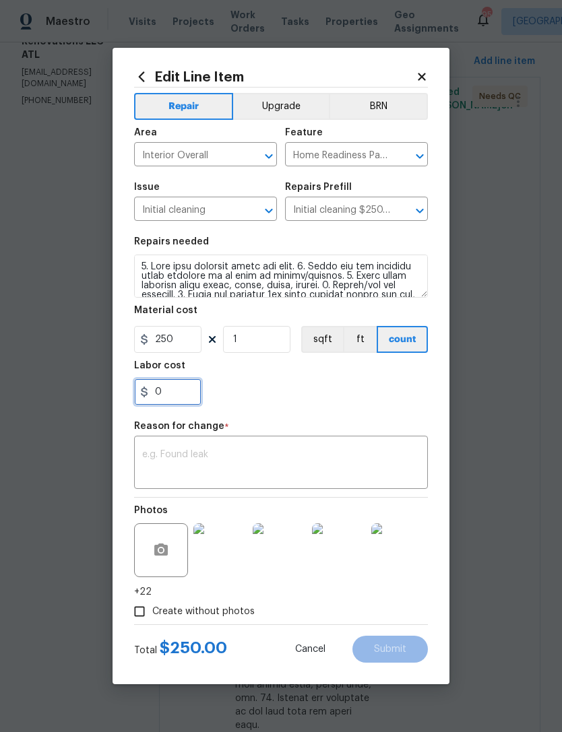
click at [191, 400] on input "0" at bounding box center [167, 392] width 67 height 27
type input "50"
click at [316, 442] on div "x ​" at bounding box center [281, 464] width 294 height 50
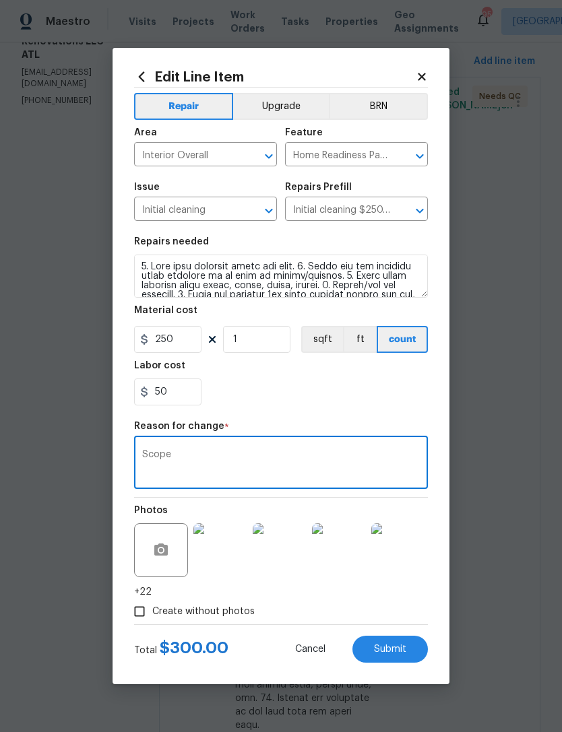
type textarea "Scope"
click at [333, 397] on div "50" at bounding box center [281, 392] width 294 height 27
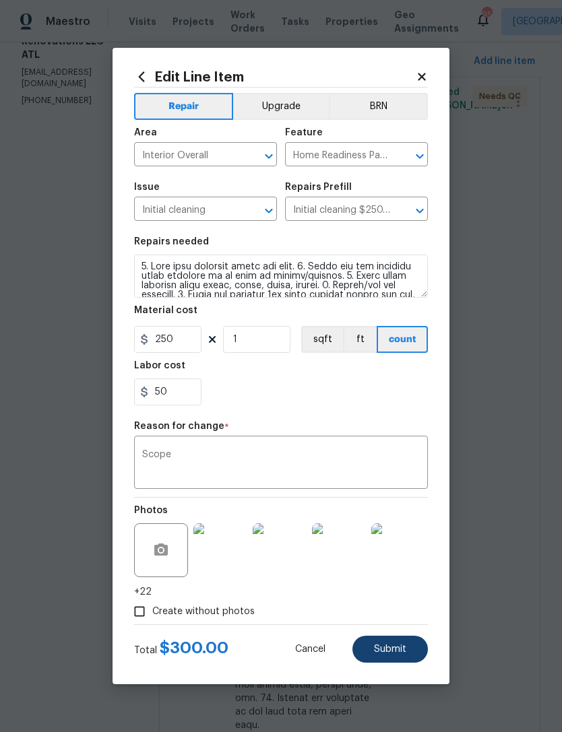
click at [406, 642] on button "Submit" at bounding box center [389, 649] width 75 height 27
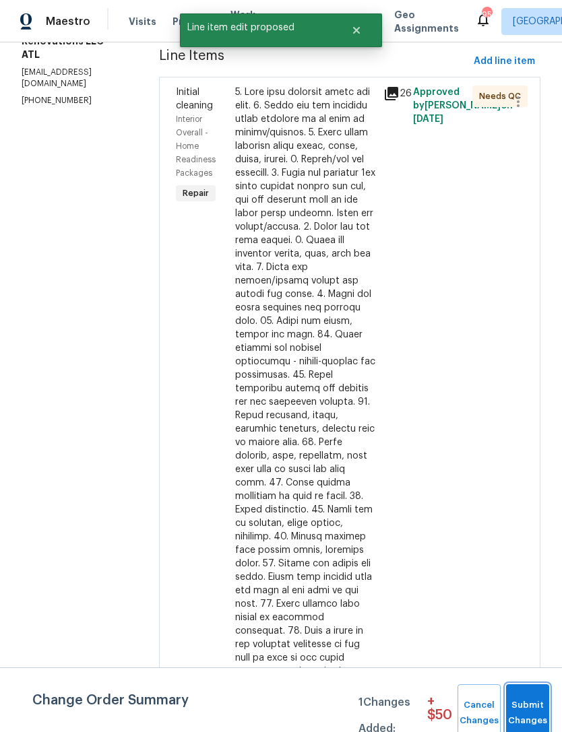
click at [525, 699] on span "Submit Changes" at bounding box center [528, 713] width 30 height 31
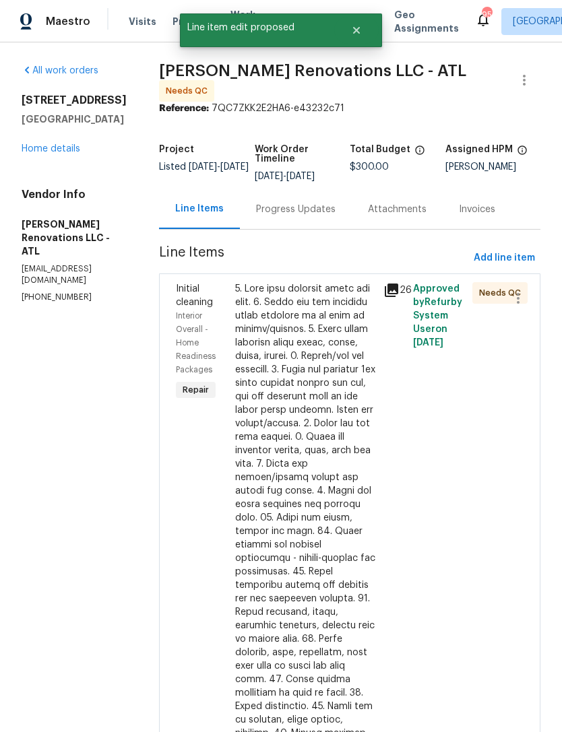
scroll to position [0, 0]
click at [318, 405] on div at bounding box center [305, 605] width 140 height 647
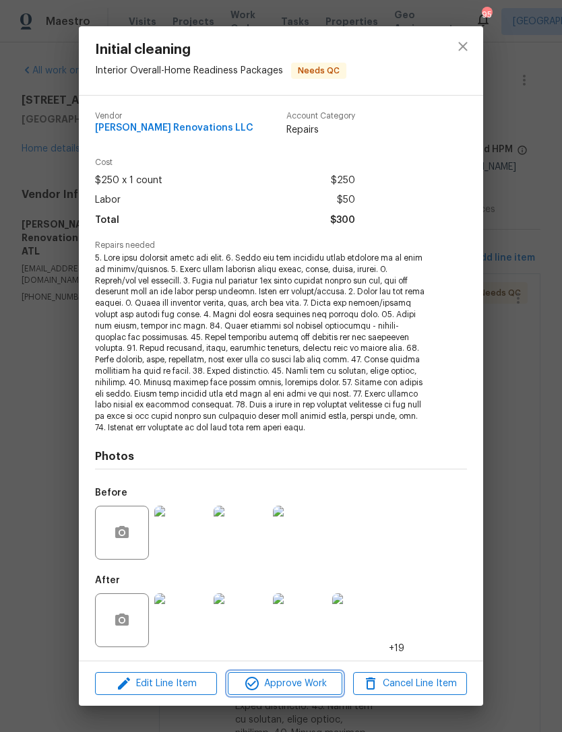
click at [316, 681] on span "Approve Work" at bounding box center [285, 684] width 106 height 17
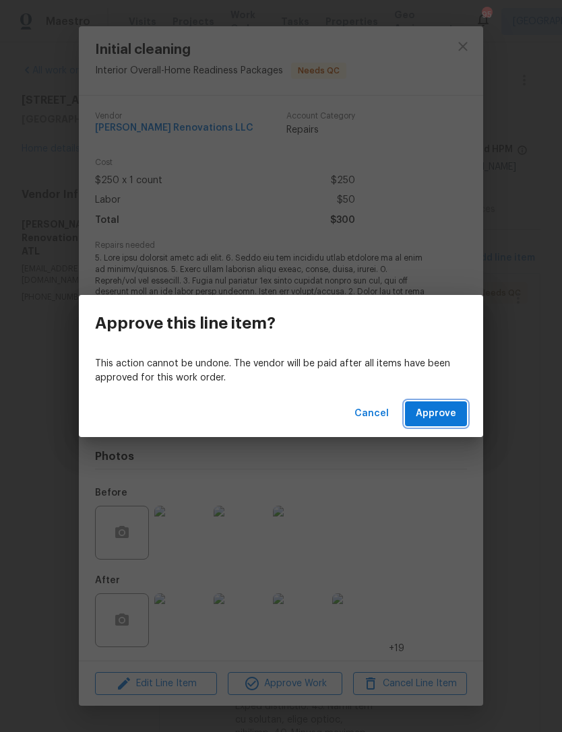
click at [450, 412] on span "Approve" at bounding box center [436, 414] width 40 height 17
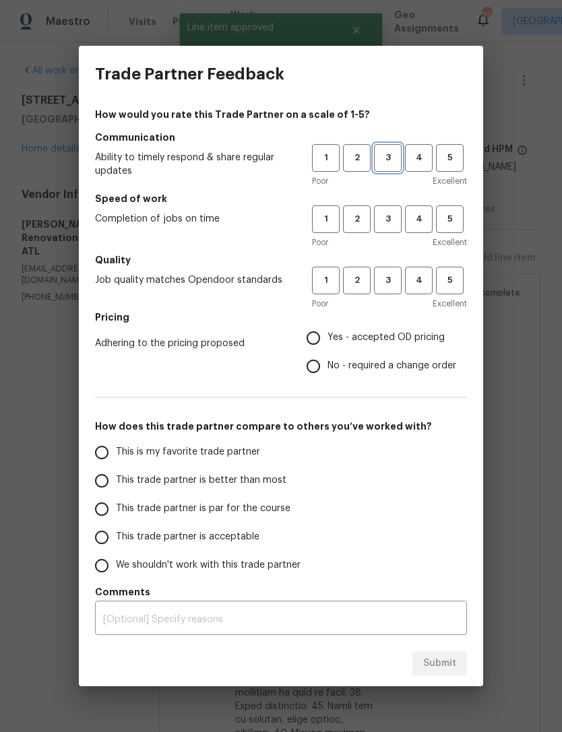
click at [390, 167] on button "3" at bounding box center [388, 158] width 28 height 28
click at [395, 224] on span "3" at bounding box center [387, 219] width 25 height 15
click at [393, 288] on button "3" at bounding box center [388, 281] width 28 height 28
click at [370, 345] on span "Yes - accepted OD pricing" at bounding box center [385, 338] width 117 height 14
click at [327, 345] on input "Yes - accepted OD pricing" at bounding box center [313, 338] width 28 height 28
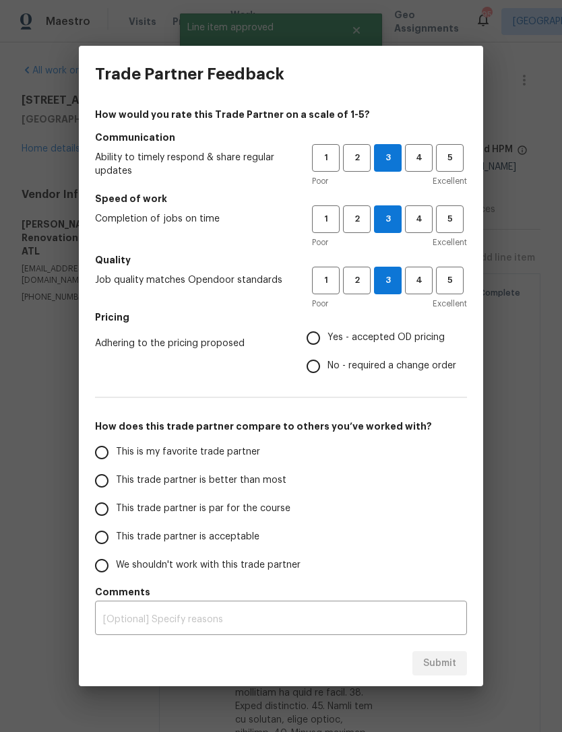
radio input "true"
click at [252, 506] on span "This trade partner is par for the course" at bounding box center [203, 509] width 174 height 14
click at [116, 506] on input "This trade partner is par for the course" at bounding box center [102, 509] width 28 height 28
click at [455, 667] on span "Submit" at bounding box center [439, 663] width 33 height 17
radio input "true"
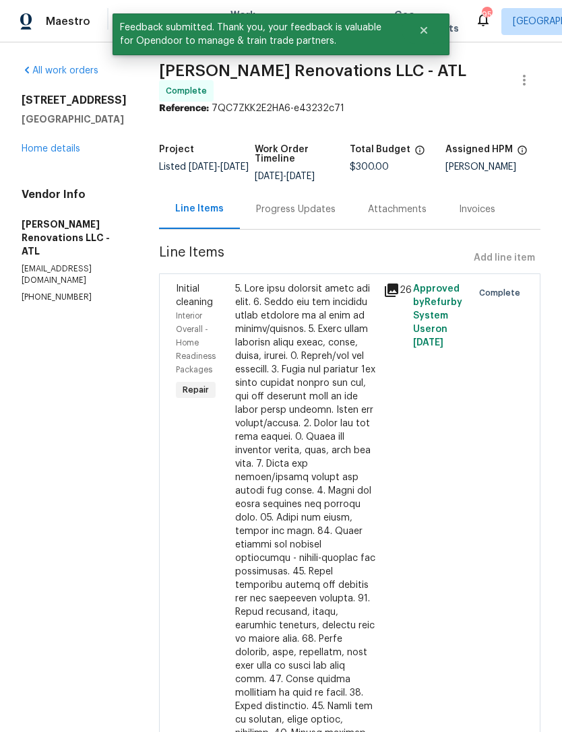
click at [318, 203] on div "Progress Updates" at bounding box center [295, 209] width 79 height 13
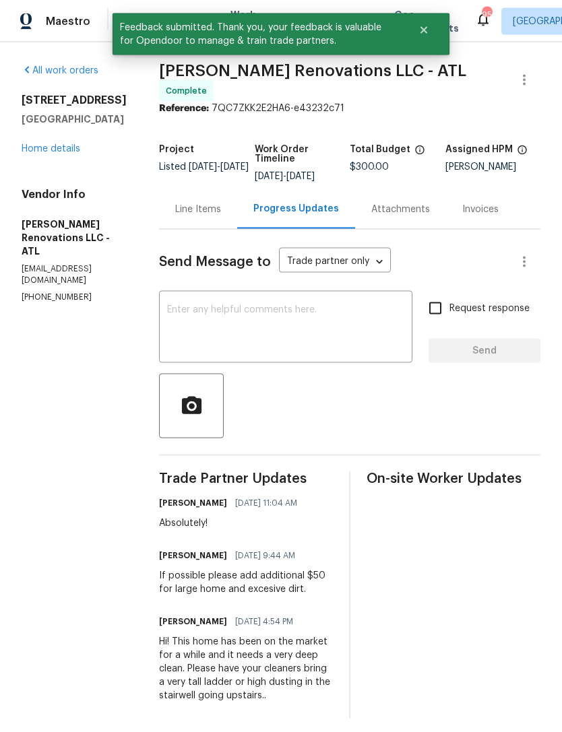
scroll to position [26, 0]
click at [216, 203] on div "Line Items" at bounding box center [198, 209] width 46 height 13
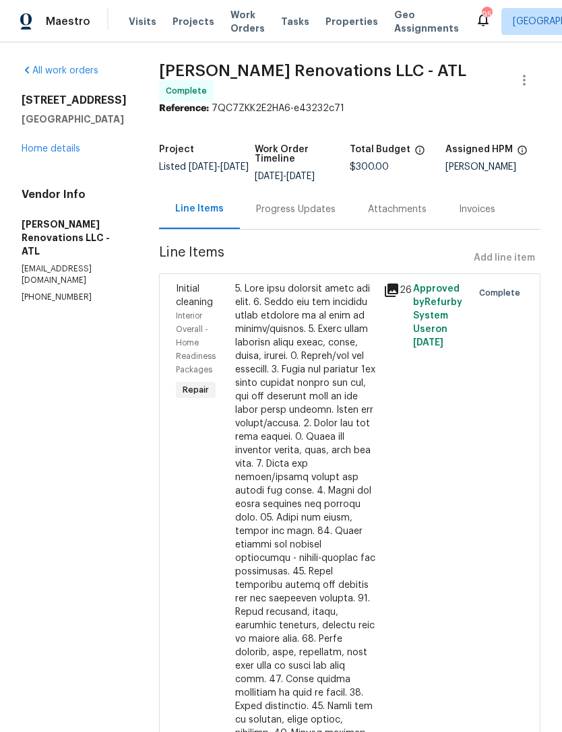
click at [399, 282] on icon at bounding box center [391, 290] width 16 height 16
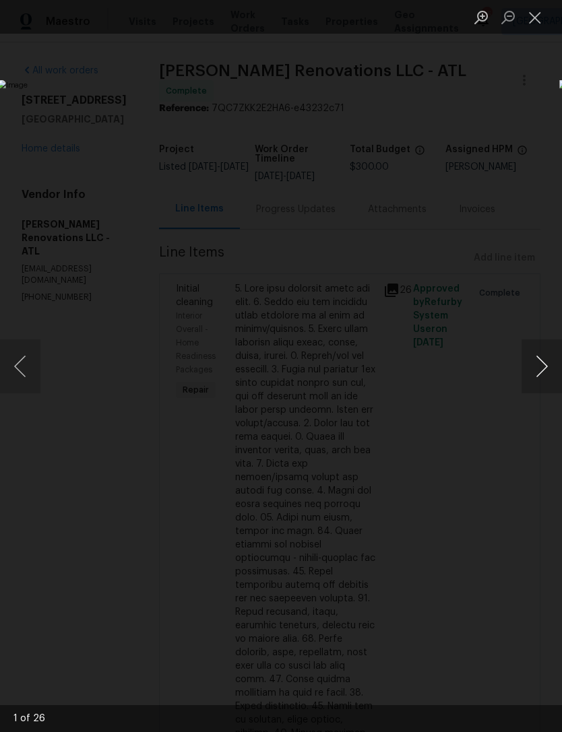
click at [544, 358] on button "Next image" at bounding box center [541, 367] width 40 height 54
click at [544, 360] on button "Next image" at bounding box center [541, 367] width 40 height 54
click at [543, 360] on button "Next image" at bounding box center [541, 367] width 40 height 54
click at [543, 359] on button "Next image" at bounding box center [541, 367] width 40 height 54
click at [544, 359] on button "Next image" at bounding box center [541, 367] width 40 height 54
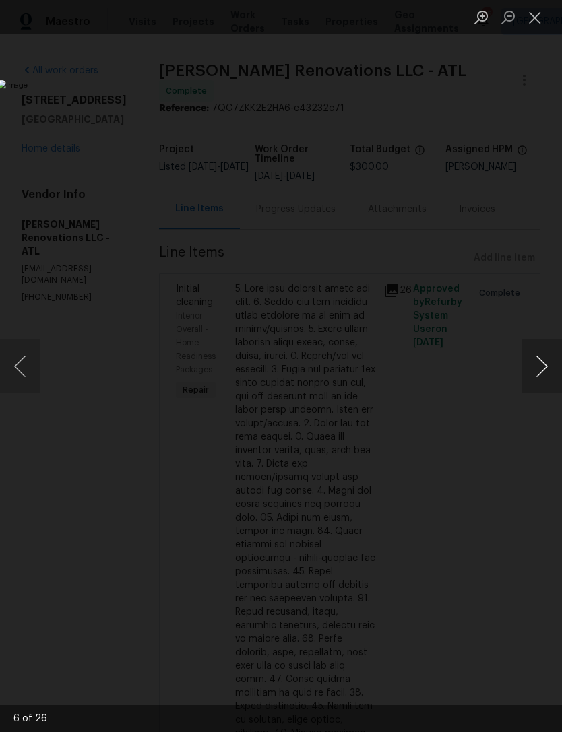
click at [544, 360] on button "Next image" at bounding box center [541, 367] width 40 height 54
click at [545, 358] on button "Next image" at bounding box center [541, 367] width 40 height 54
click at [540, 362] on button "Next image" at bounding box center [541, 367] width 40 height 54
click at [542, 360] on button "Next image" at bounding box center [541, 367] width 40 height 54
click at [543, 360] on button "Next image" at bounding box center [541, 367] width 40 height 54
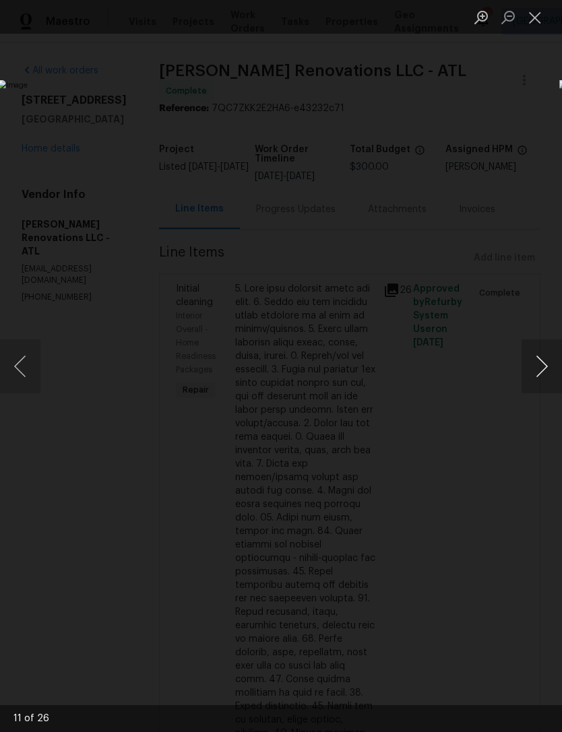
click at [542, 360] on button "Next image" at bounding box center [541, 367] width 40 height 54
click at [543, 361] on button "Next image" at bounding box center [541, 367] width 40 height 54
click at [541, 362] on button "Next image" at bounding box center [541, 367] width 40 height 54
click at [543, 362] on button "Next image" at bounding box center [541, 367] width 40 height 54
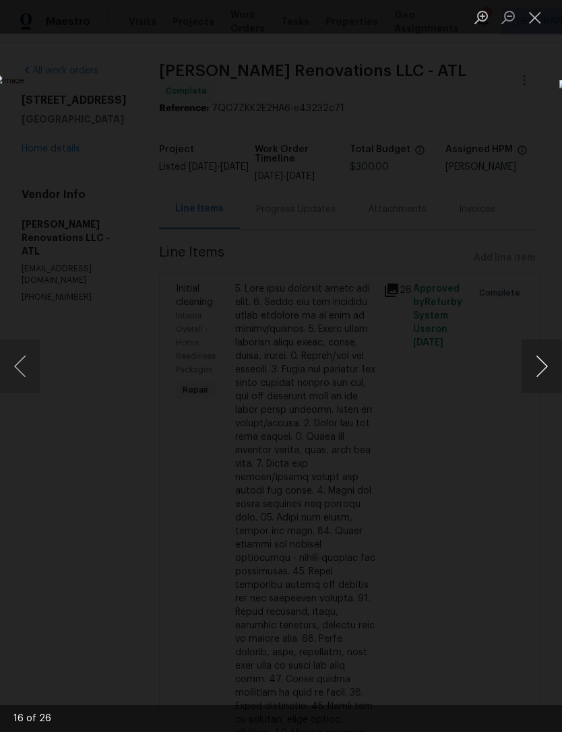
click at [540, 362] on button "Next image" at bounding box center [541, 367] width 40 height 54
click at [540, 361] on button "Next image" at bounding box center [541, 367] width 40 height 54
click at [540, 362] on button "Next image" at bounding box center [541, 367] width 40 height 54
click at [542, 362] on button "Next image" at bounding box center [541, 367] width 40 height 54
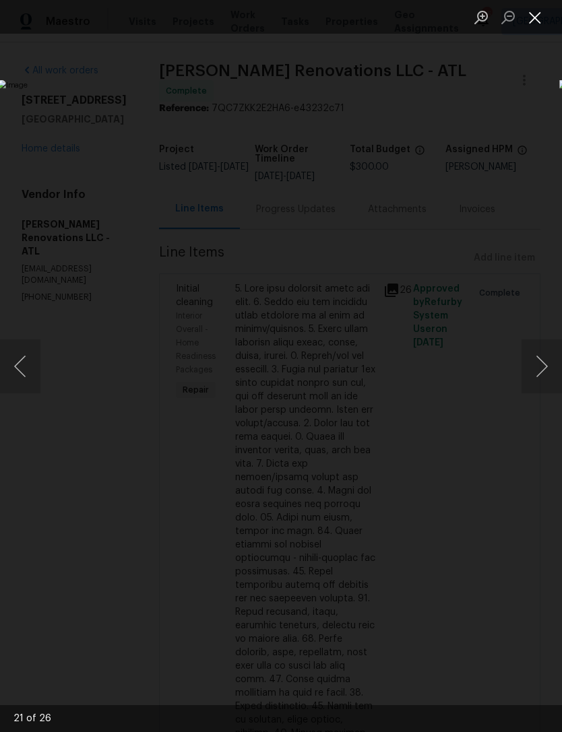
click at [529, 24] on button "Close lightbox" at bounding box center [534, 17] width 27 height 24
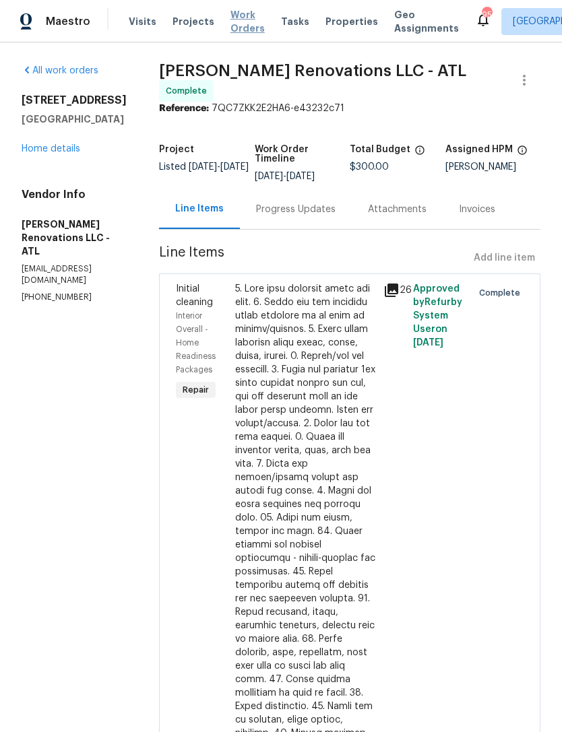
click at [241, 28] on span "Work Orders" at bounding box center [247, 21] width 34 height 27
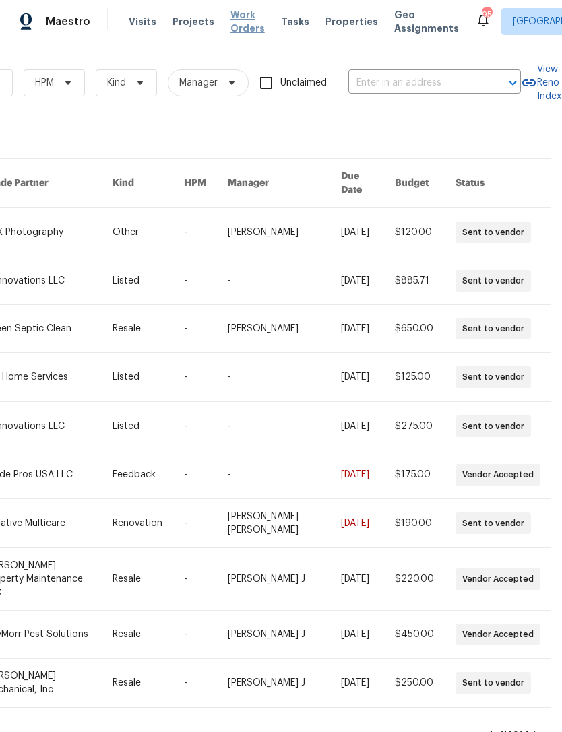
scroll to position [0, 222]
click at [411, 82] on input "text" at bounding box center [415, 83] width 135 height 21
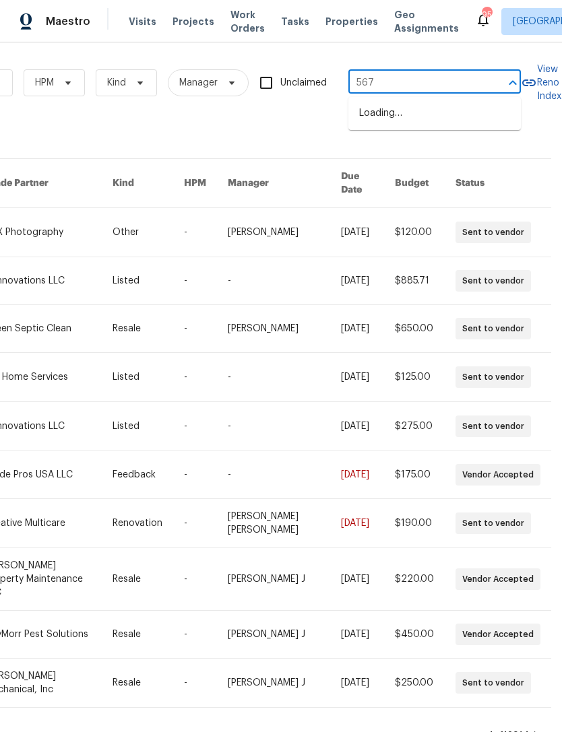
type input "5677"
click at [437, 151] on li "[STREET_ADDRESS]" at bounding box center [434, 150] width 172 height 22
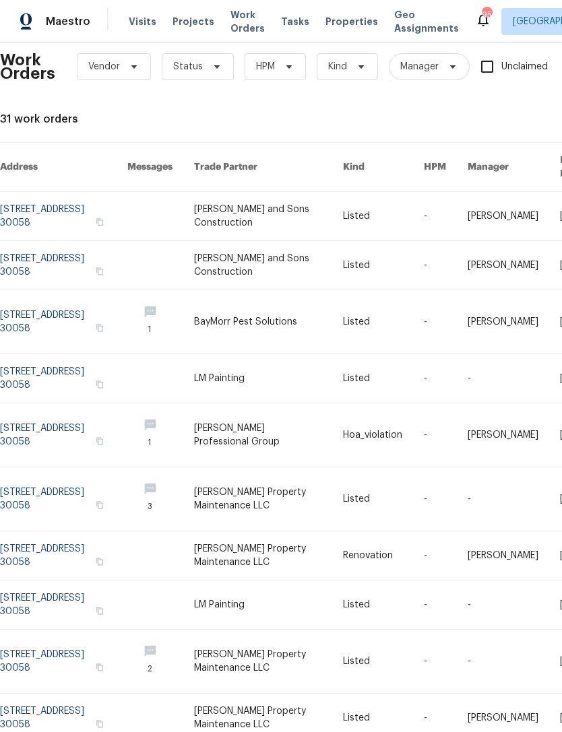
scroll to position [16, 0]
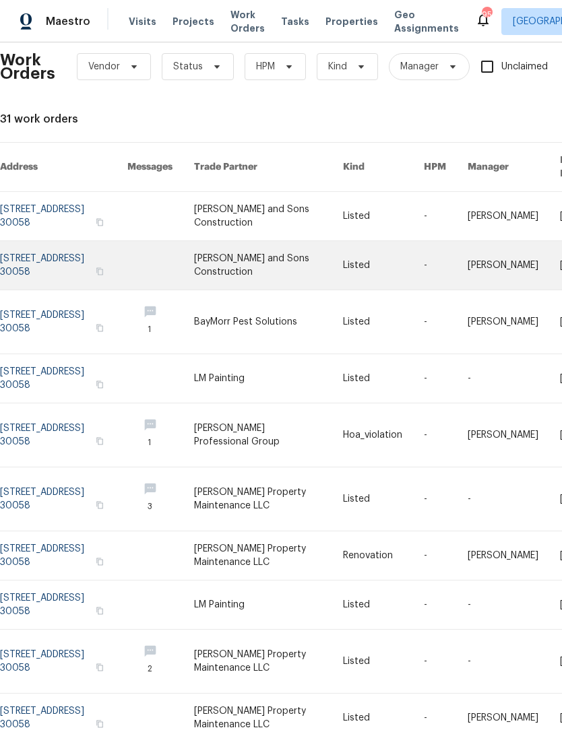
click at [80, 253] on link at bounding box center [63, 265] width 127 height 49
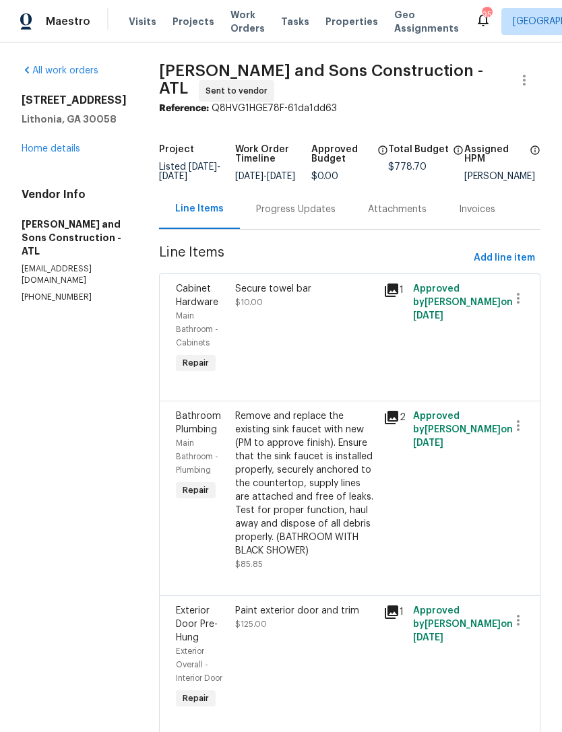
click at [300, 216] on div "Progress Updates" at bounding box center [295, 209] width 79 height 13
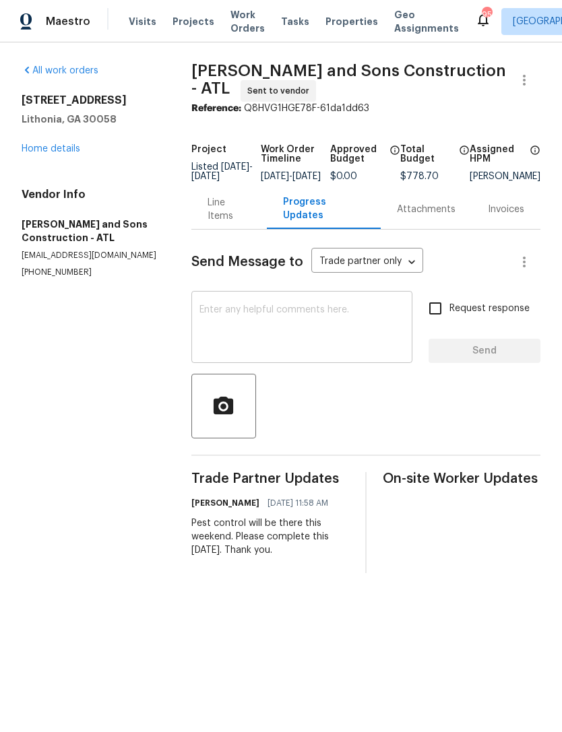
click at [327, 342] on textarea at bounding box center [301, 328] width 205 height 47
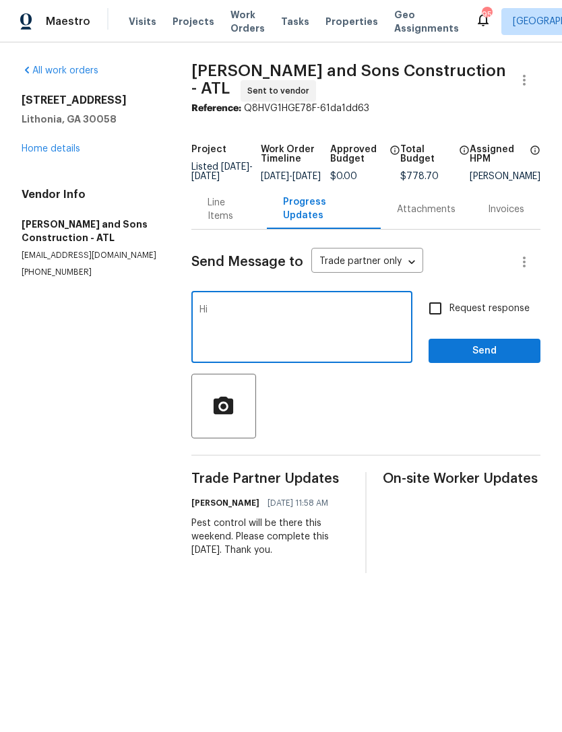
type textarea "H"
type textarea "Hi! Please accept this work order. Thank you."
click at [434, 301] on div "Send Message to Trade partner only Trade partner only ​ Hi! Please accept this …" at bounding box center [365, 402] width 349 height 344
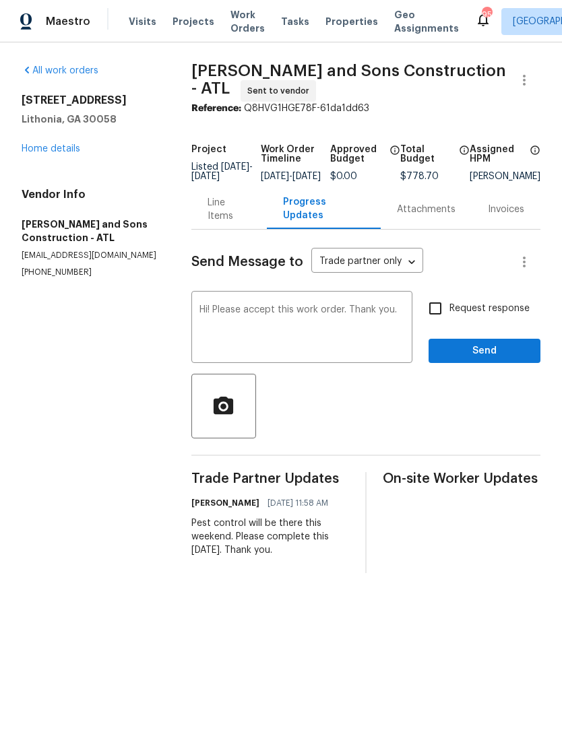
click at [444, 321] on input "Request response" at bounding box center [435, 308] width 28 height 28
checkbox input "true"
click at [495, 360] on span "Send" at bounding box center [484, 351] width 90 height 17
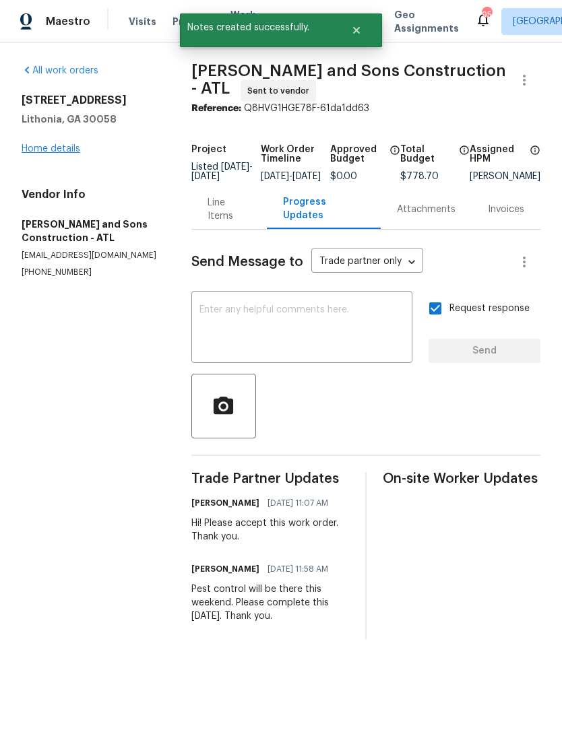
click at [53, 151] on link "Home details" at bounding box center [51, 148] width 59 height 9
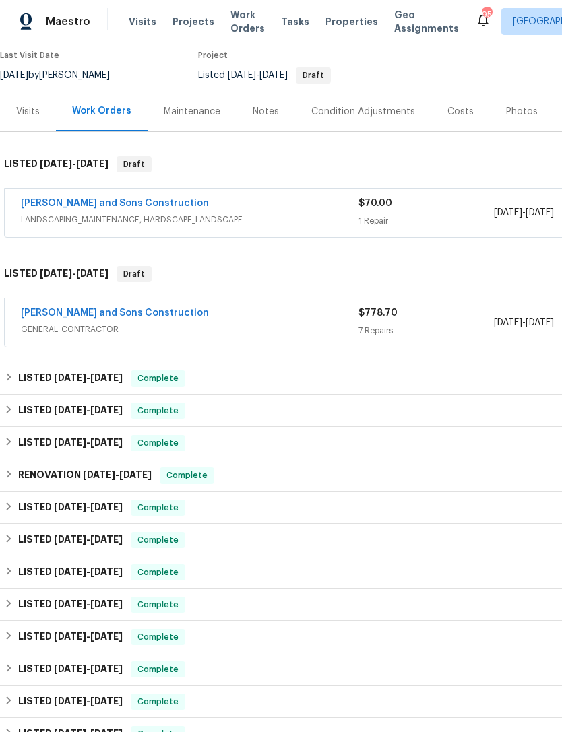
scroll to position [114, 0]
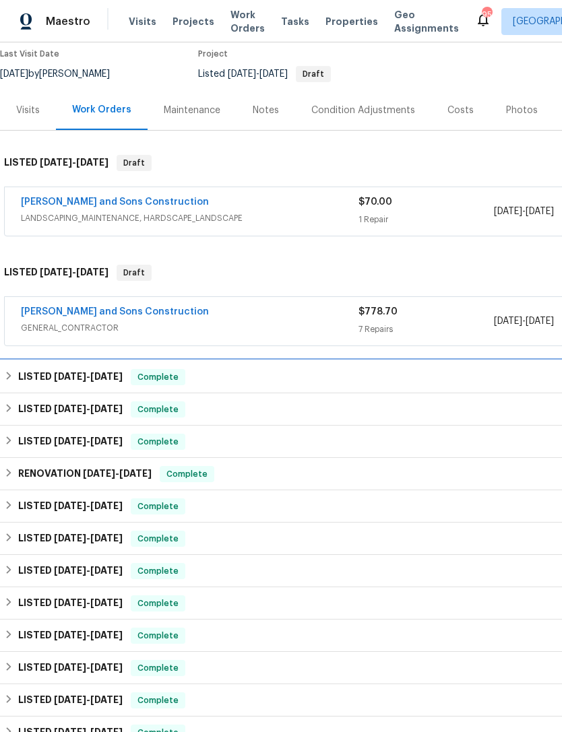
click at [123, 375] on span "[DATE]" at bounding box center [106, 376] width 32 height 9
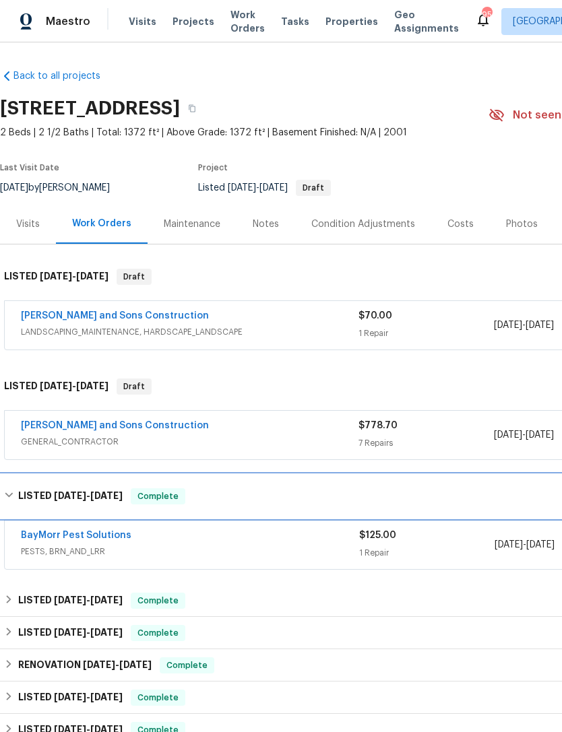
scroll to position [0, 0]
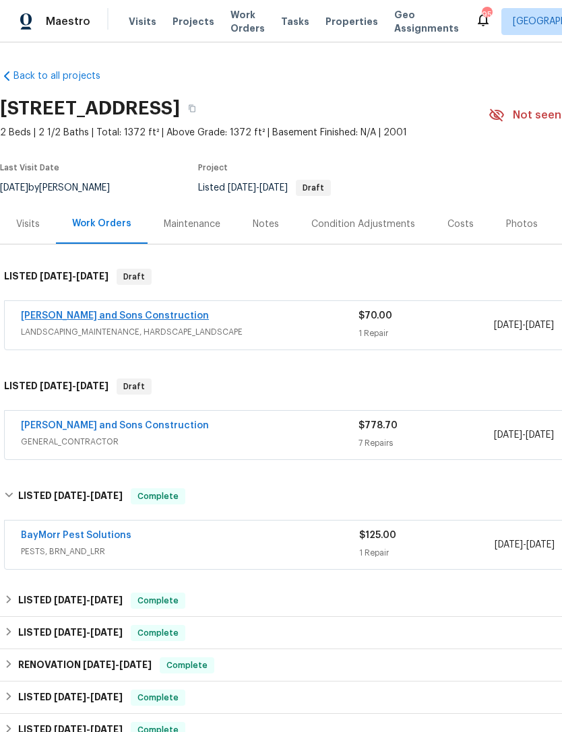
click at [135, 318] on link "[PERSON_NAME] and Sons Construction" at bounding box center [115, 315] width 188 height 9
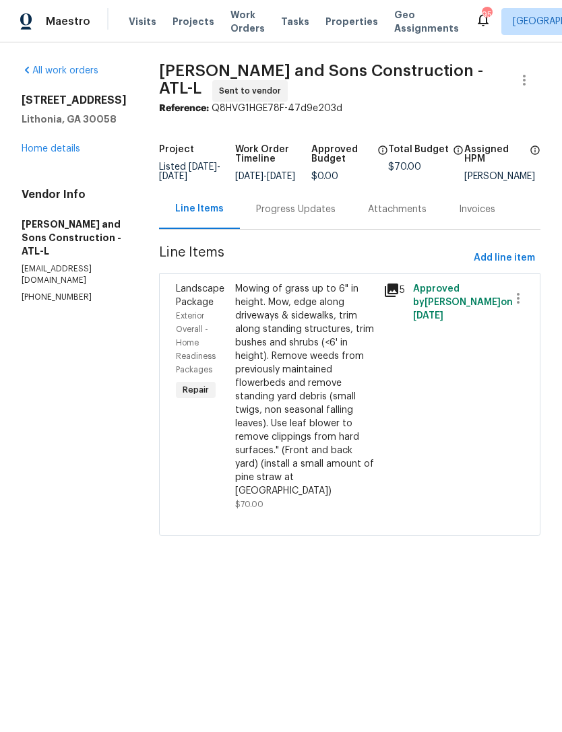
click at [281, 201] on div "Progress Updates" at bounding box center [296, 209] width 112 height 40
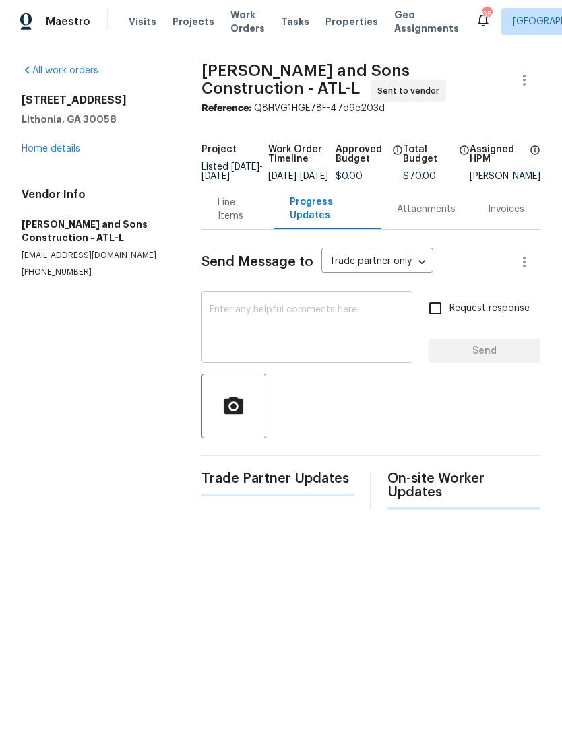
click at [303, 329] on textarea at bounding box center [307, 328] width 195 height 47
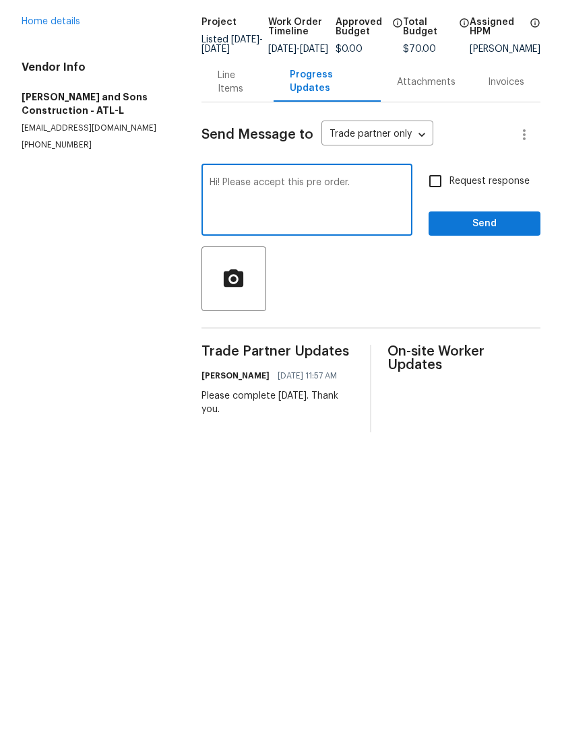
click at [324, 294] on div "Hi! Please accept this pre order. x ​" at bounding box center [306, 328] width 211 height 69
type textarea "Hi! Please accept this work order. The home is ready for service. Pest control …"
click at [473, 343] on span "Send" at bounding box center [484, 351] width 90 height 17
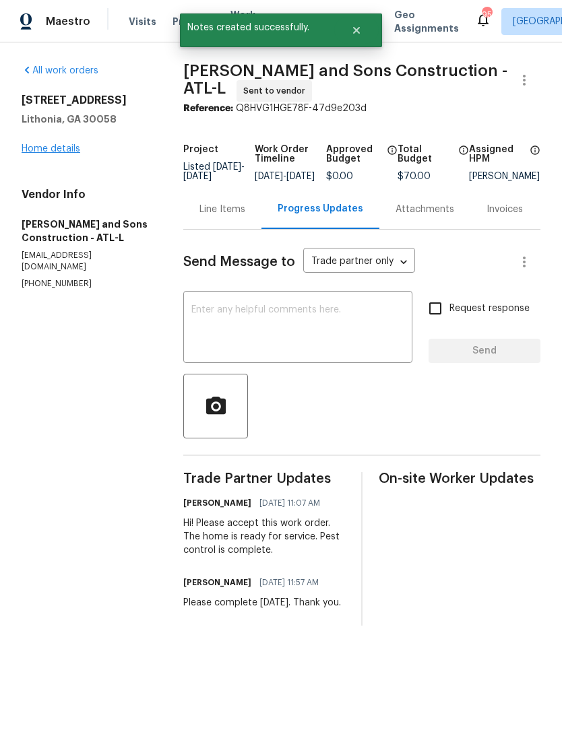
click at [71, 148] on link "Home details" at bounding box center [51, 148] width 59 height 9
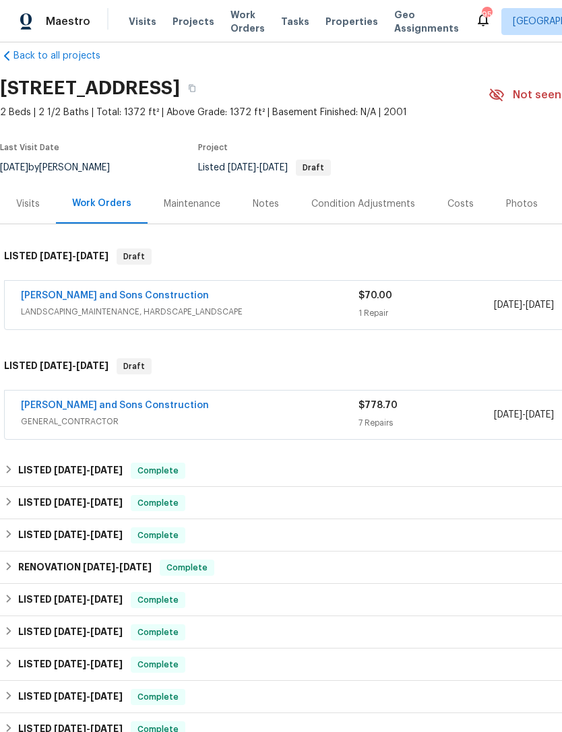
scroll to position [21, 0]
